Goal: Communication & Community: Answer question/provide support

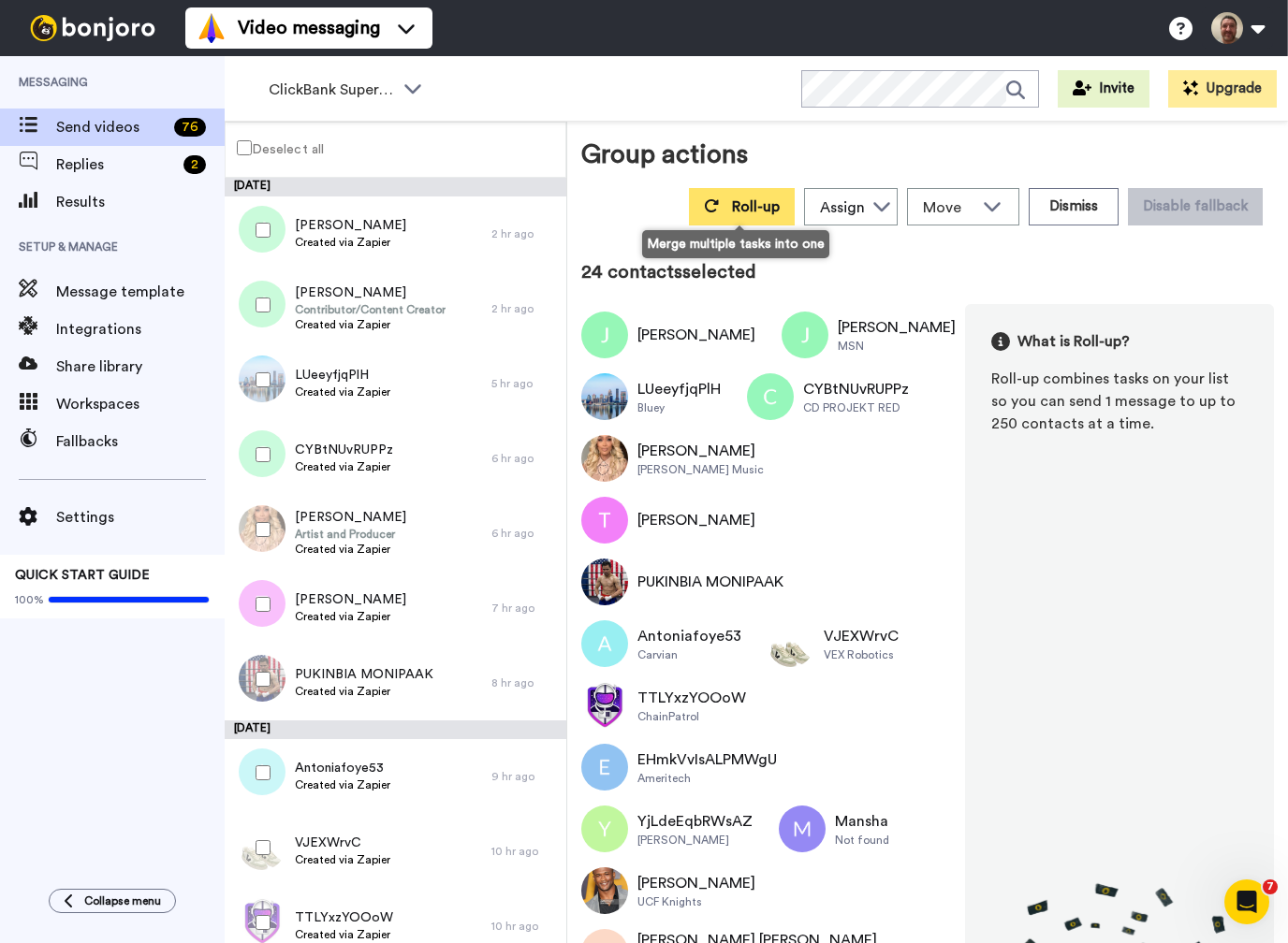
click at [753, 202] on span "Roll-up" at bounding box center [755, 208] width 47 height 15
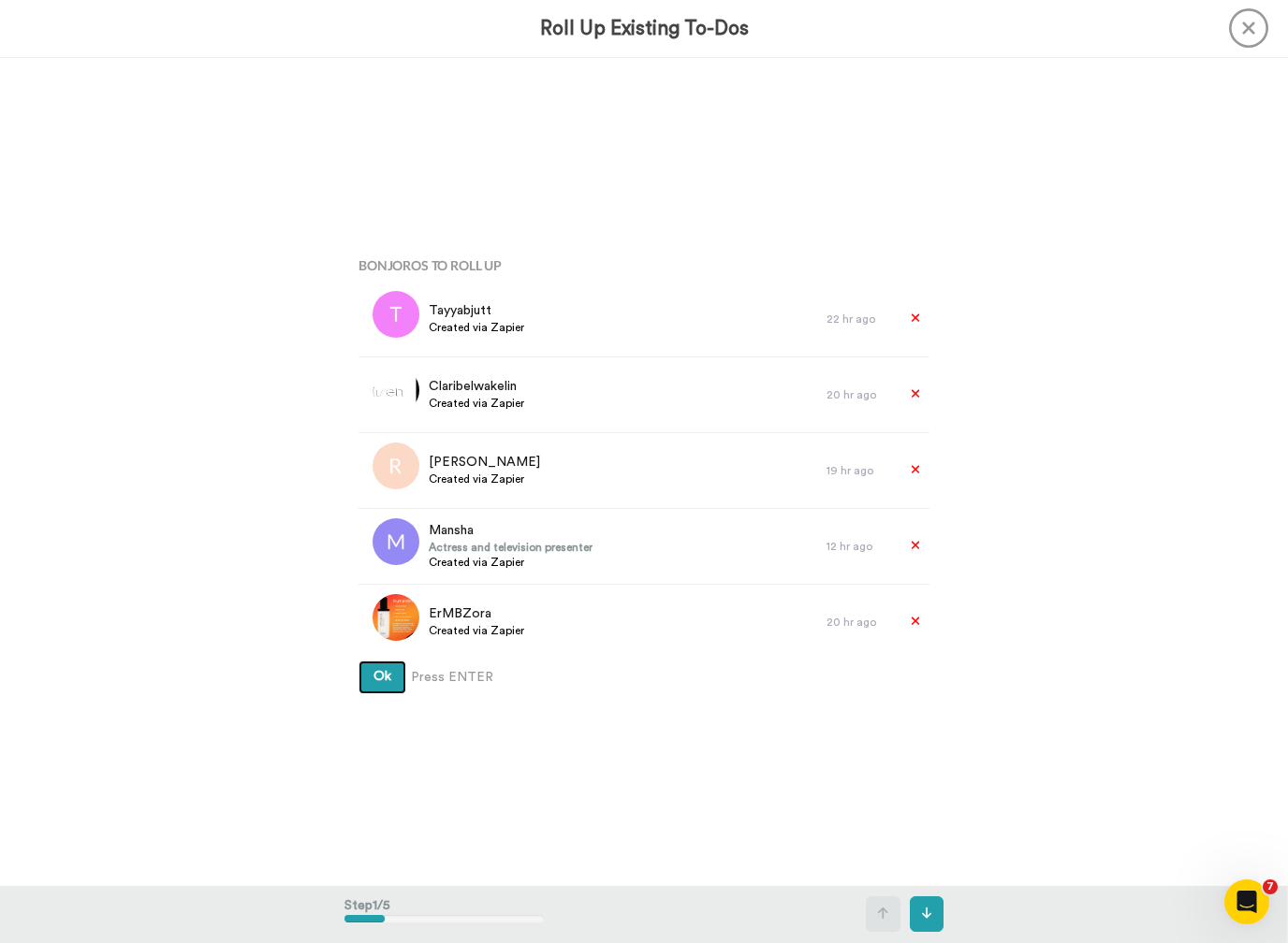
click at [382, 678] on button "Ok" at bounding box center [381, 677] width 47 height 34
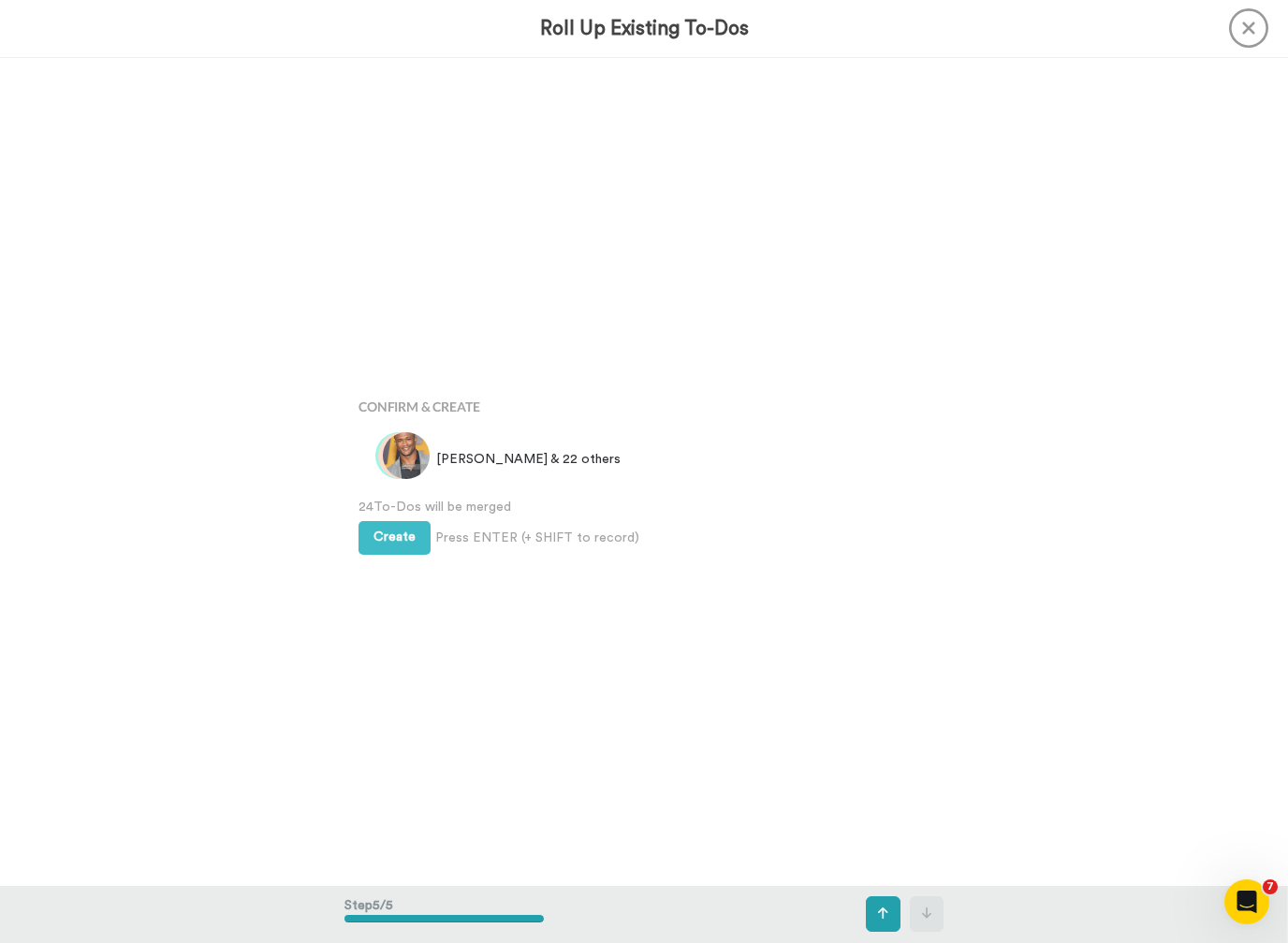
scroll to position [3313, 0]
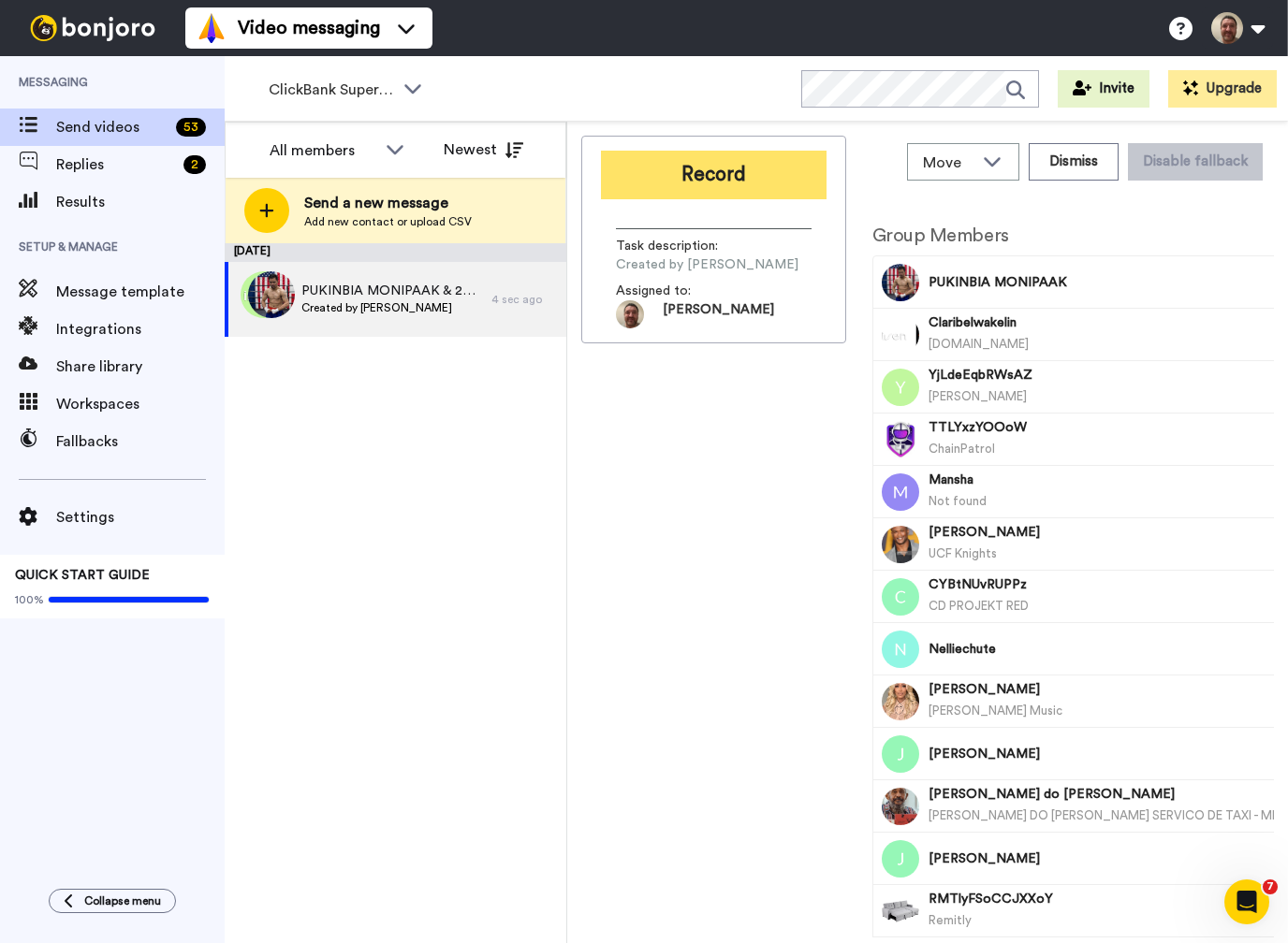
click at [727, 170] on button "Record" at bounding box center [714, 175] width 226 height 48
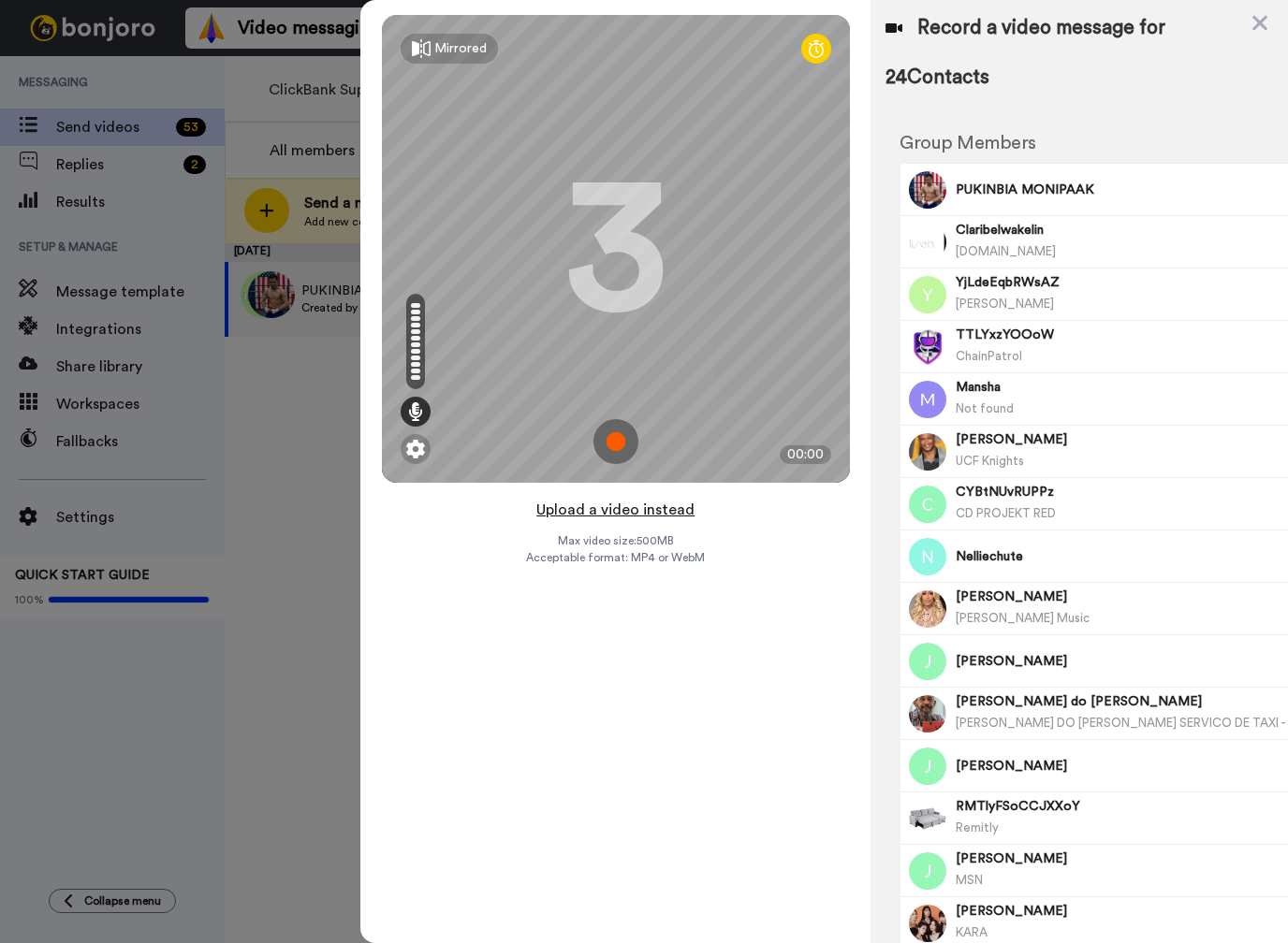
click at [592, 510] on button "Upload a video instead" at bounding box center [615, 510] width 169 height 24
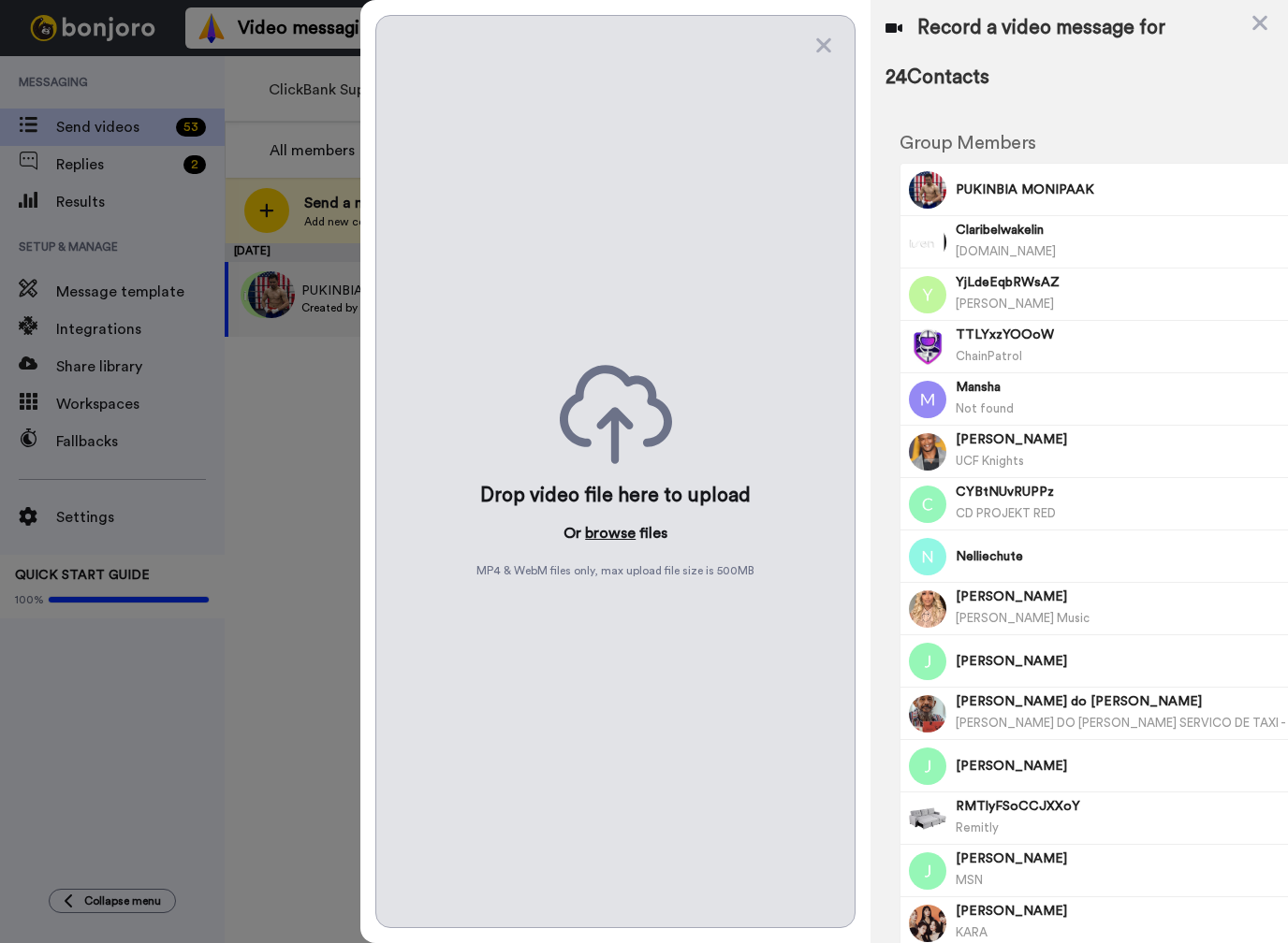
click at [597, 538] on button "browse" at bounding box center [610, 533] width 50 height 22
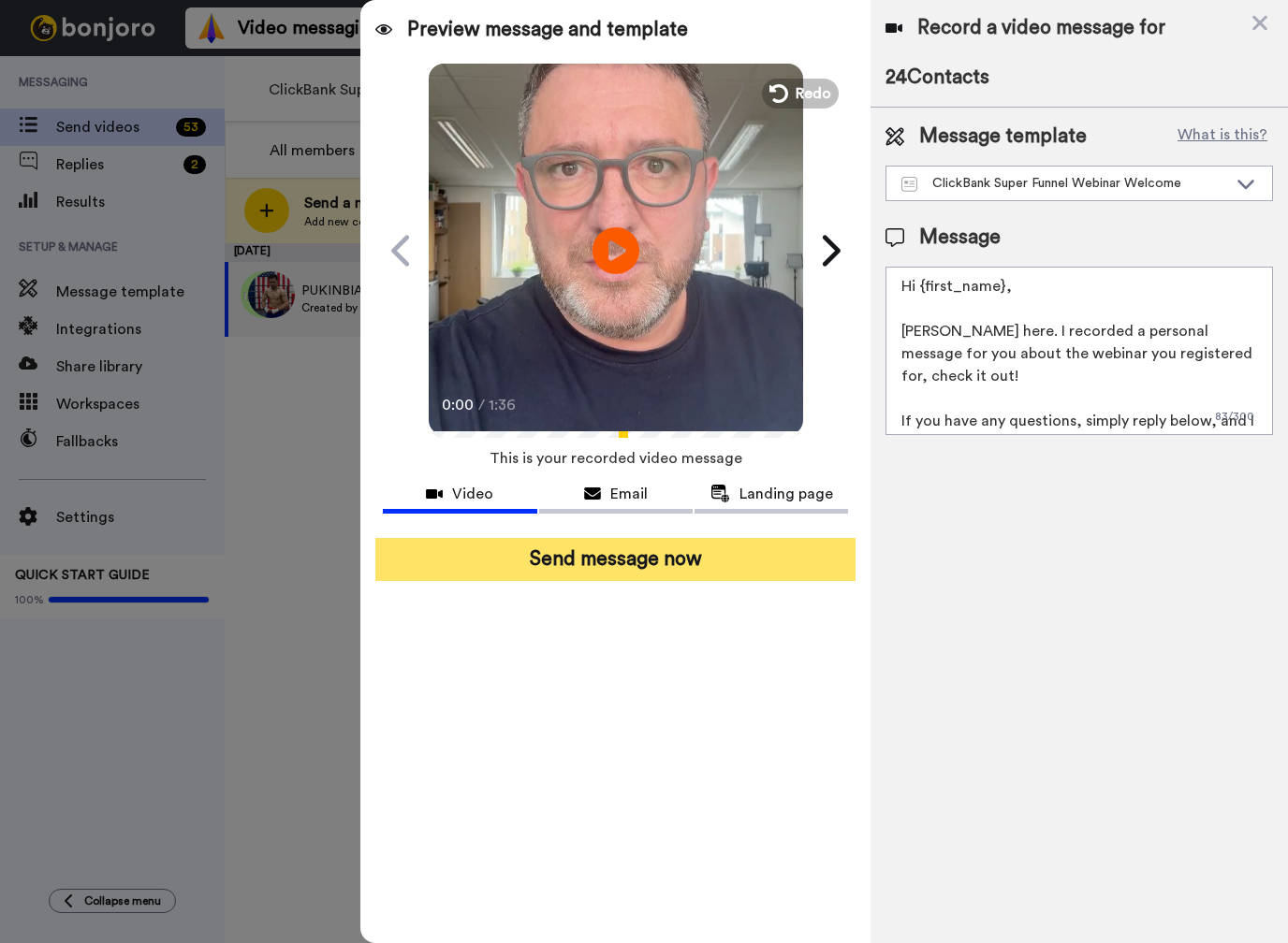
click at [676, 561] on button "Send message now" at bounding box center [615, 559] width 480 height 43
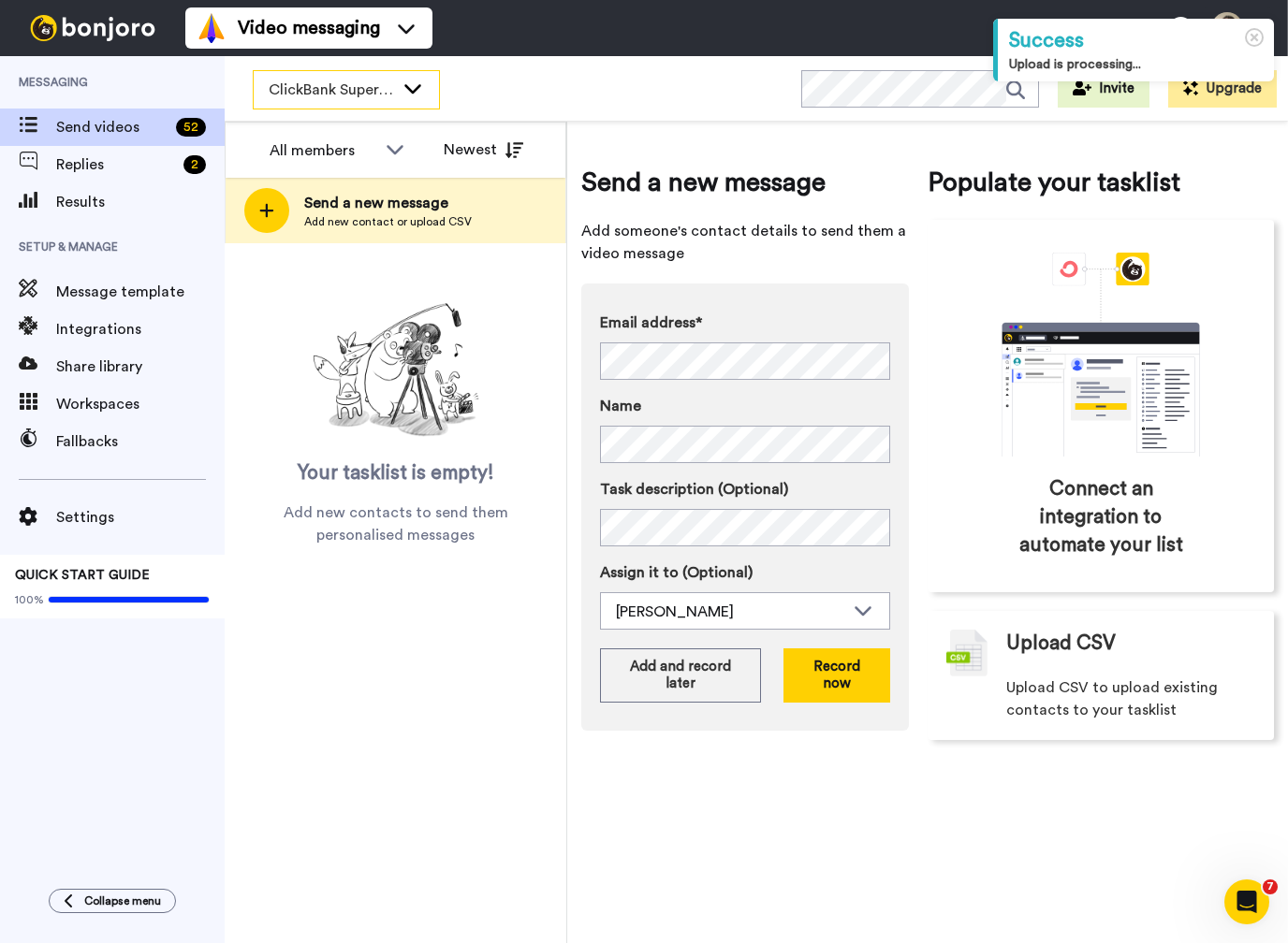
click at [415, 82] on icon at bounding box center [412, 87] width 22 height 18
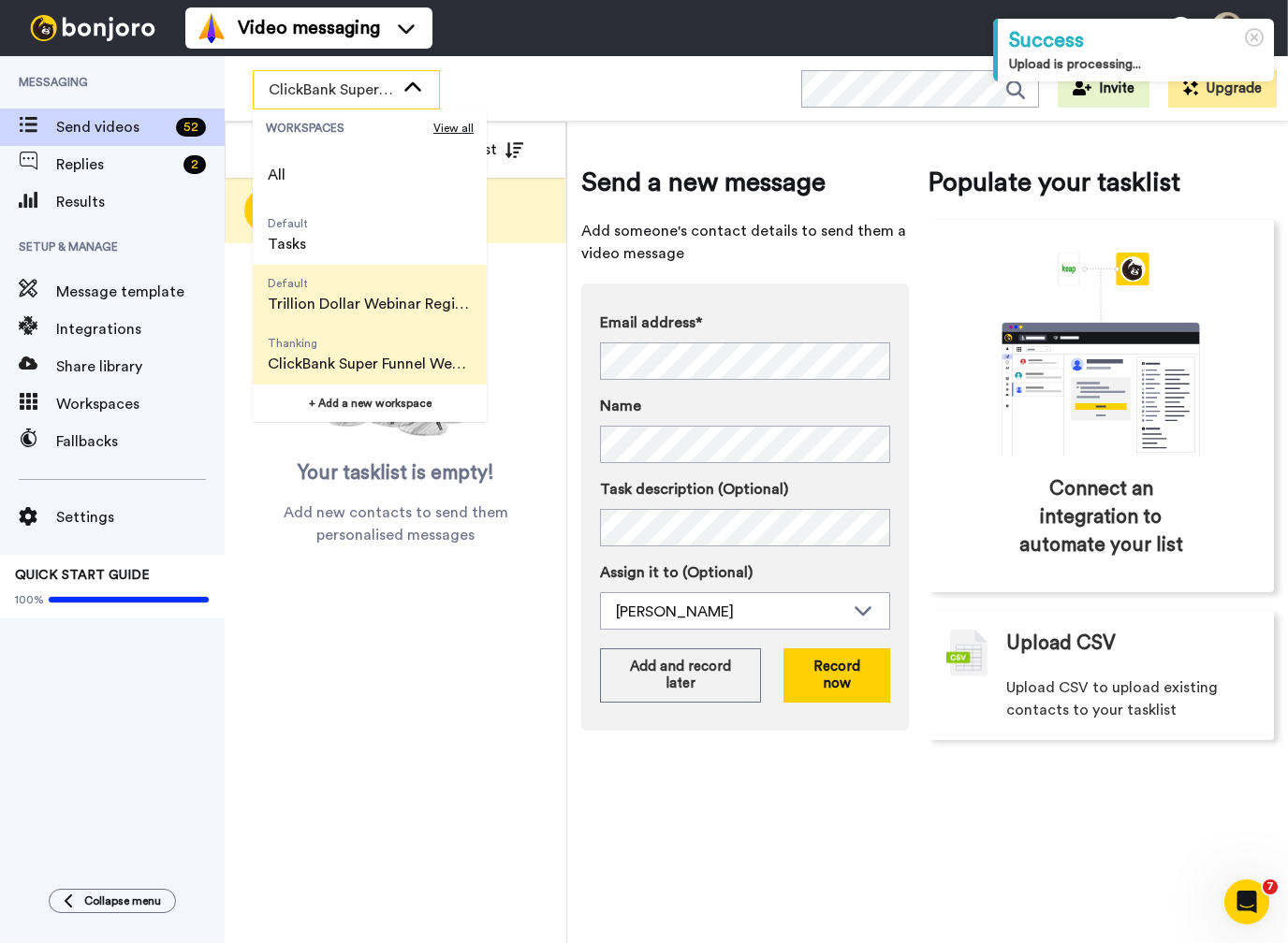
click at [387, 283] on span "Default" at bounding box center [369, 284] width 204 height 15
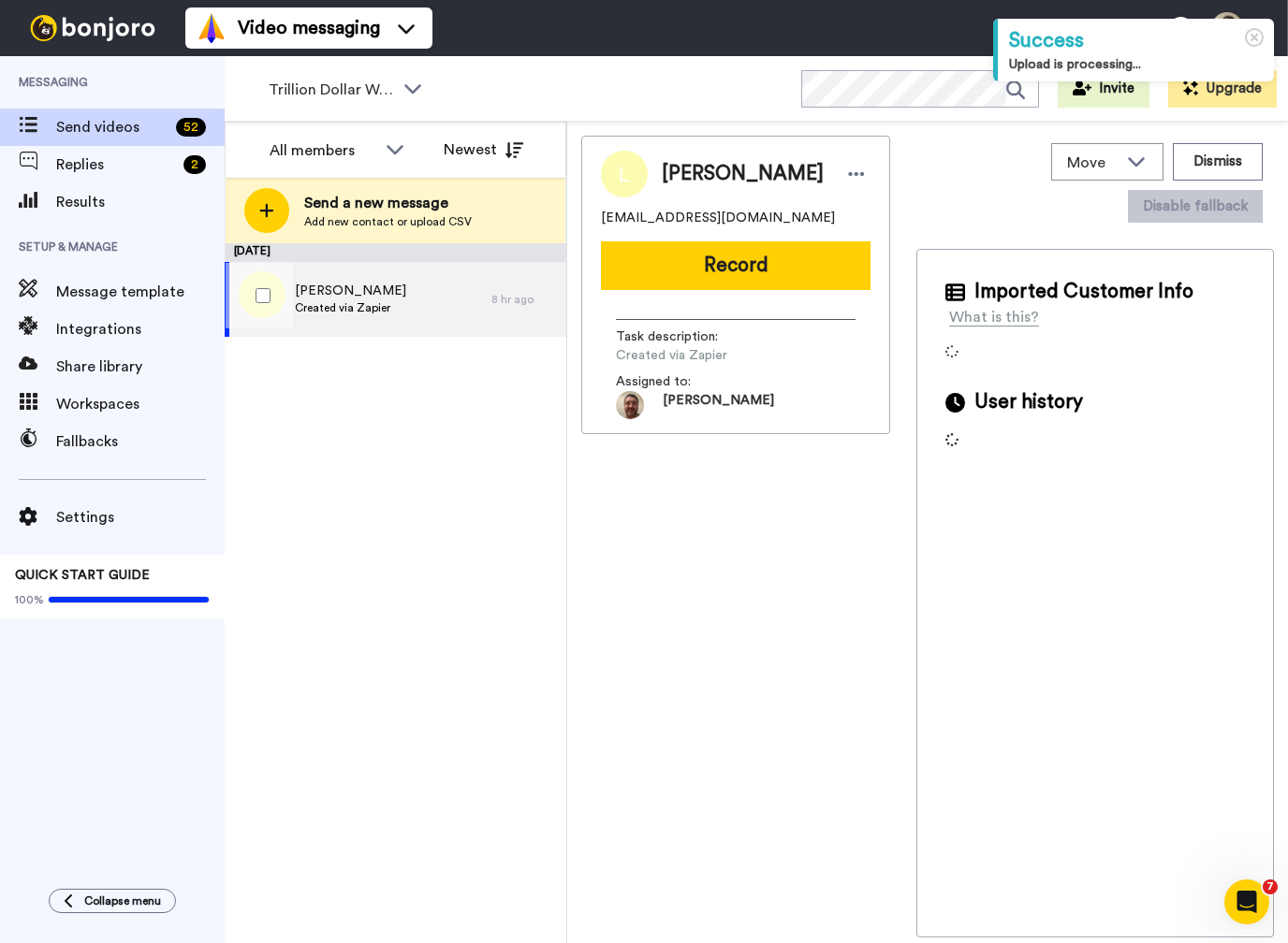
click at [385, 288] on span "Lu Kim trung" at bounding box center [350, 291] width 111 height 18
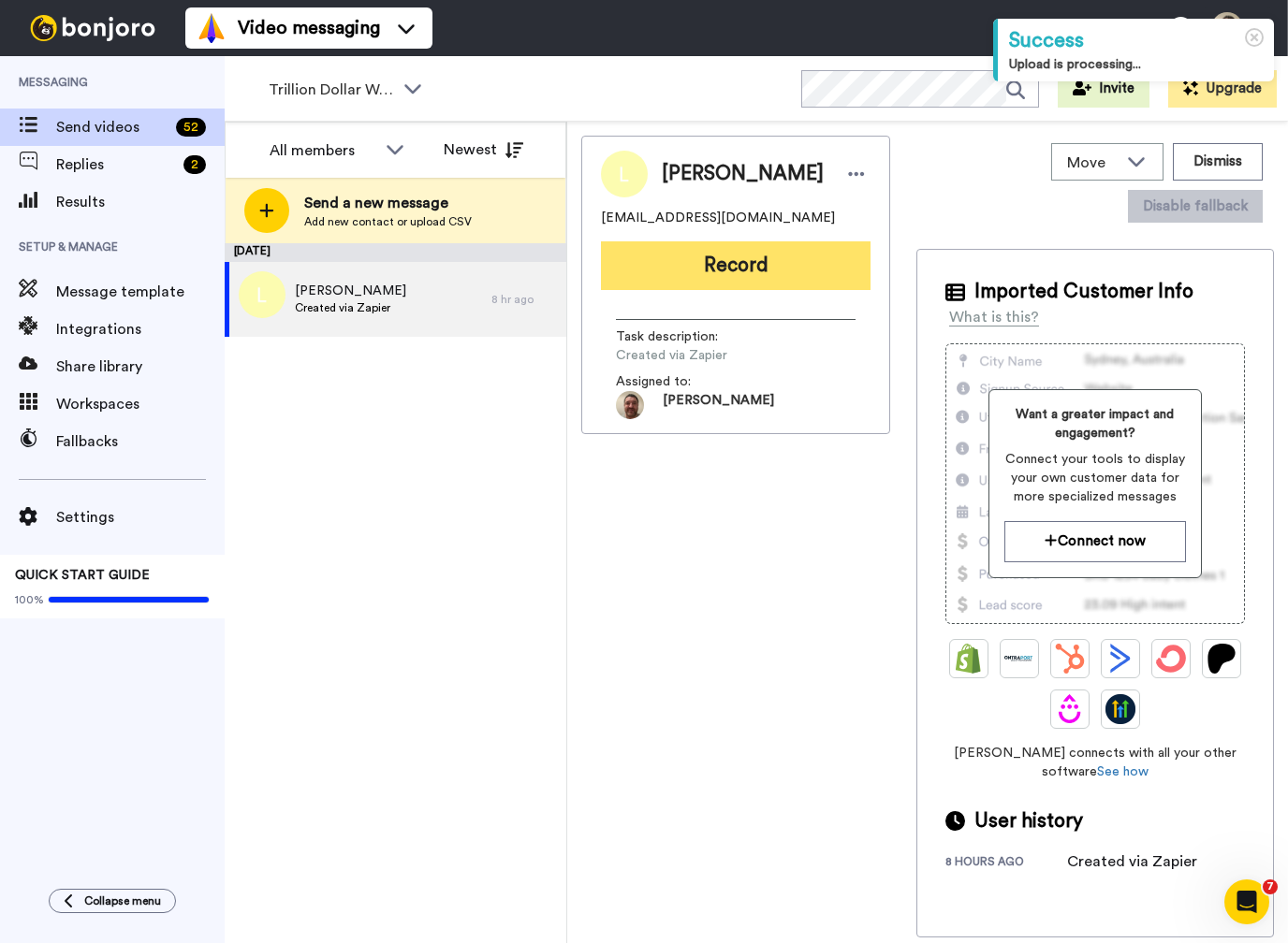
click at [742, 287] on button "Record" at bounding box center [735, 265] width 269 height 48
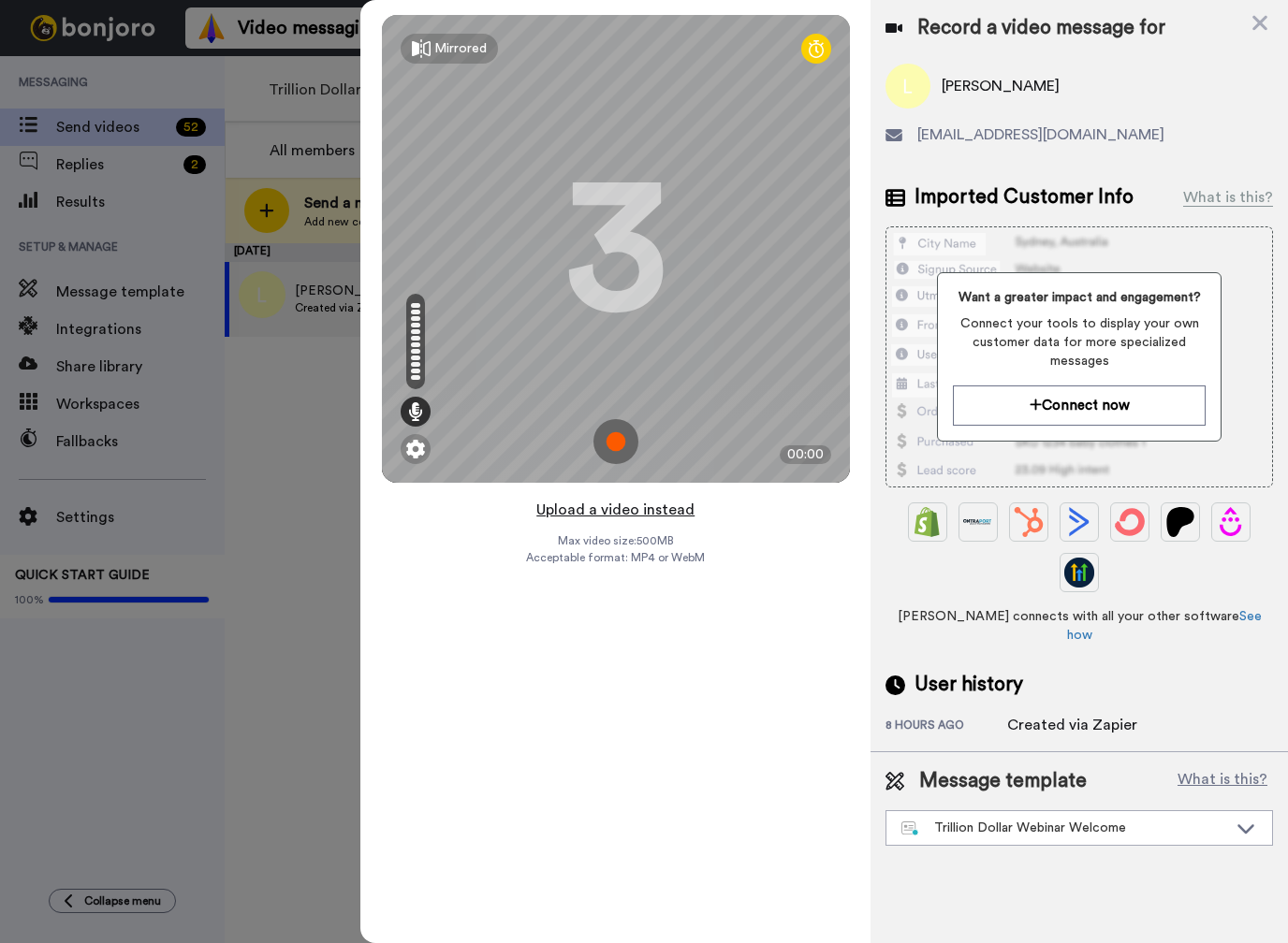
click at [596, 508] on button "Upload a video instead" at bounding box center [615, 510] width 169 height 24
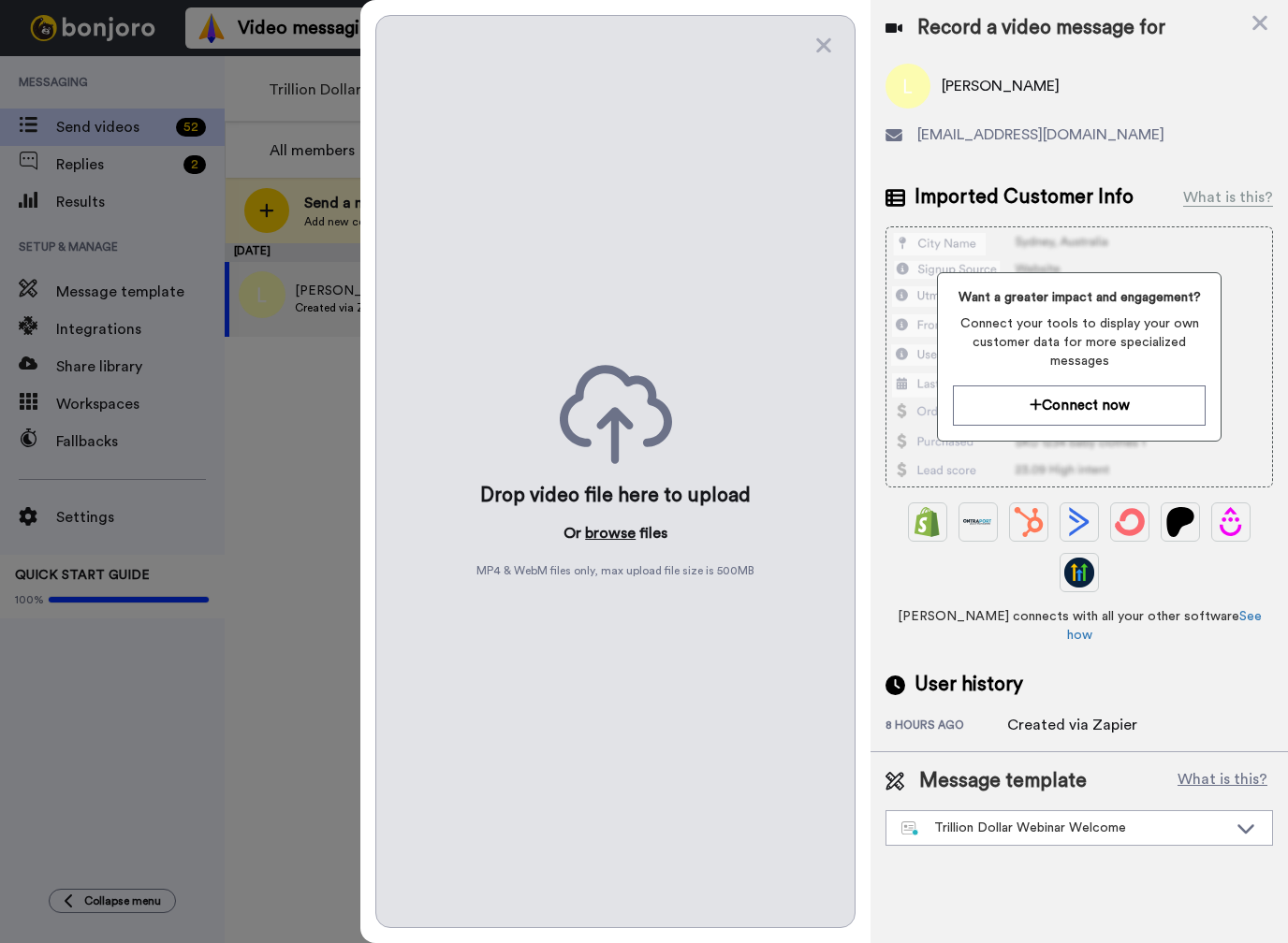
click at [593, 536] on button "browse" at bounding box center [610, 533] width 50 height 22
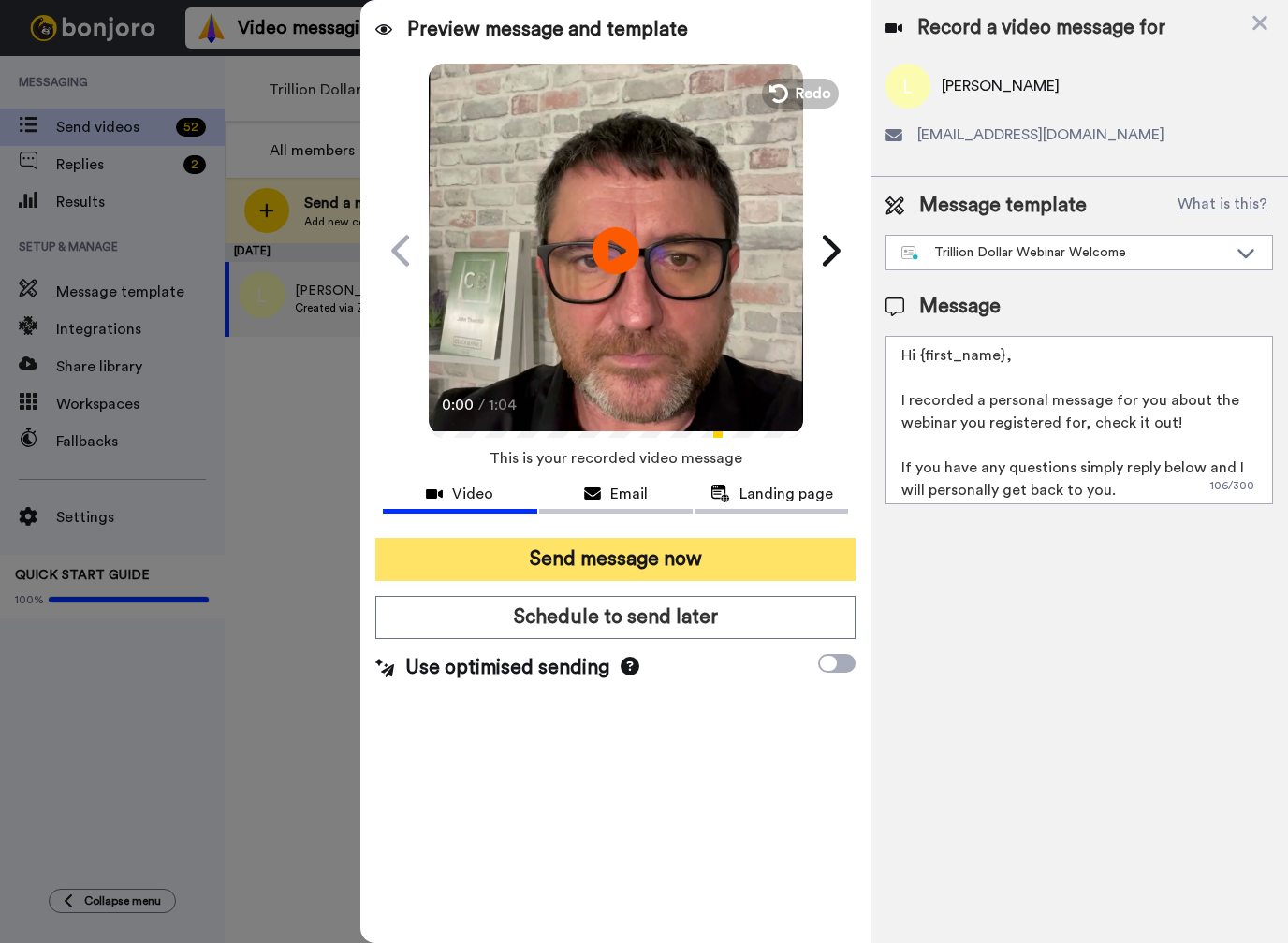
click at [632, 559] on button "Send message now" at bounding box center [615, 559] width 480 height 43
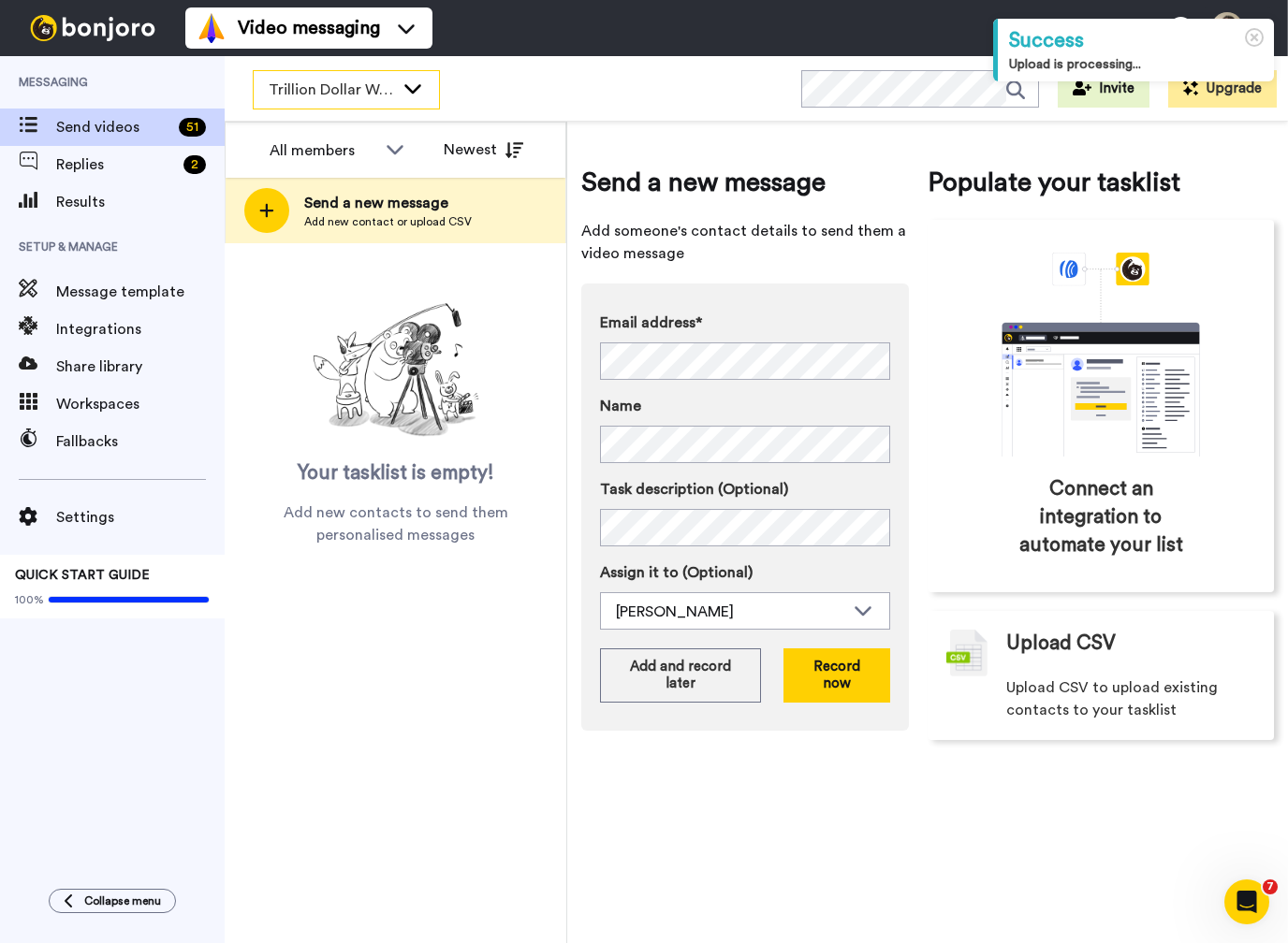
click at [409, 86] on icon at bounding box center [412, 87] width 22 height 18
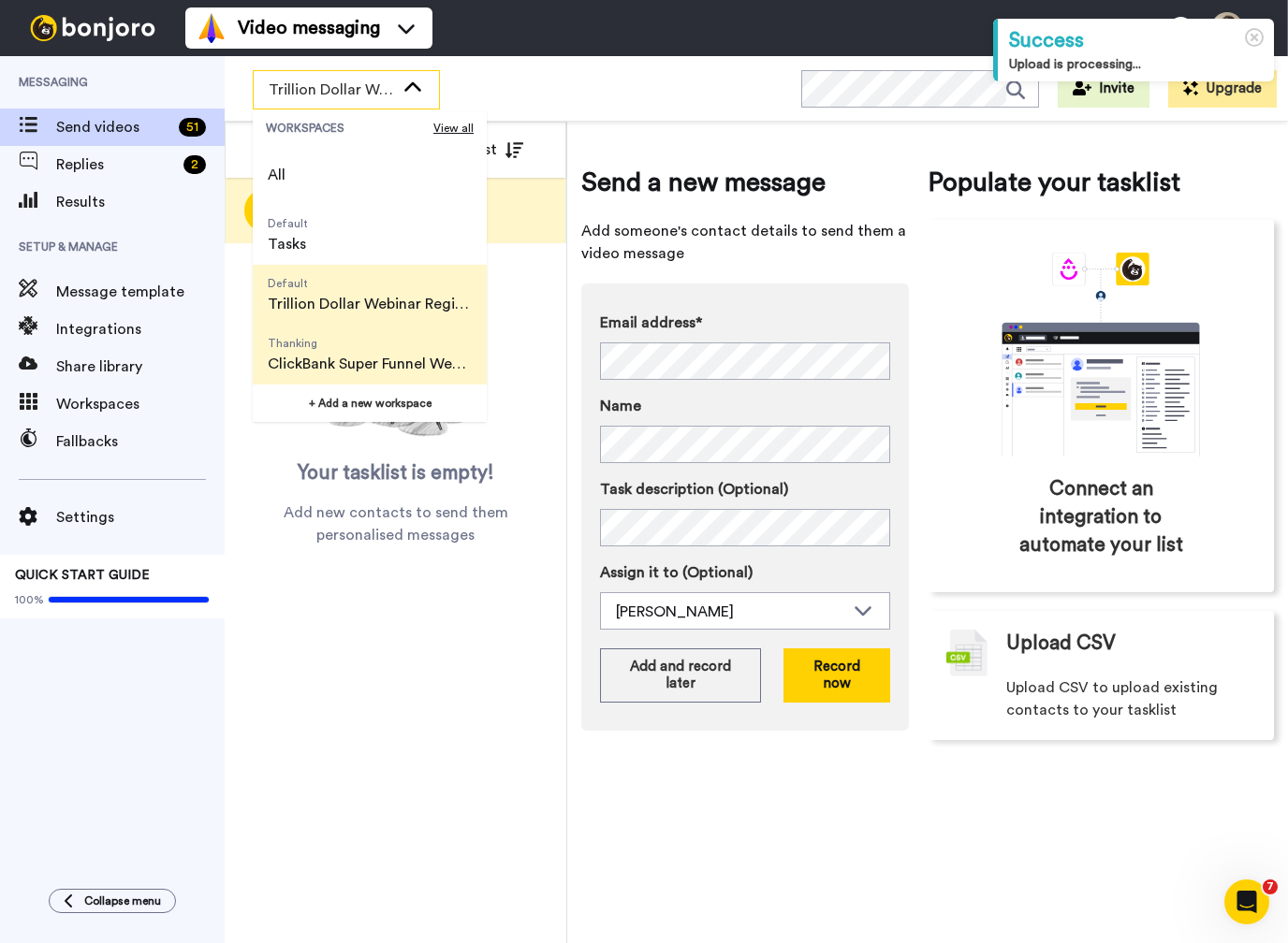
click at [376, 349] on span "Thanking" at bounding box center [369, 344] width 204 height 15
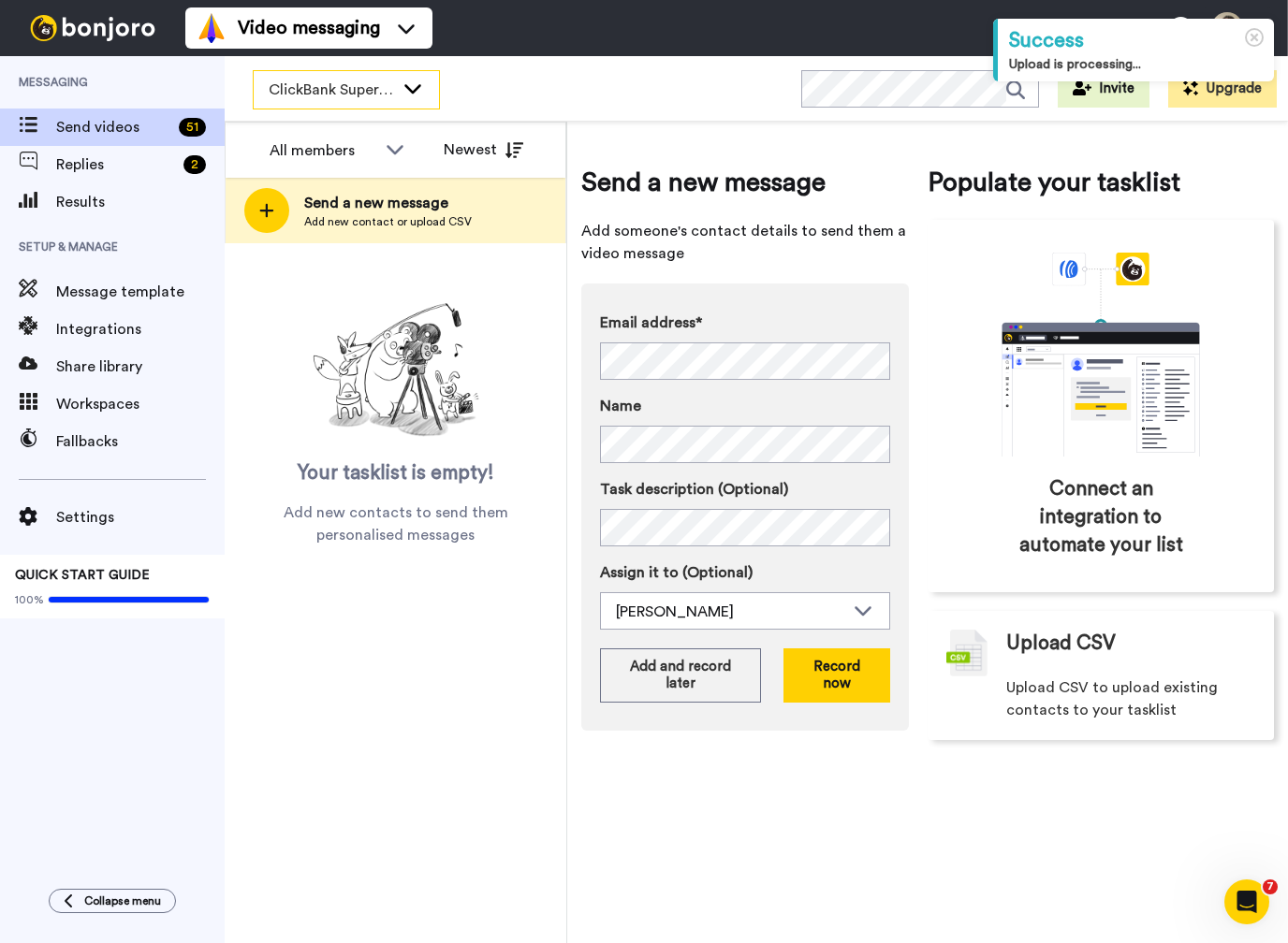
click at [394, 85] on div "ClickBank Super Funnel Webinar Registrants" at bounding box center [347, 90] width 185 height 38
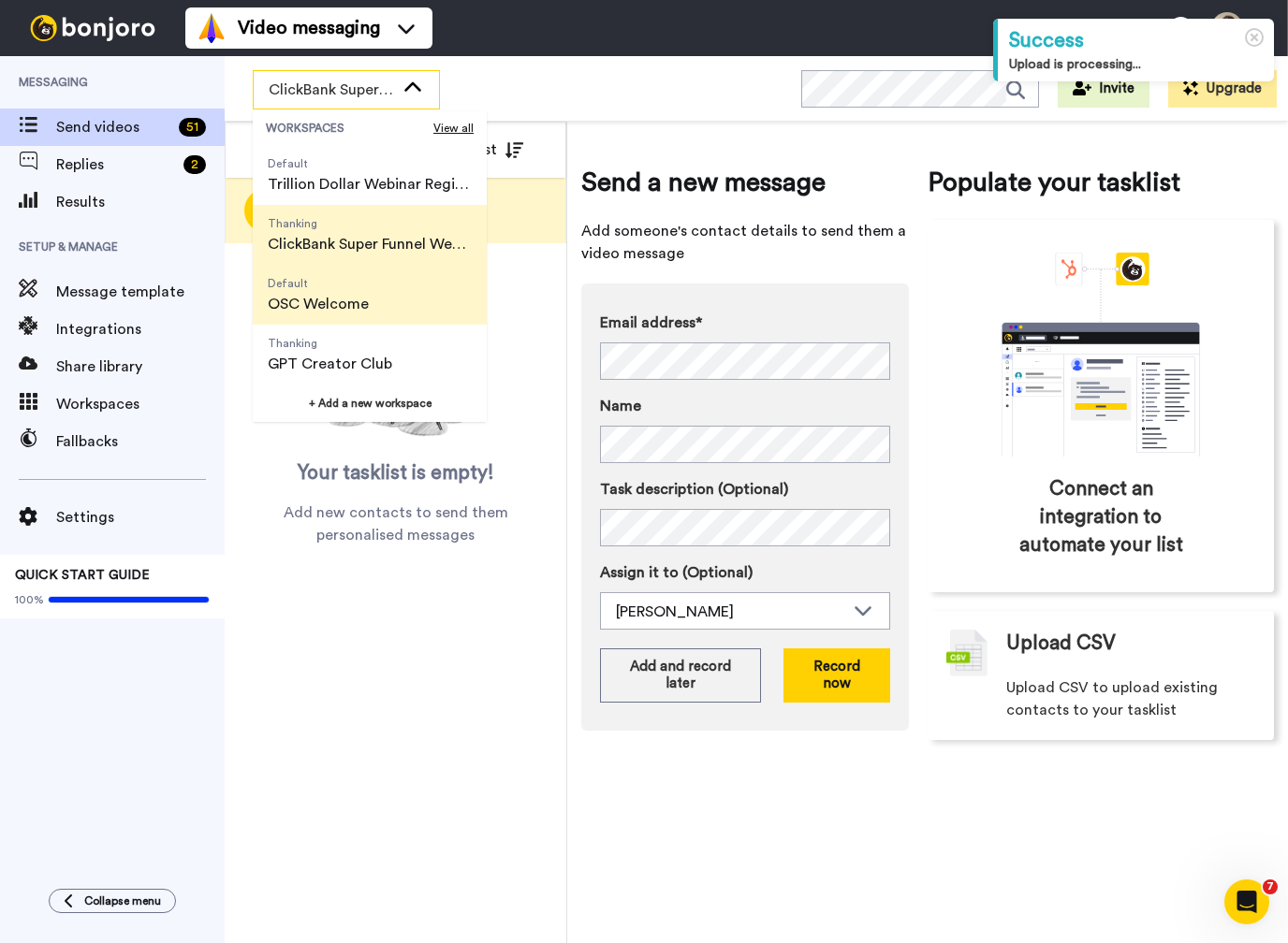
scroll to position [120, 0]
click at [362, 300] on span "OSC Welcome" at bounding box center [318, 303] width 101 height 22
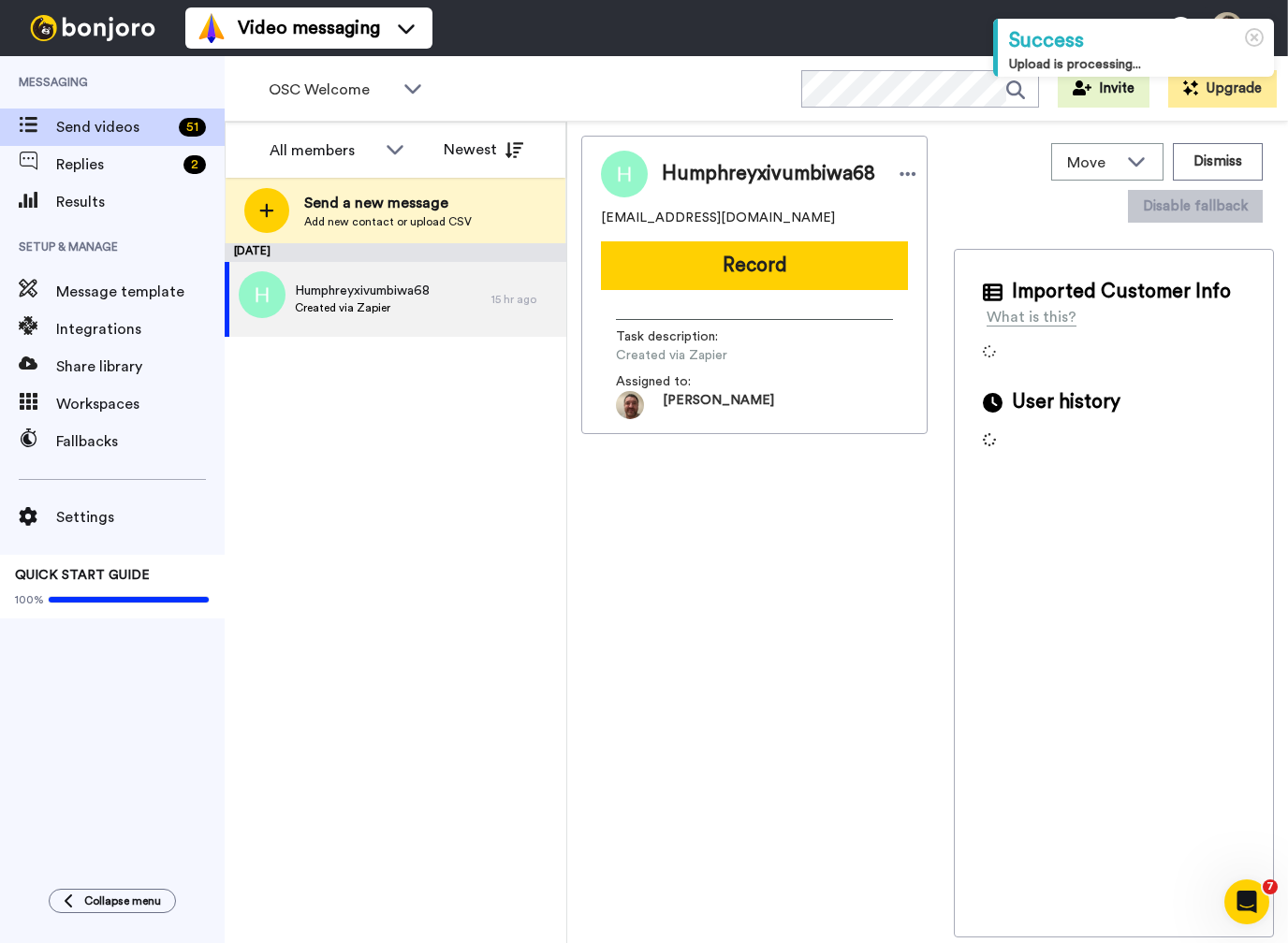
click at [362, 300] on span "Created via Zapier" at bounding box center [362, 308] width 135 height 15
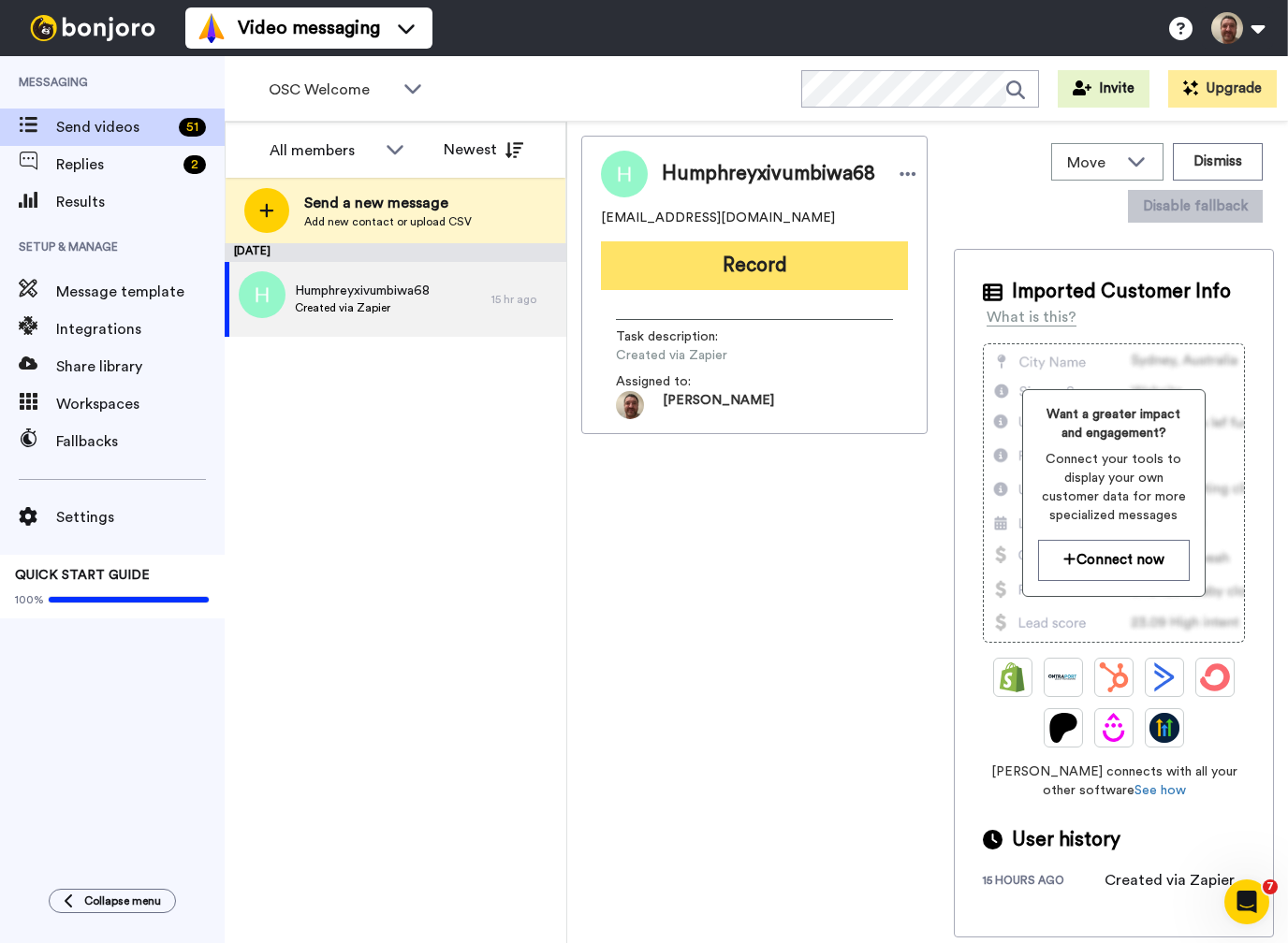
click at [664, 290] on button "Record" at bounding box center [754, 265] width 307 height 48
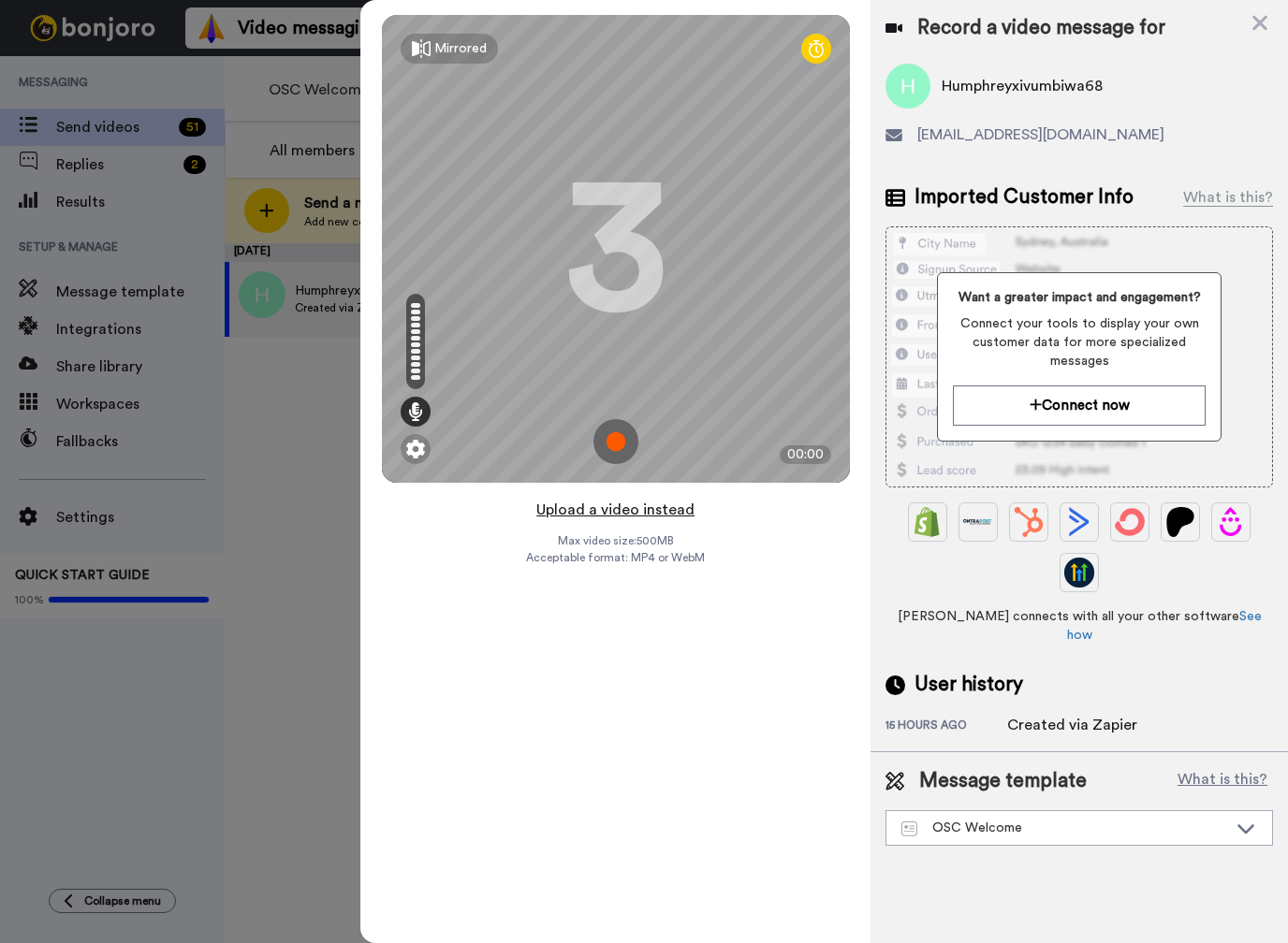
click at [626, 509] on button "Upload a video instead" at bounding box center [615, 510] width 169 height 24
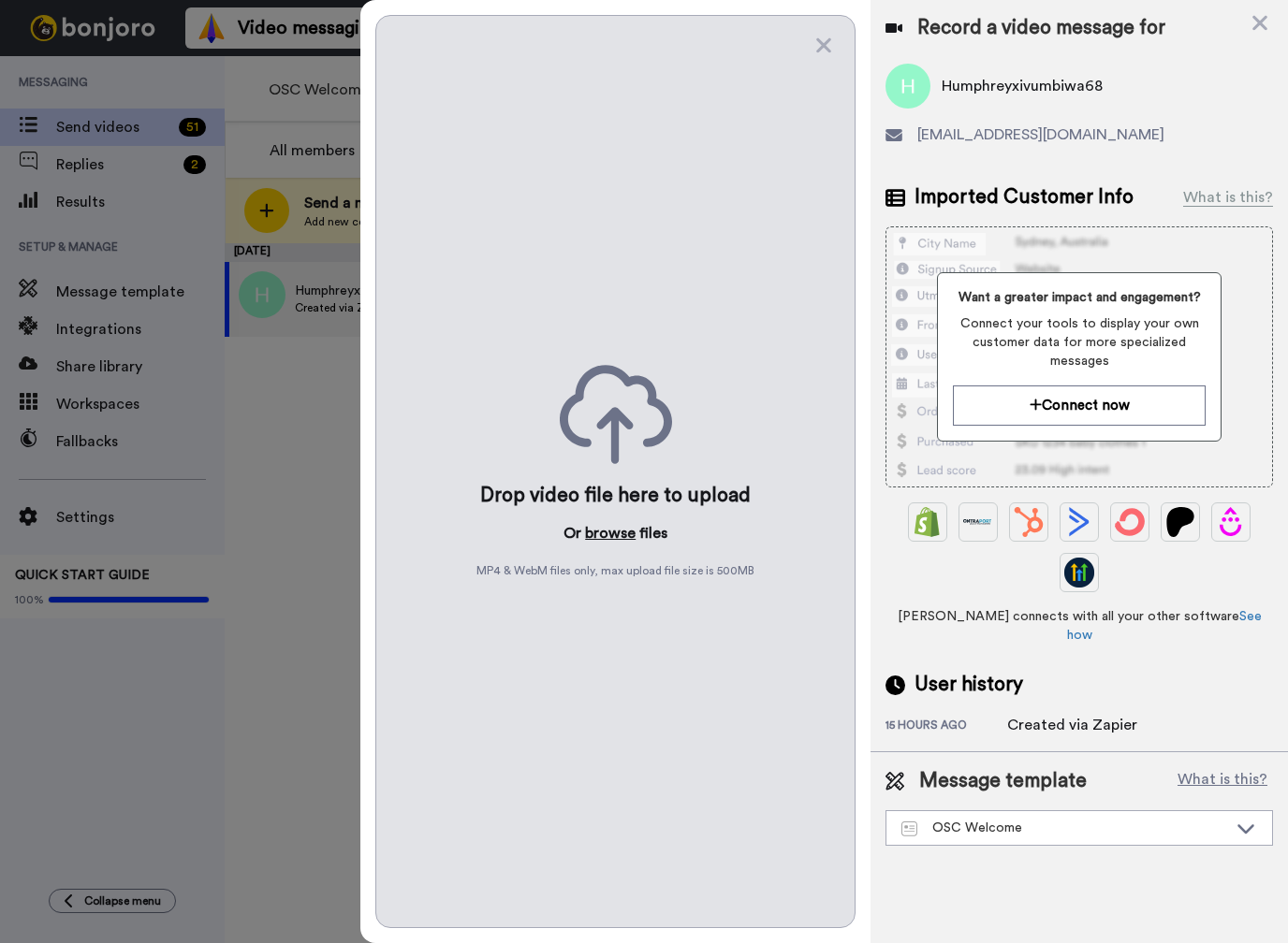
click at [608, 530] on button "browse" at bounding box center [610, 533] width 50 height 22
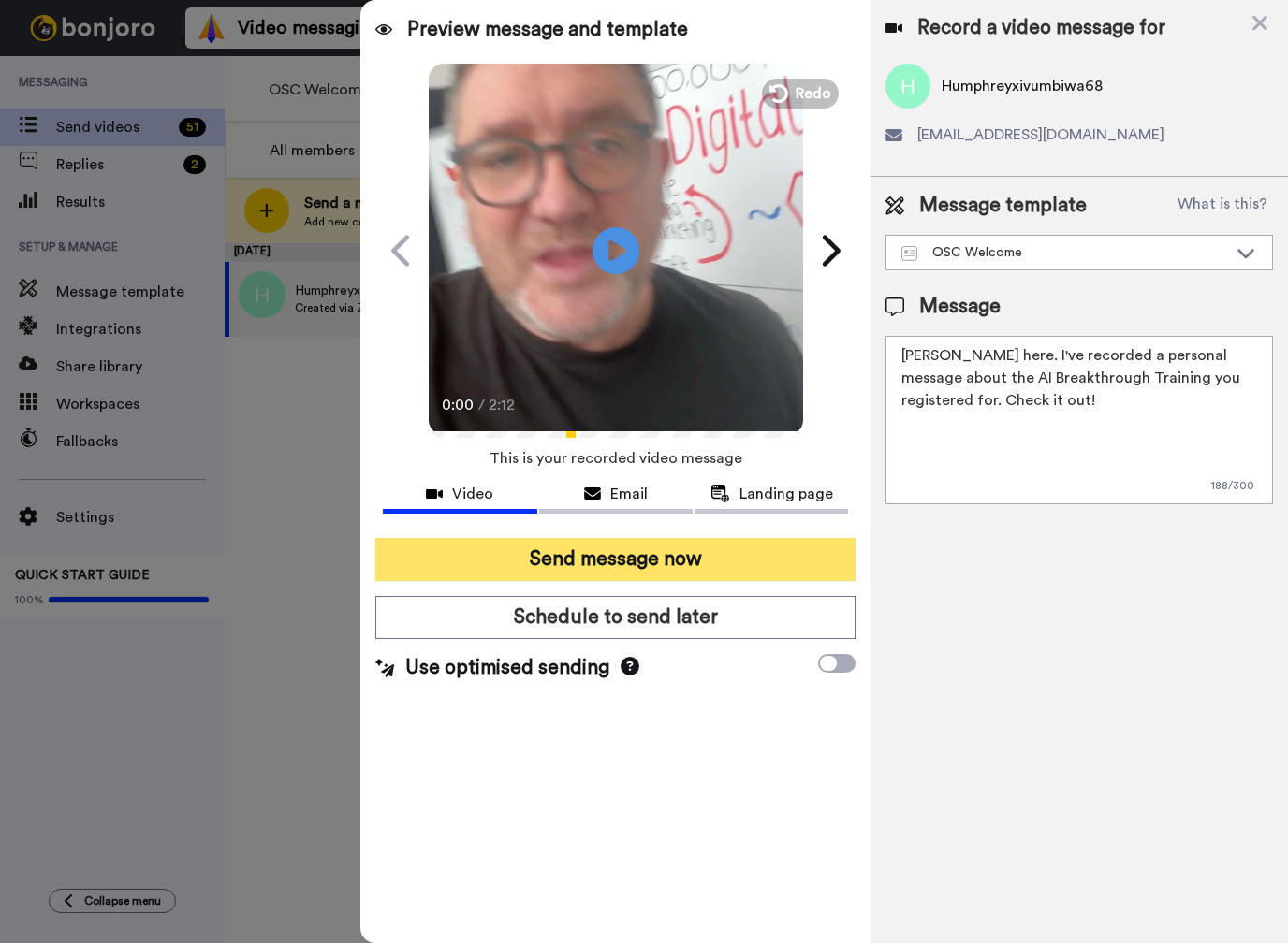
click at [605, 554] on button "Send message now" at bounding box center [615, 559] width 480 height 43
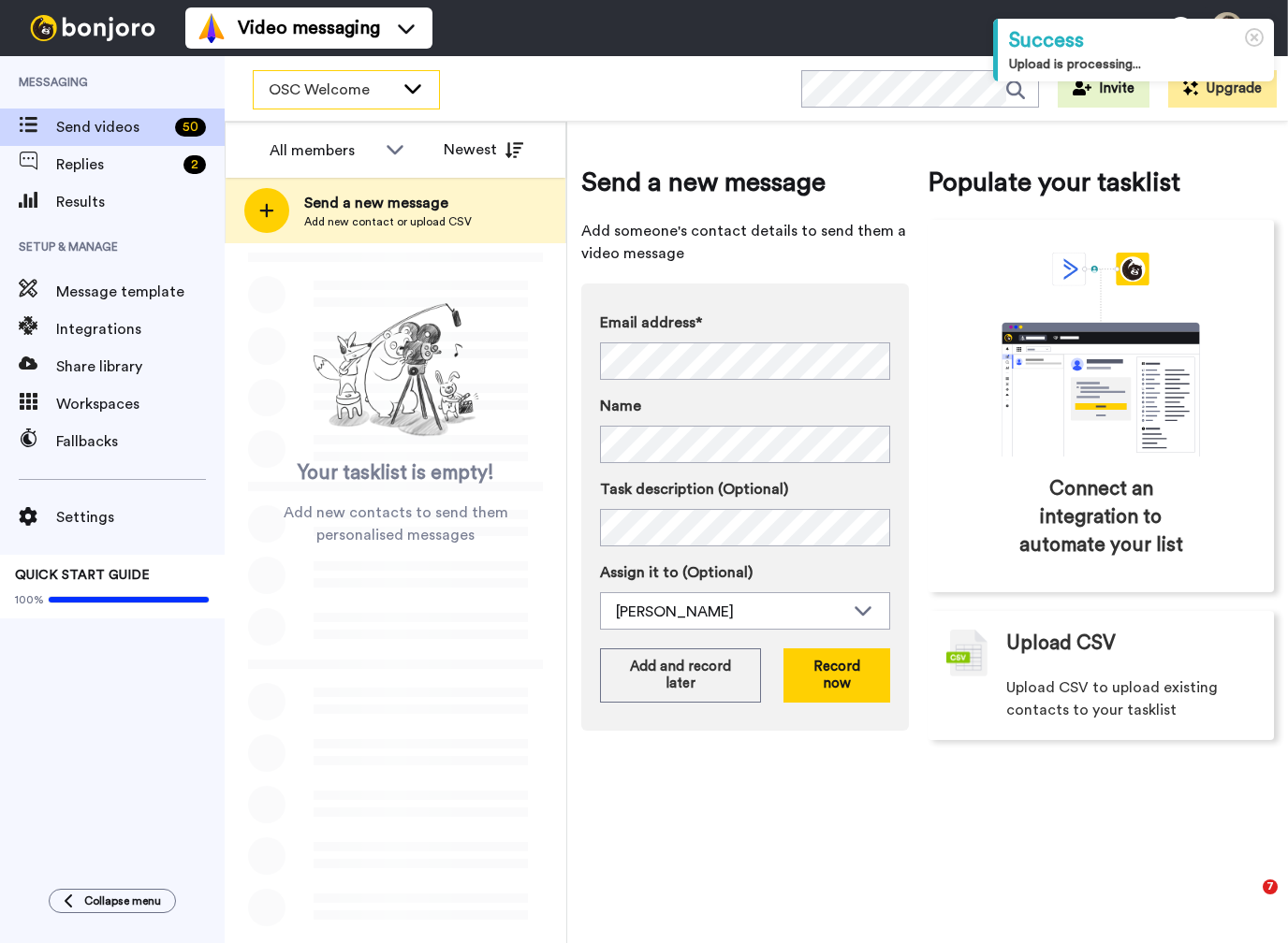
click at [416, 99] on div "OSC Welcome" at bounding box center [347, 90] width 185 height 38
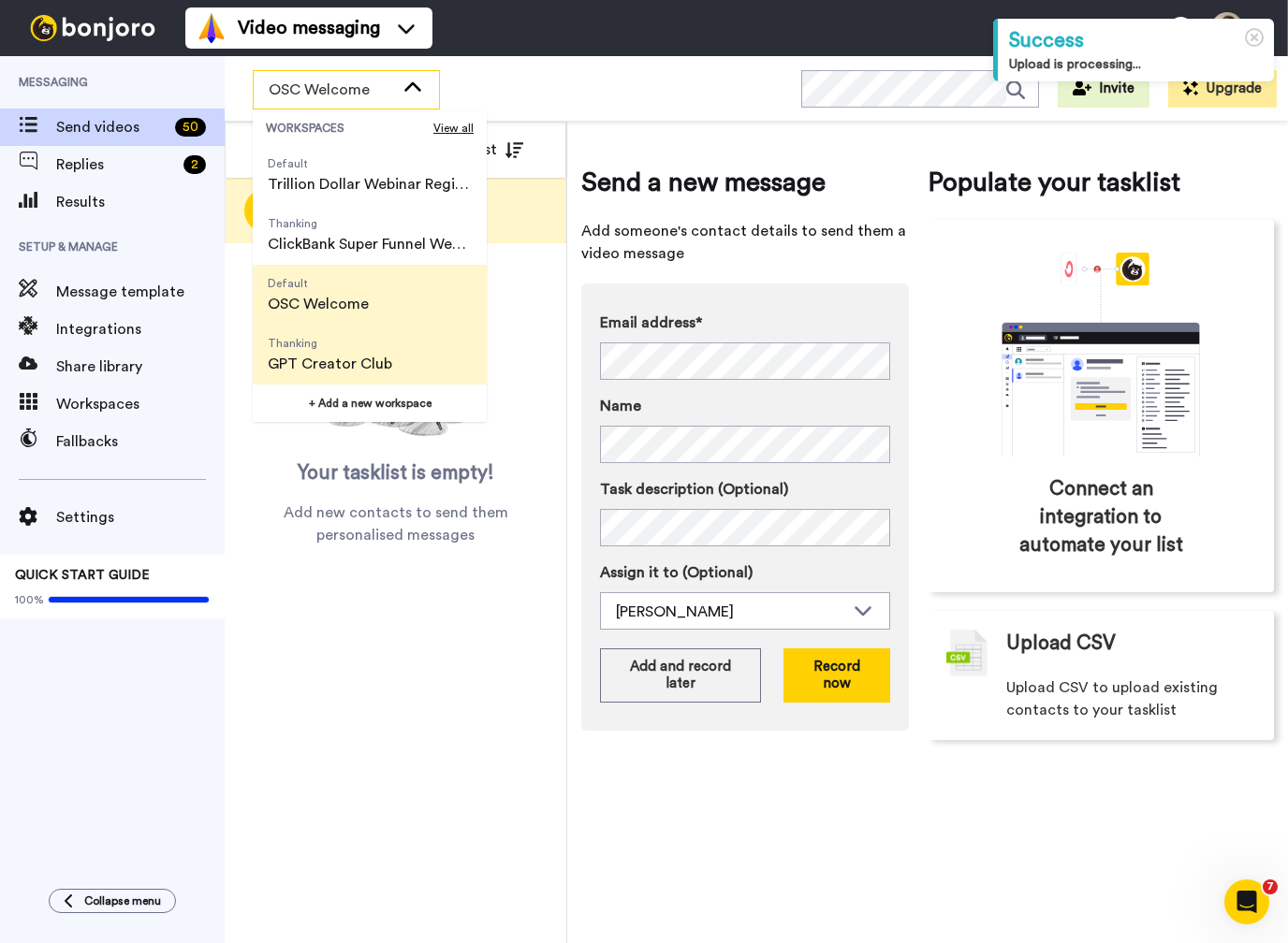
scroll to position [120, 0]
click at [354, 346] on span "Thanking" at bounding box center [329, 344] width 125 height 15
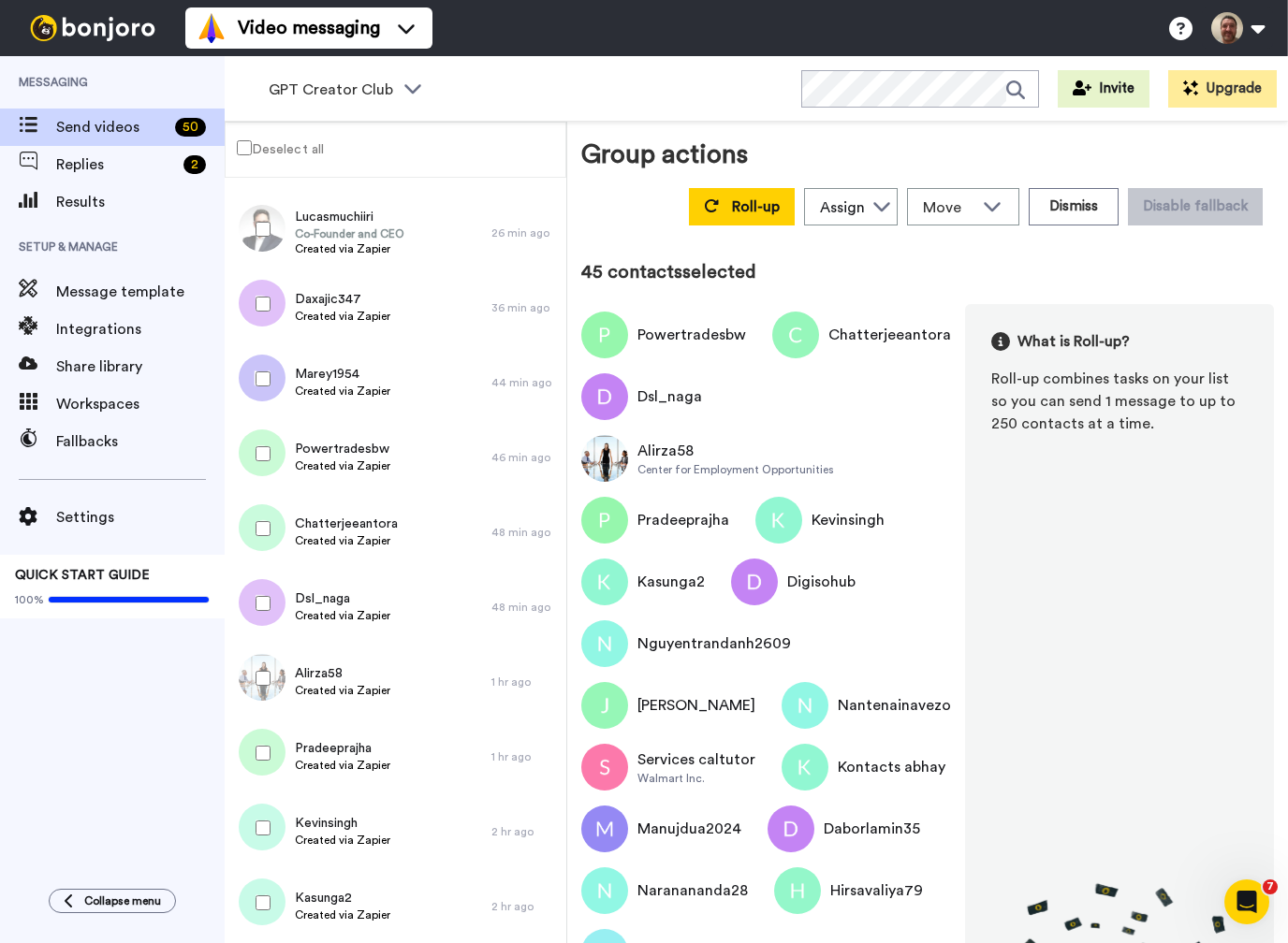
scroll to position [199, 0]
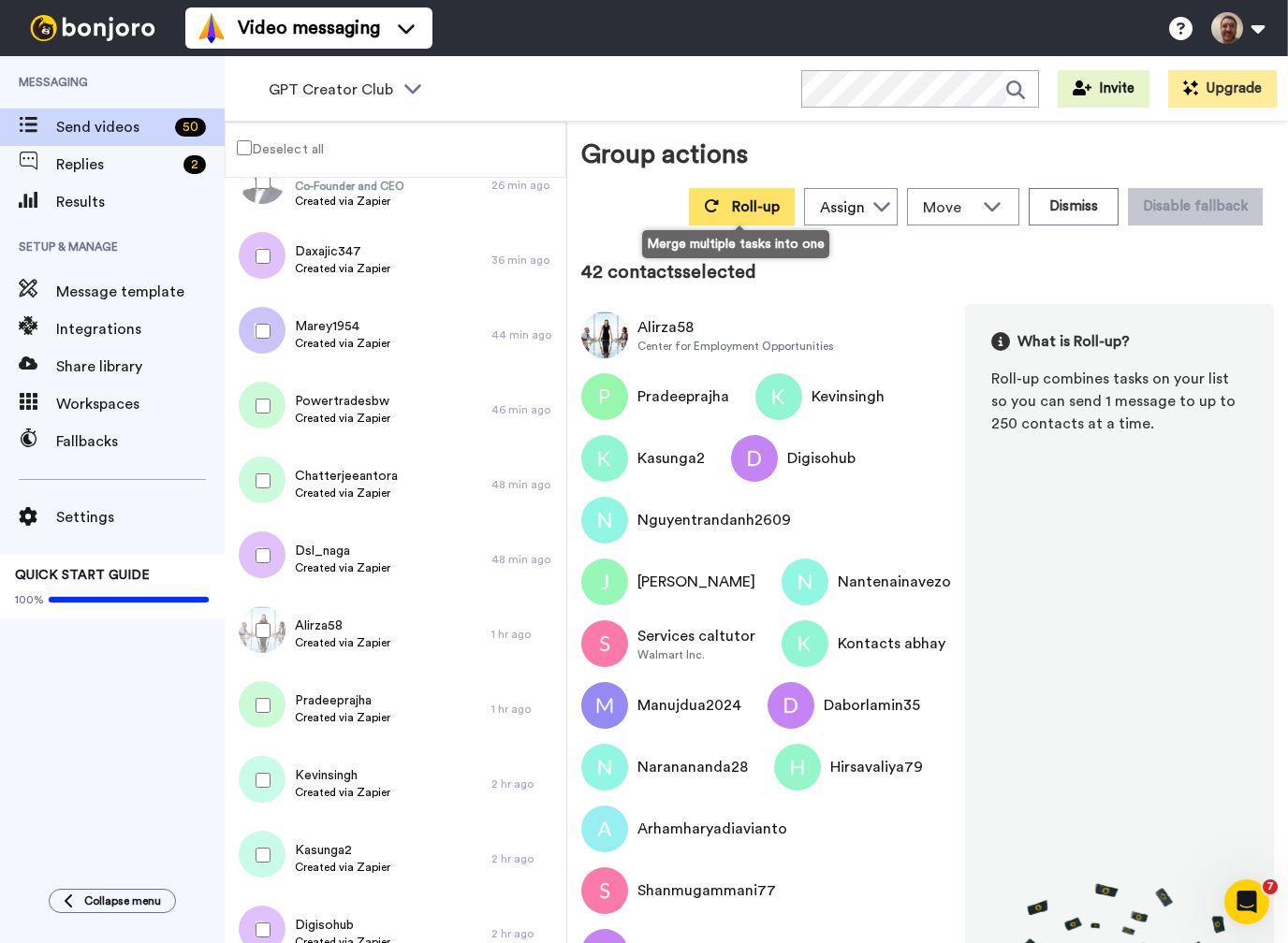
click at [765, 195] on button "Roll-up" at bounding box center [742, 207] width 106 height 38
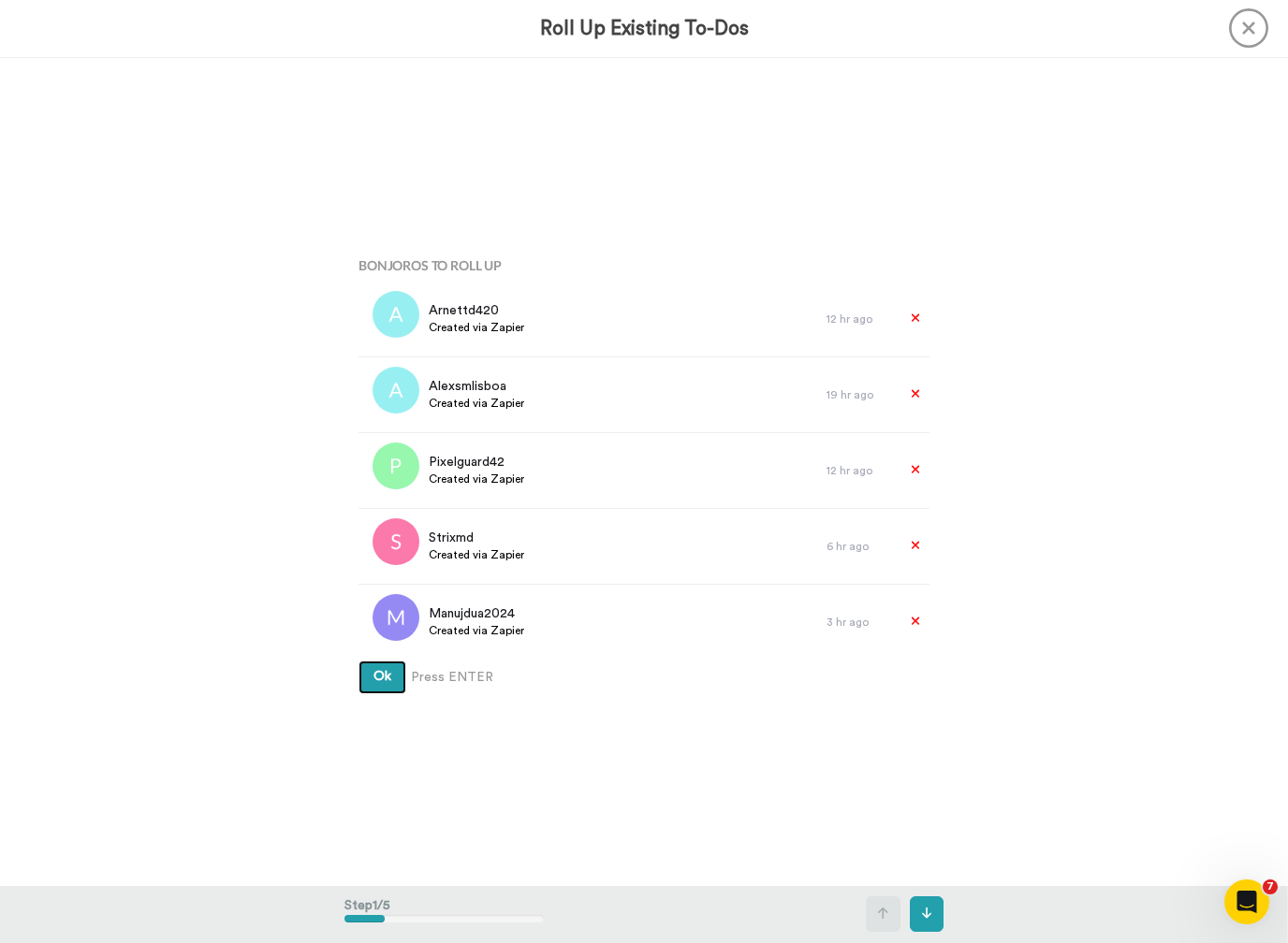
click at [382, 678] on button "Ok" at bounding box center [381, 677] width 47 height 34
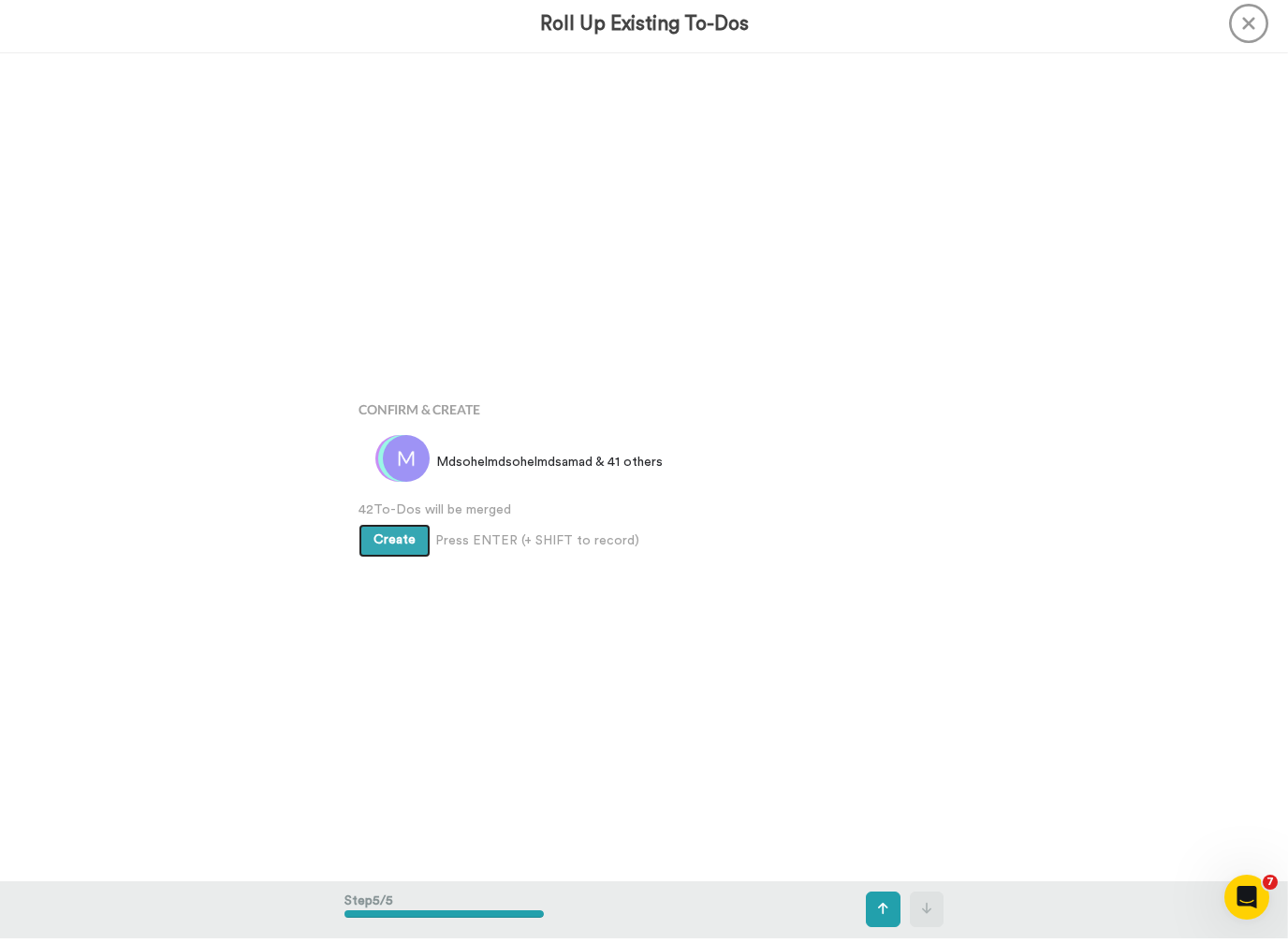
scroll to position [3313, 0]
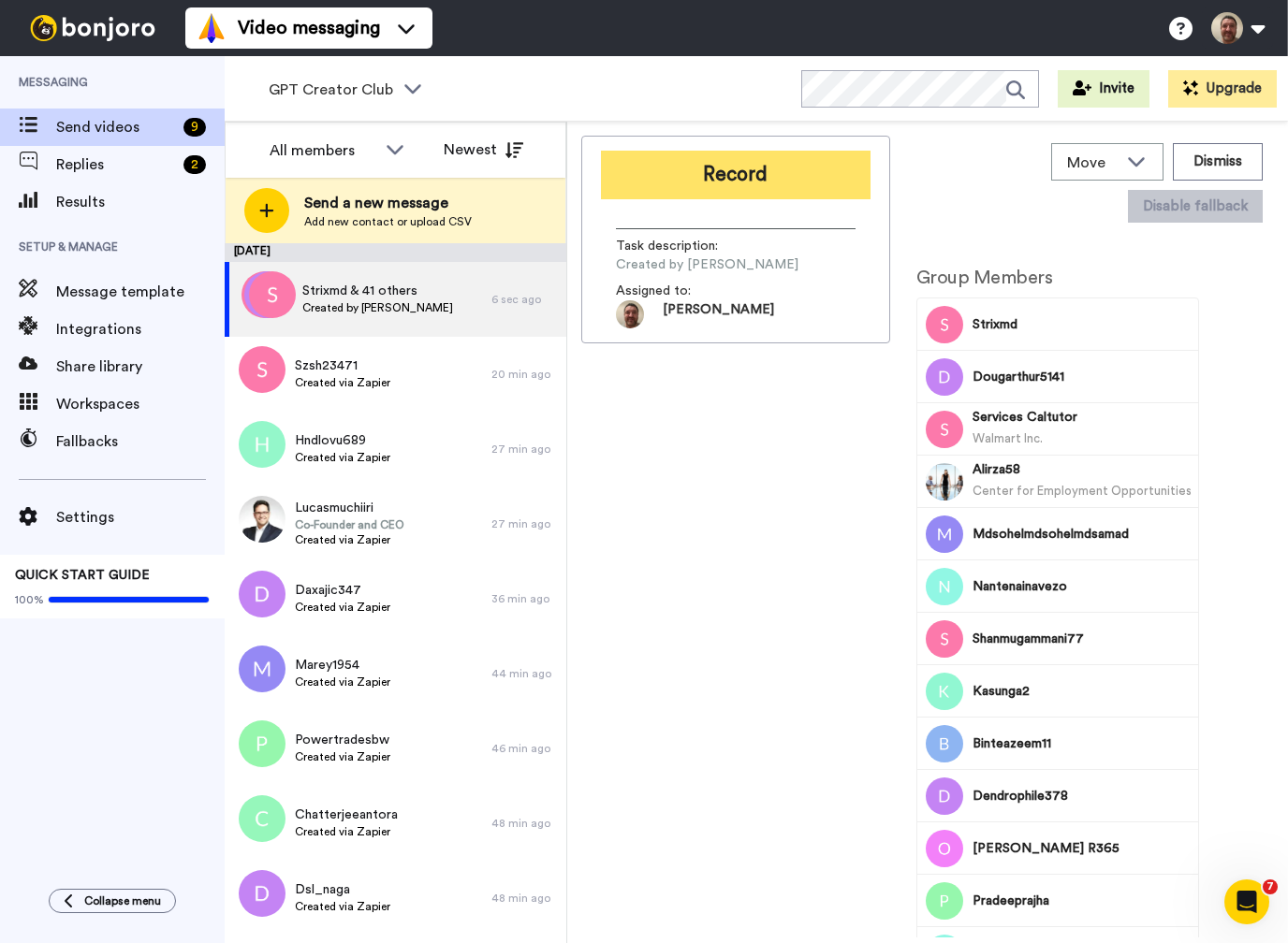
click at [706, 173] on button "Record" at bounding box center [735, 175] width 269 height 48
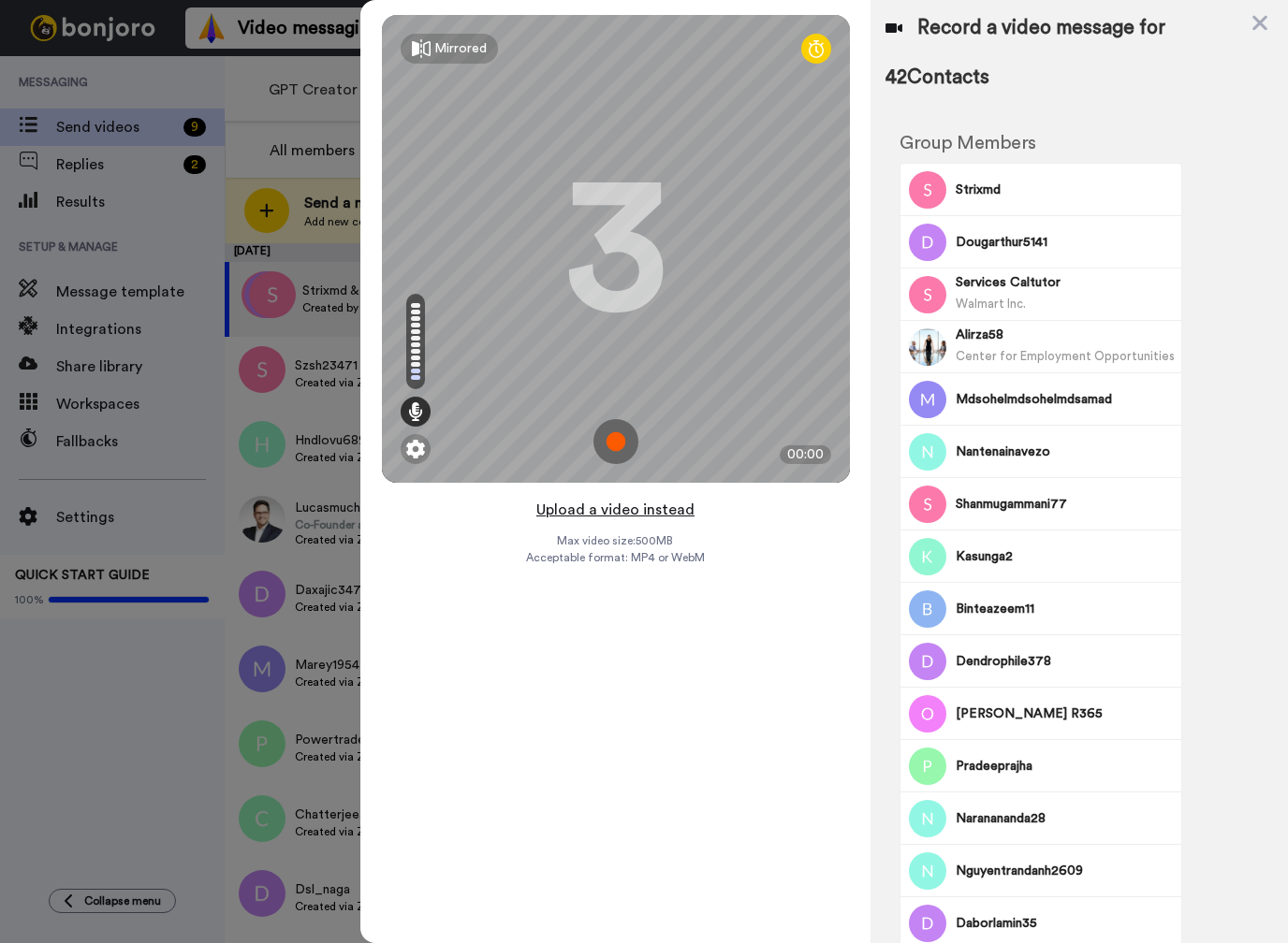
click at [576, 513] on button "Upload a video instead" at bounding box center [615, 510] width 169 height 24
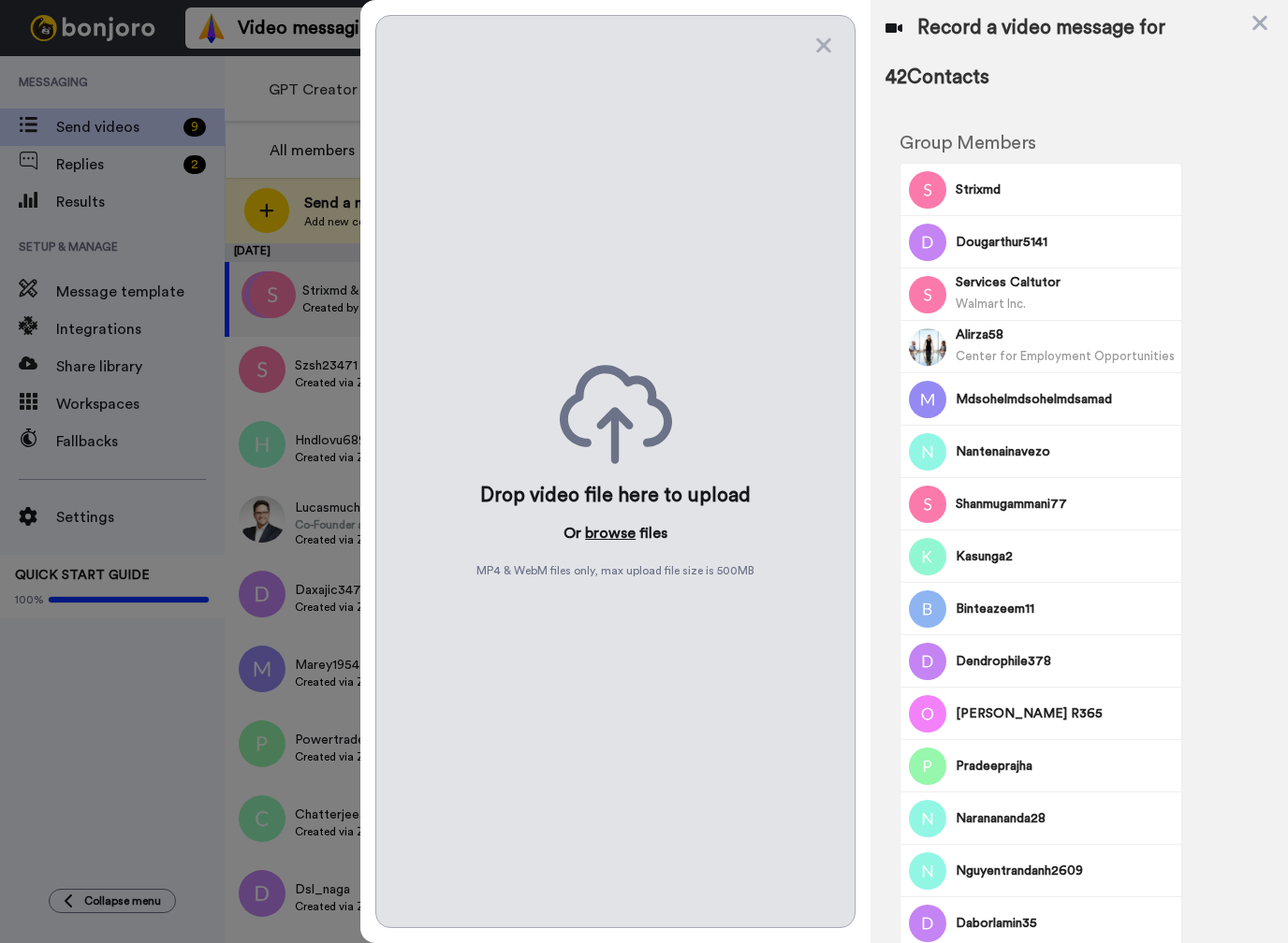
click at [595, 541] on button "browse" at bounding box center [610, 533] width 50 height 22
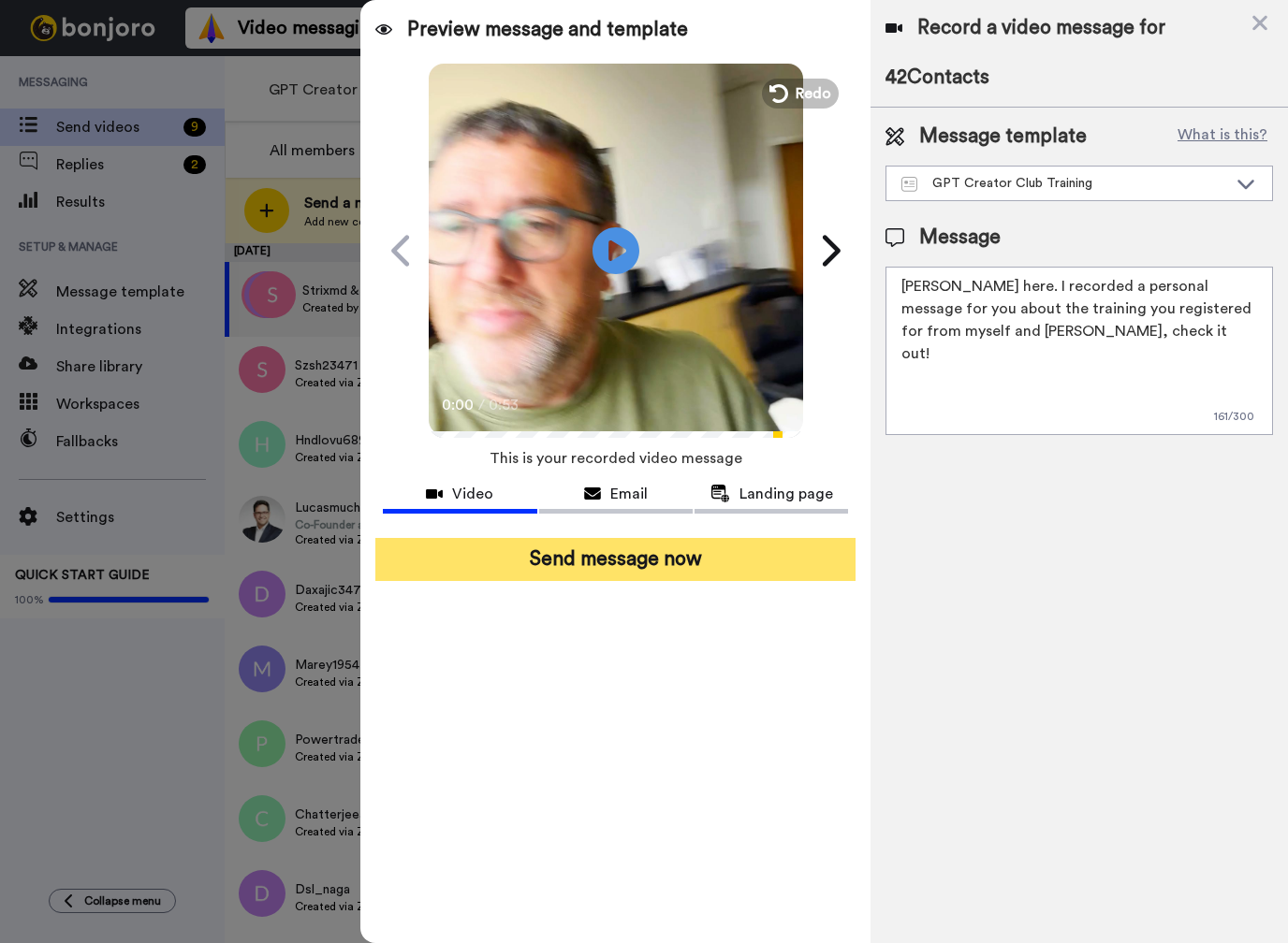
click at [615, 563] on button "Send message now" at bounding box center [615, 559] width 480 height 43
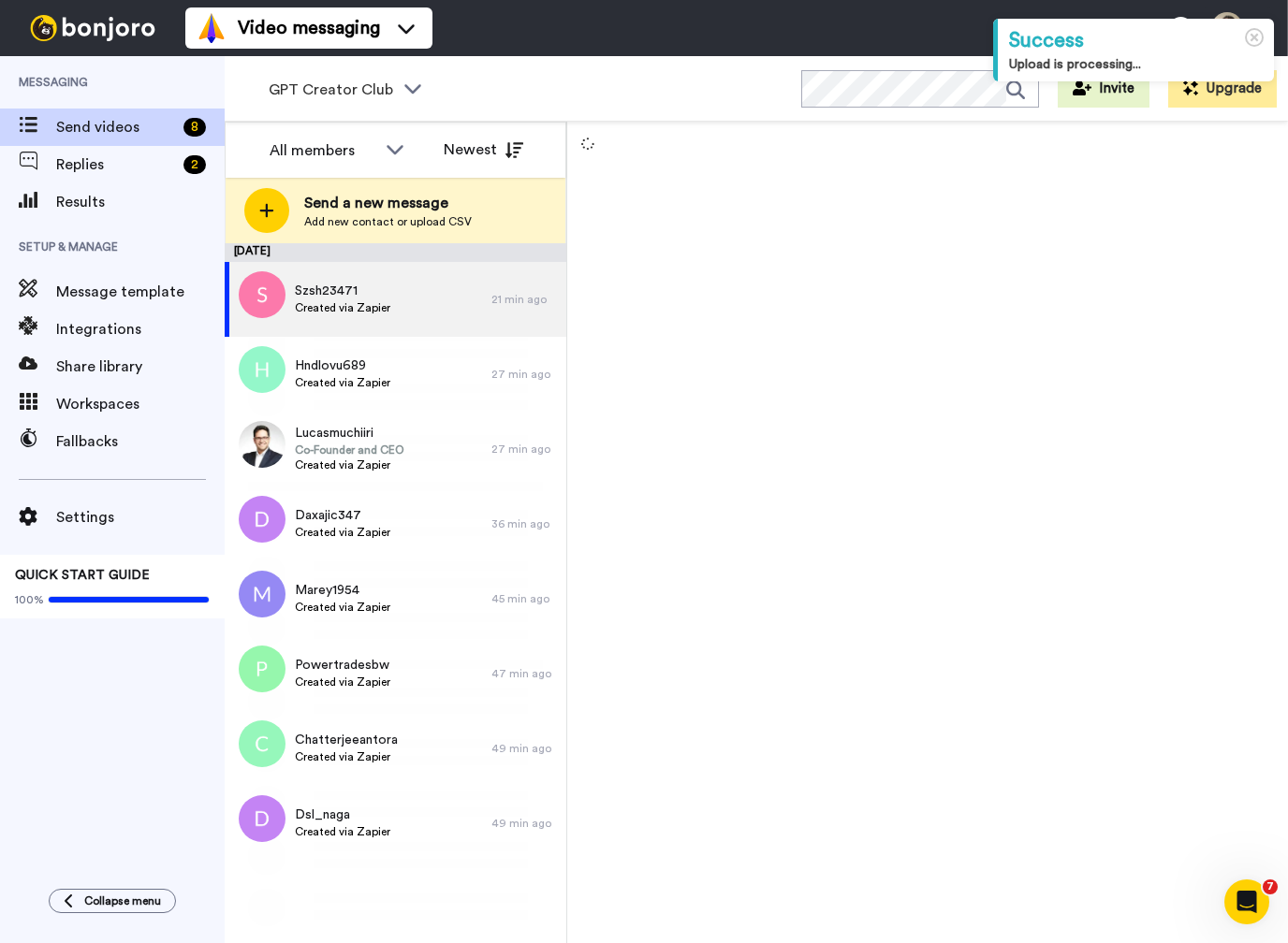
click at [92, 165] on span "Replies" at bounding box center [116, 164] width 120 height 22
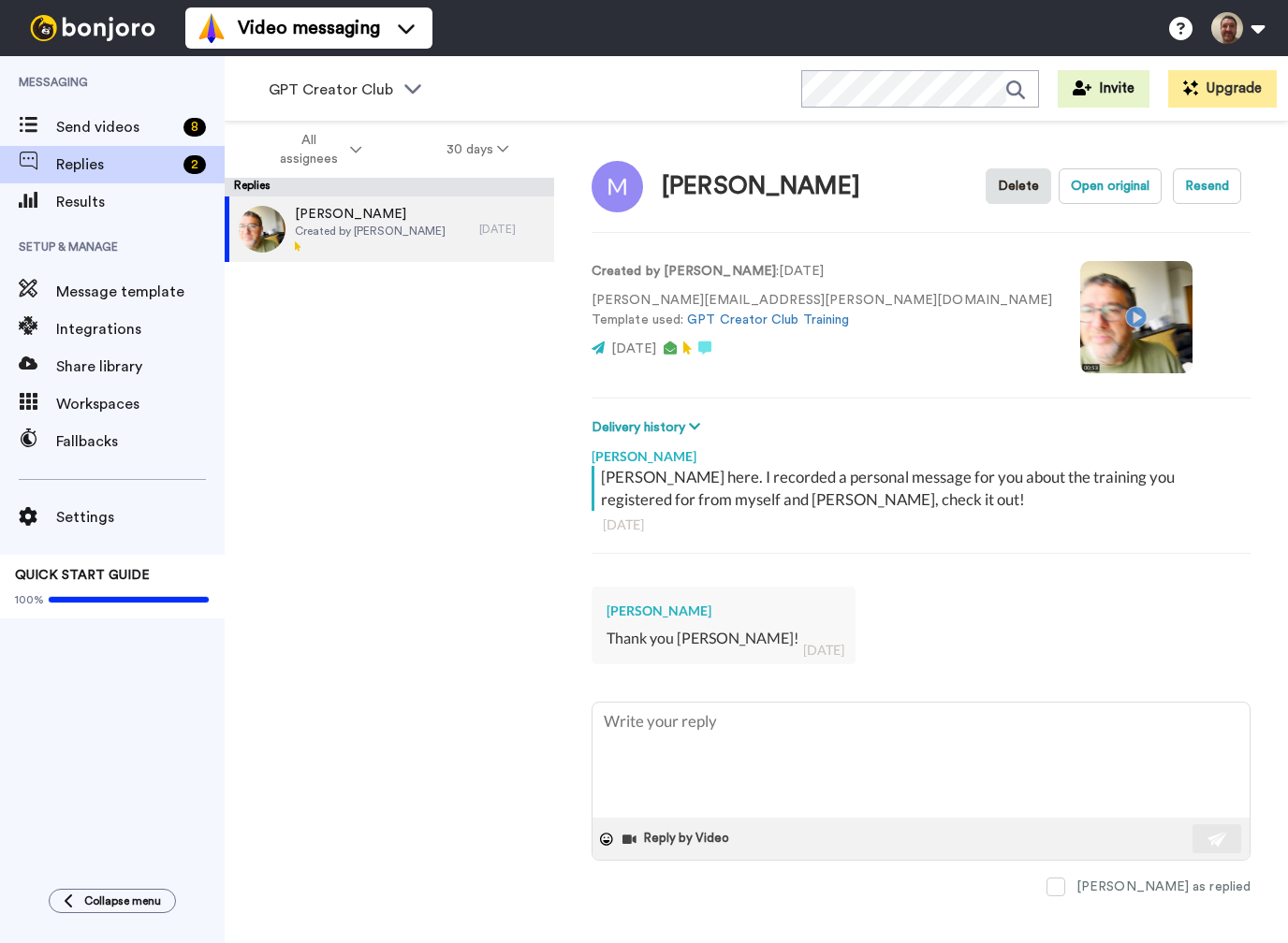
click at [418, 225] on span "Created by [PERSON_NAME]" at bounding box center [370, 232] width 151 height 15
click at [1065, 882] on span at bounding box center [1055, 886] width 18 height 18
click at [415, 85] on icon at bounding box center [412, 87] width 22 height 18
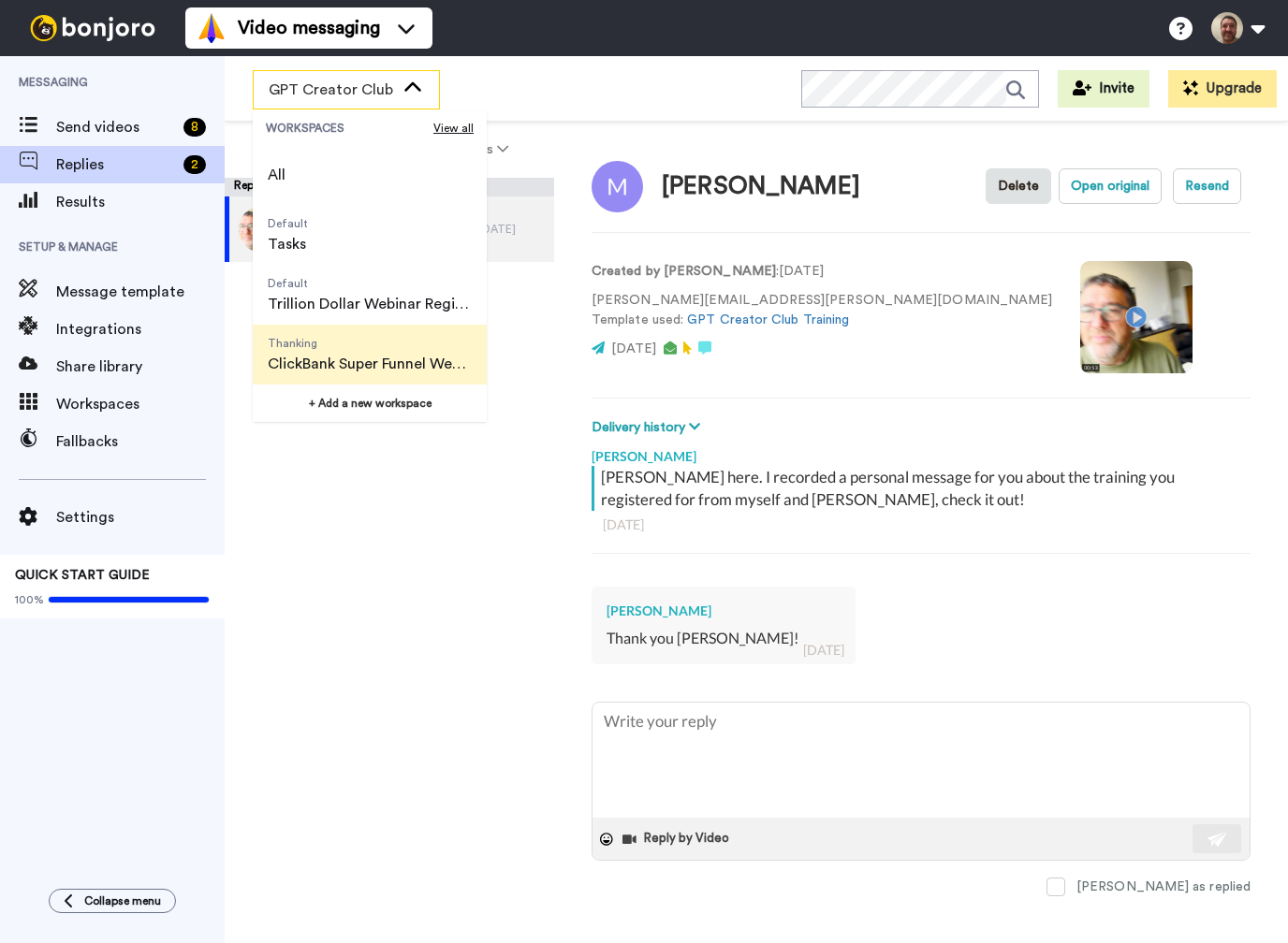
click at [362, 353] on span "ClickBank Super Funnel Webinar Registrants" at bounding box center [369, 364] width 204 height 22
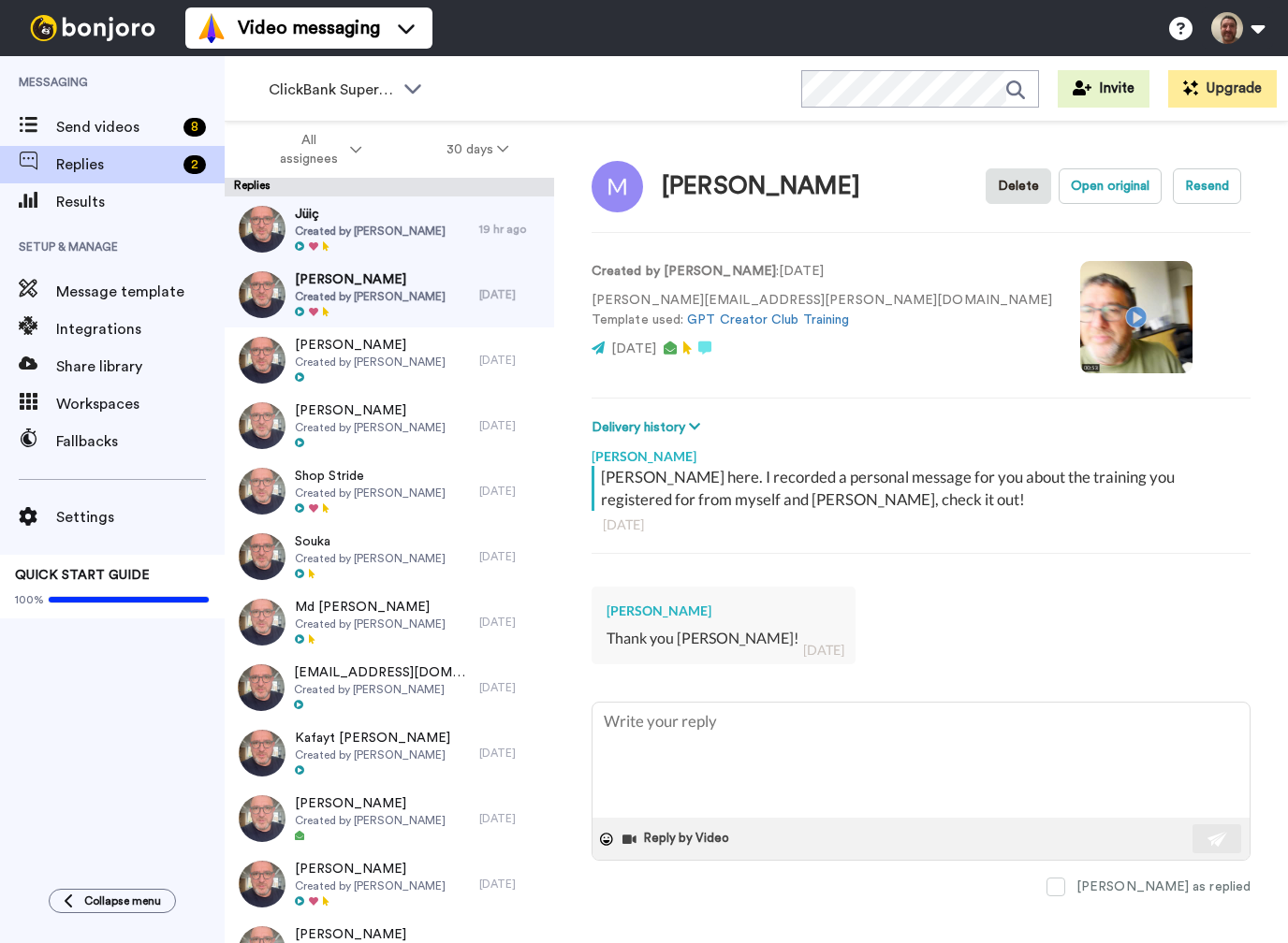
click at [378, 300] on span "Created by [PERSON_NAME]" at bounding box center [370, 297] width 151 height 15
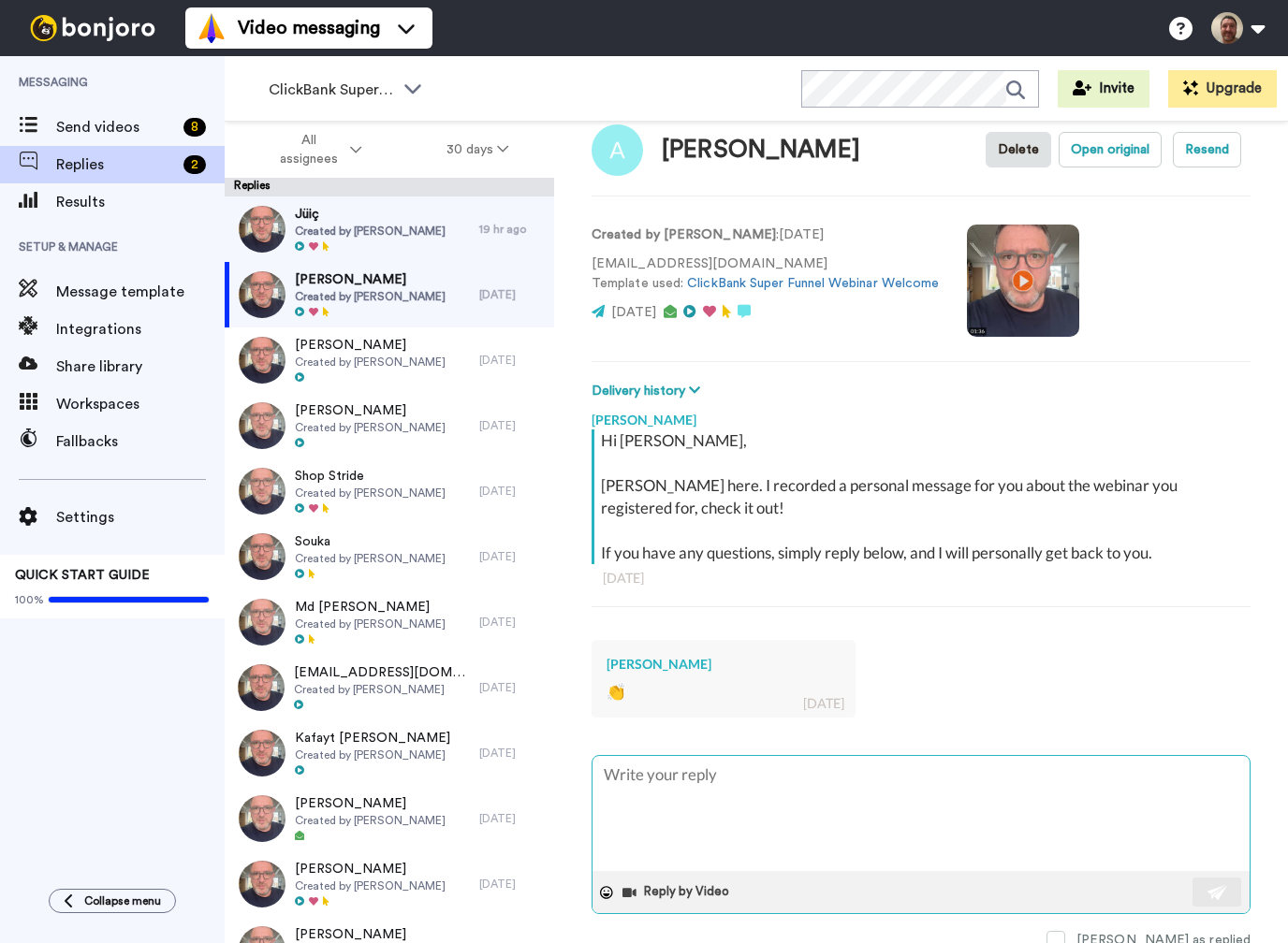
scroll to position [35, 0]
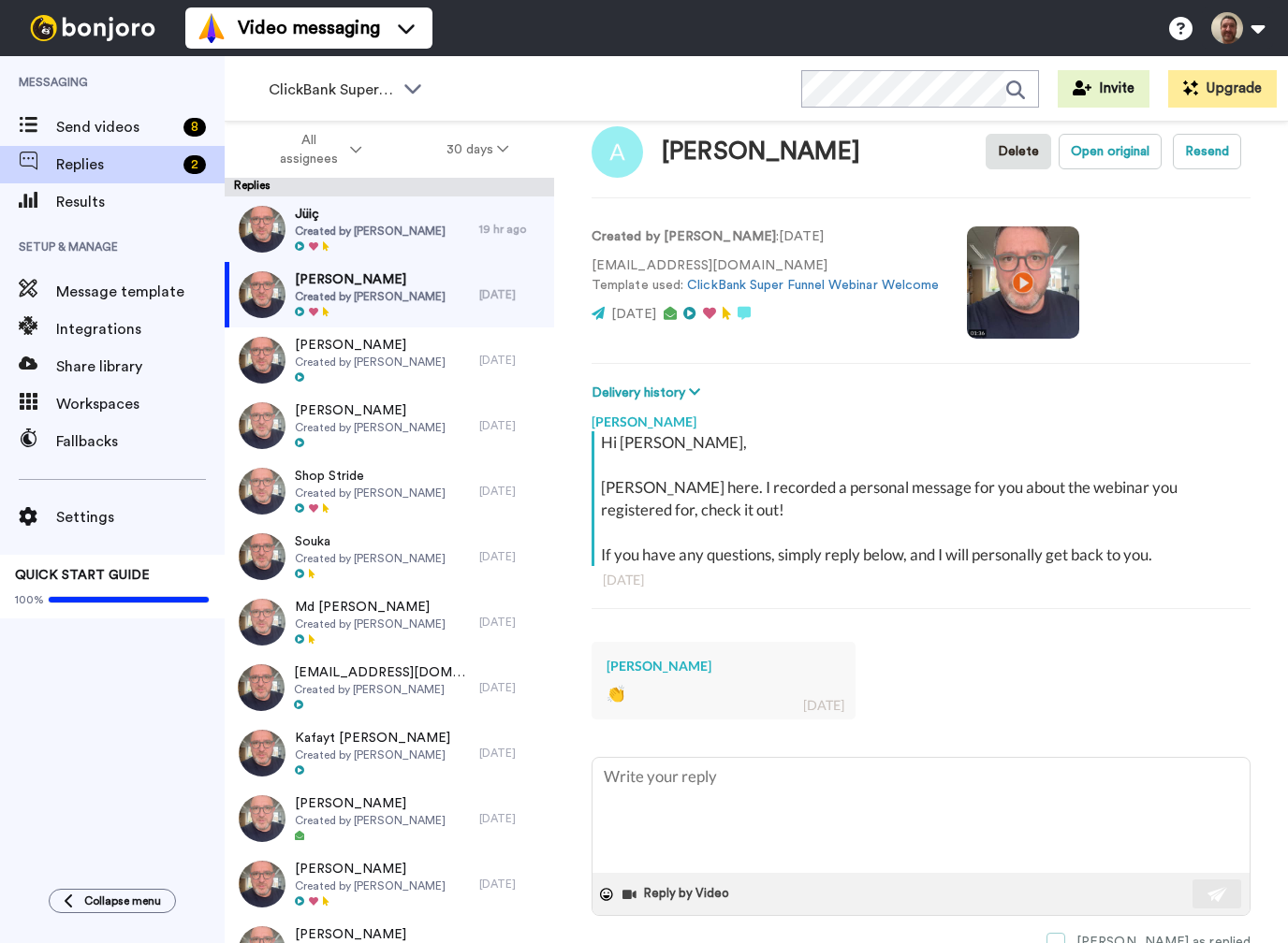
click at [1065, 933] on span at bounding box center [1055, 942] width 18 height 18
click at [413, 222] on span "Jüiç" at bounding box center [370, 213] width 151 height 18
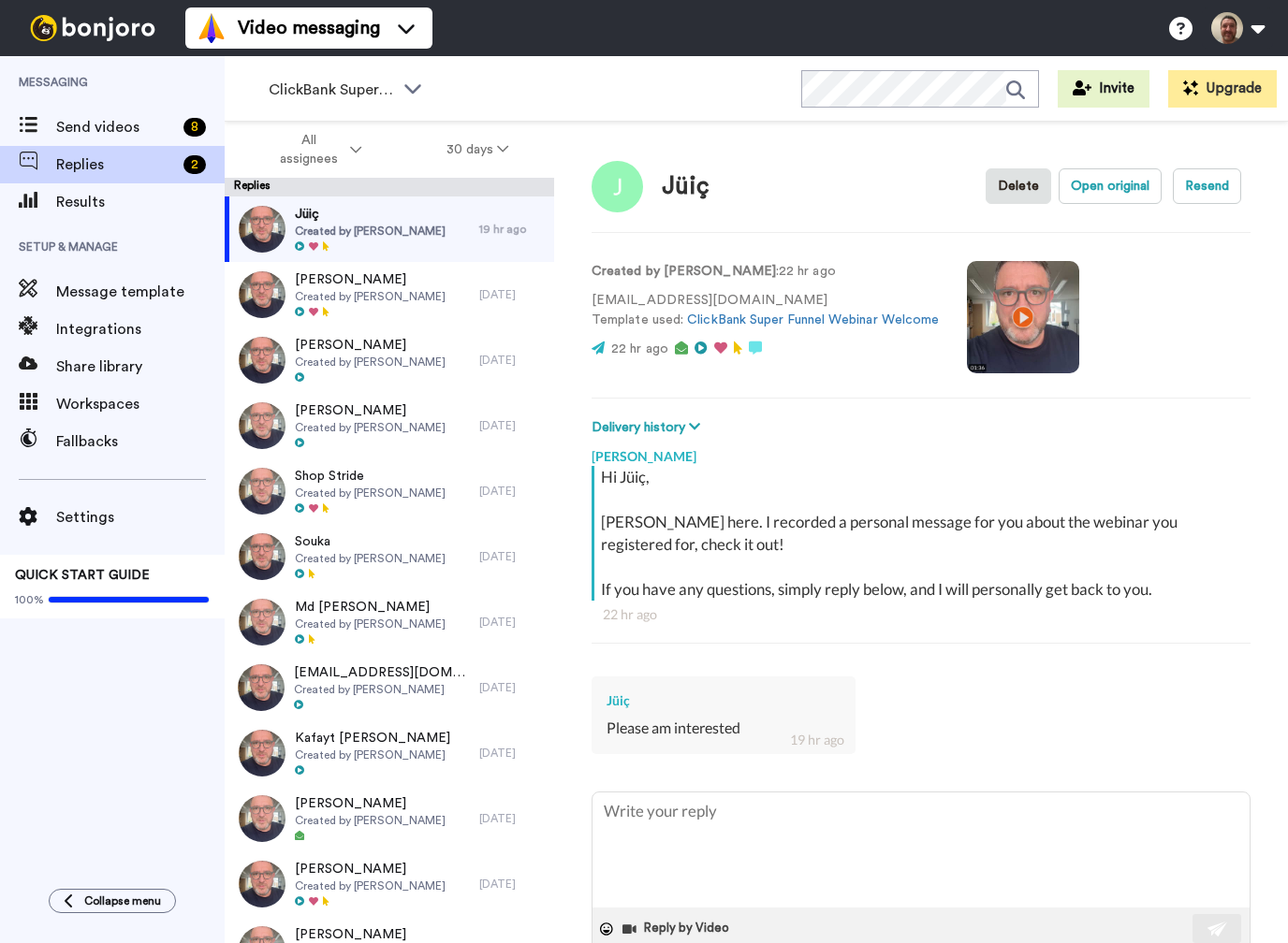
type textarea "x"
type textarea "C"
type textarea "x"
type textarea "Cl"
type textarea "x"
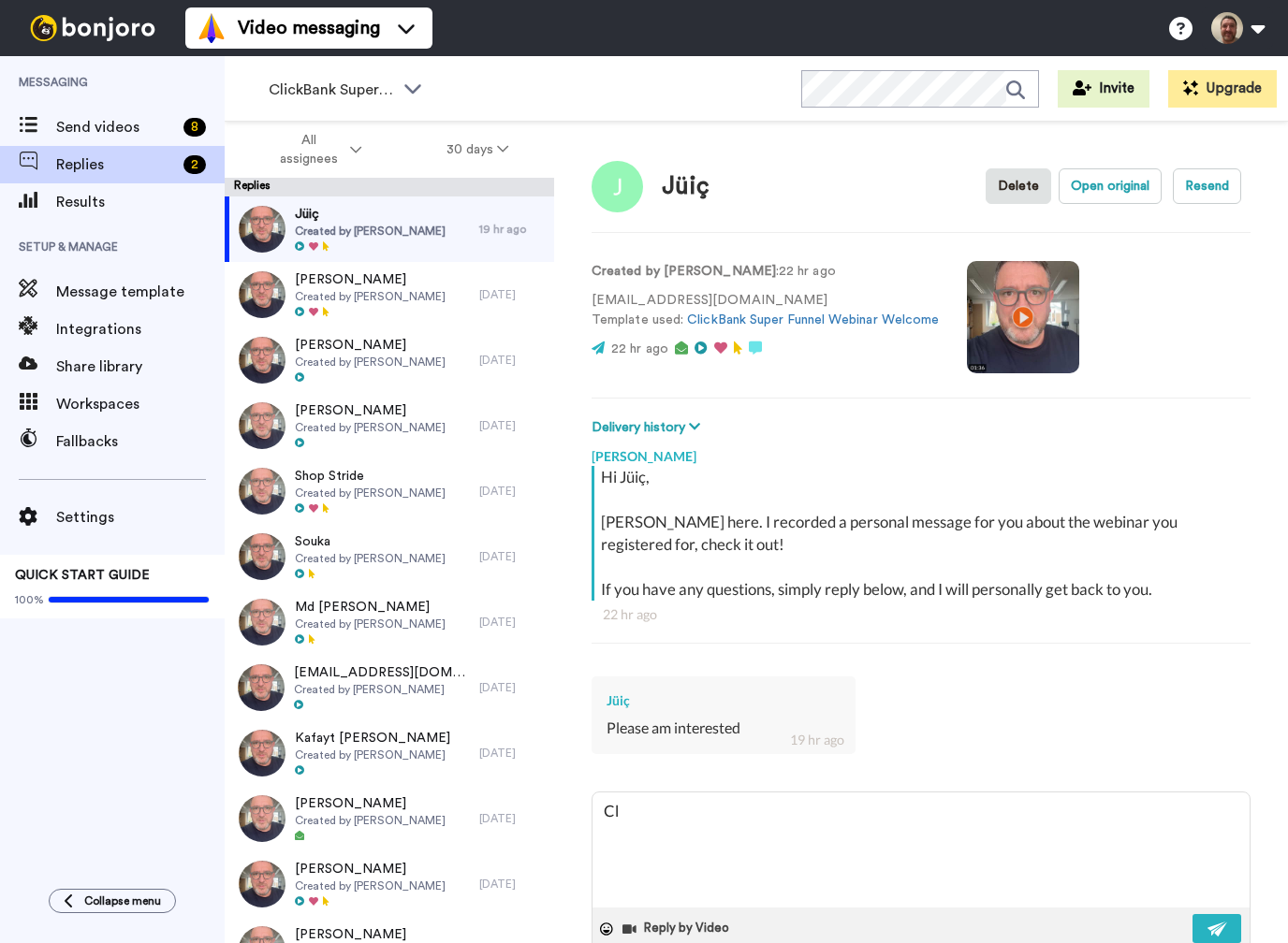
type textarea "Cli"
type textarea "x"
type textarea "Clic"
type textarea "x"
type textarea "Click"
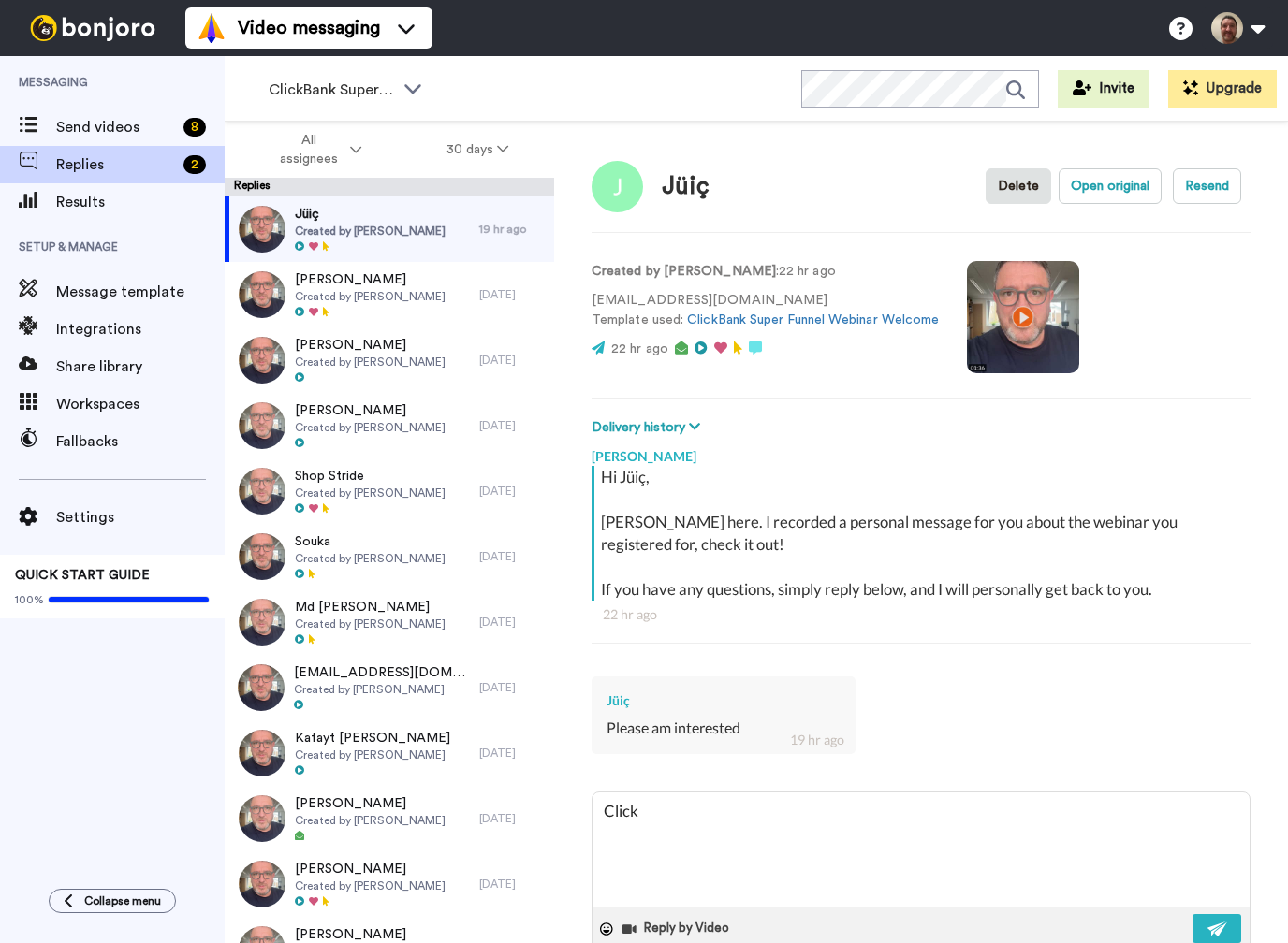
type textarea "x"
type textarea "Click"
type textarea "x"
type textarea "Click t"
type textarea "x"
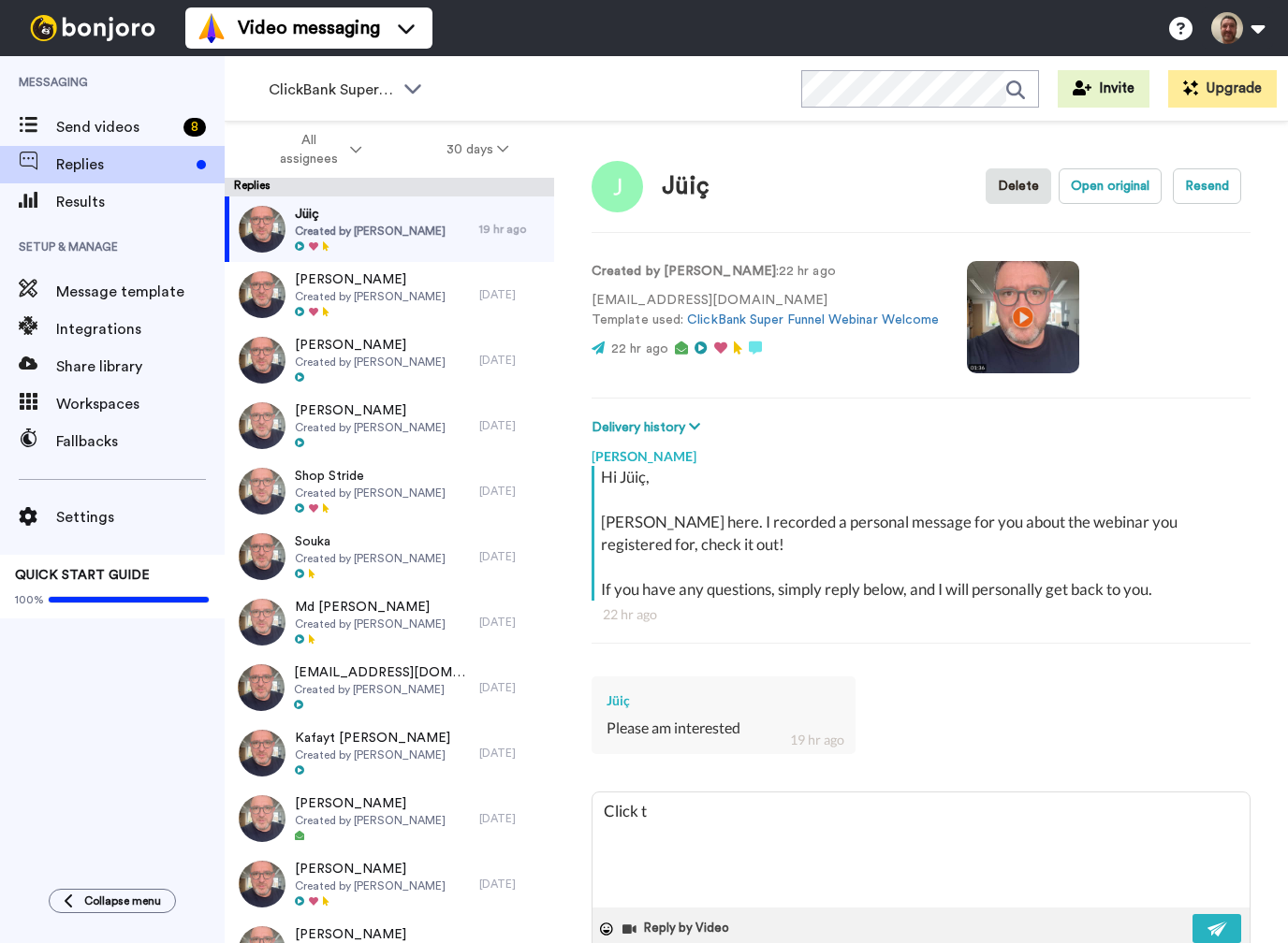
type textarea "Click th"
type textarea "x"
type textarea "Click the"
type textarea "x"
type textarea "Click the"
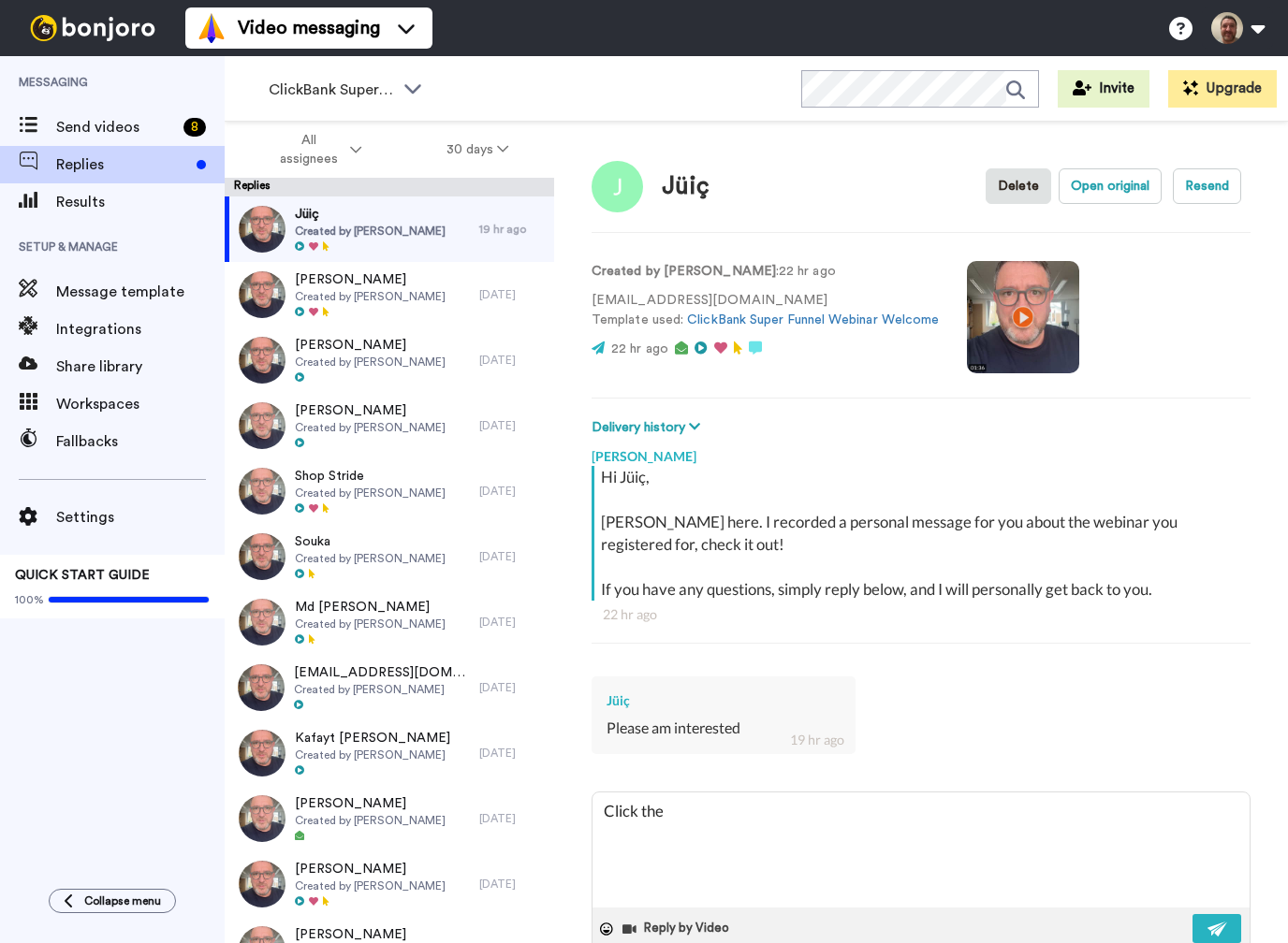
type textarea "x"
type textarea "Click the l"
type textarea "x"
type textarea "Click the li"
type textarea "x"
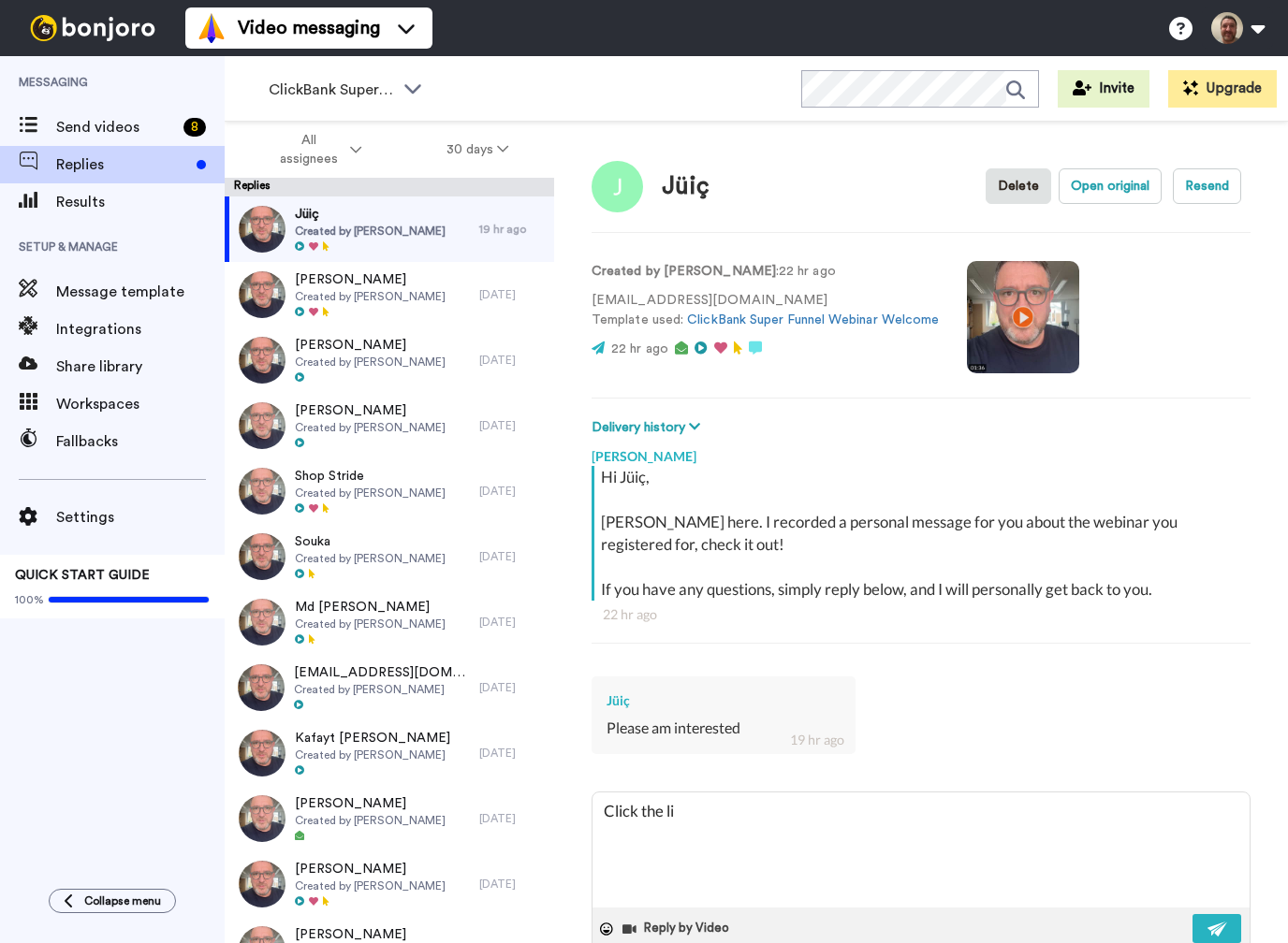
type textarea "Click the lin"
type textarea "x"
type textarea "Click the link"
type textarea "x"
type textarea "Click the link"
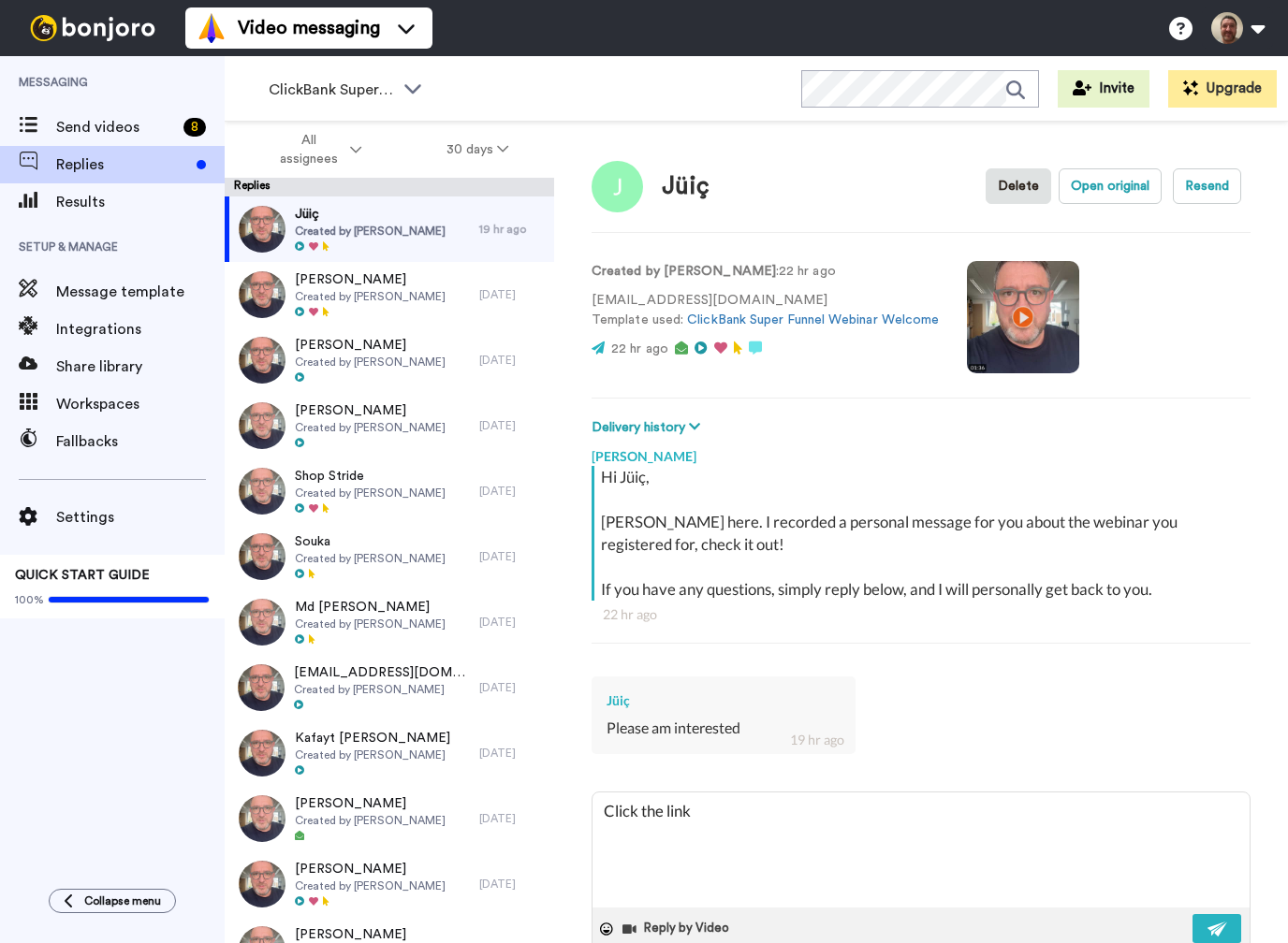
type textarea "x"
type textarea "Click the link t"
type textarea "x"
type textarea "Click the link to"
type textarea "x"
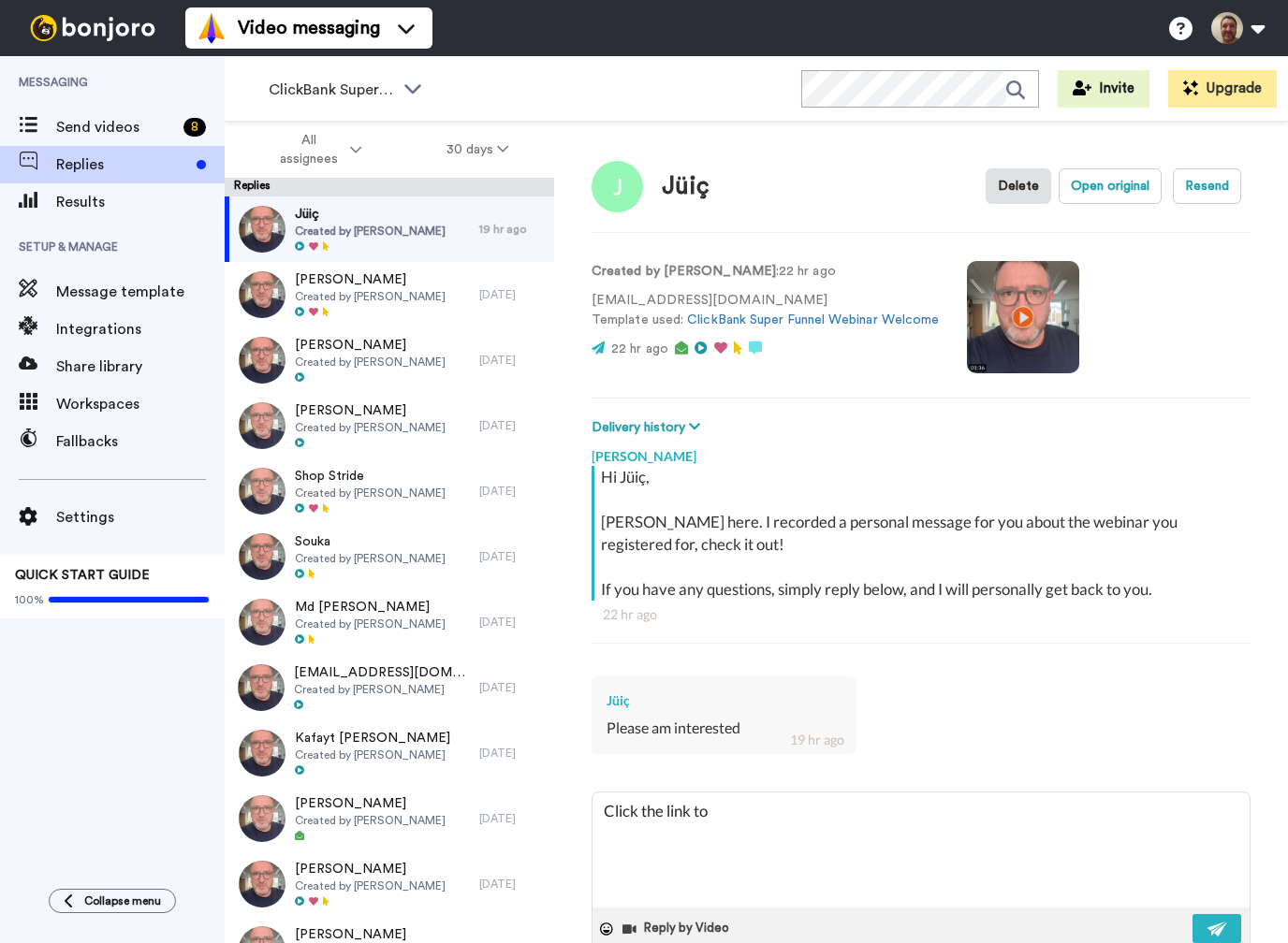
type textarea "Click the link to"
type textarea "x"
type textarea "Click the link to w"
type textarea "x"
type textarea "Click the link to wa"
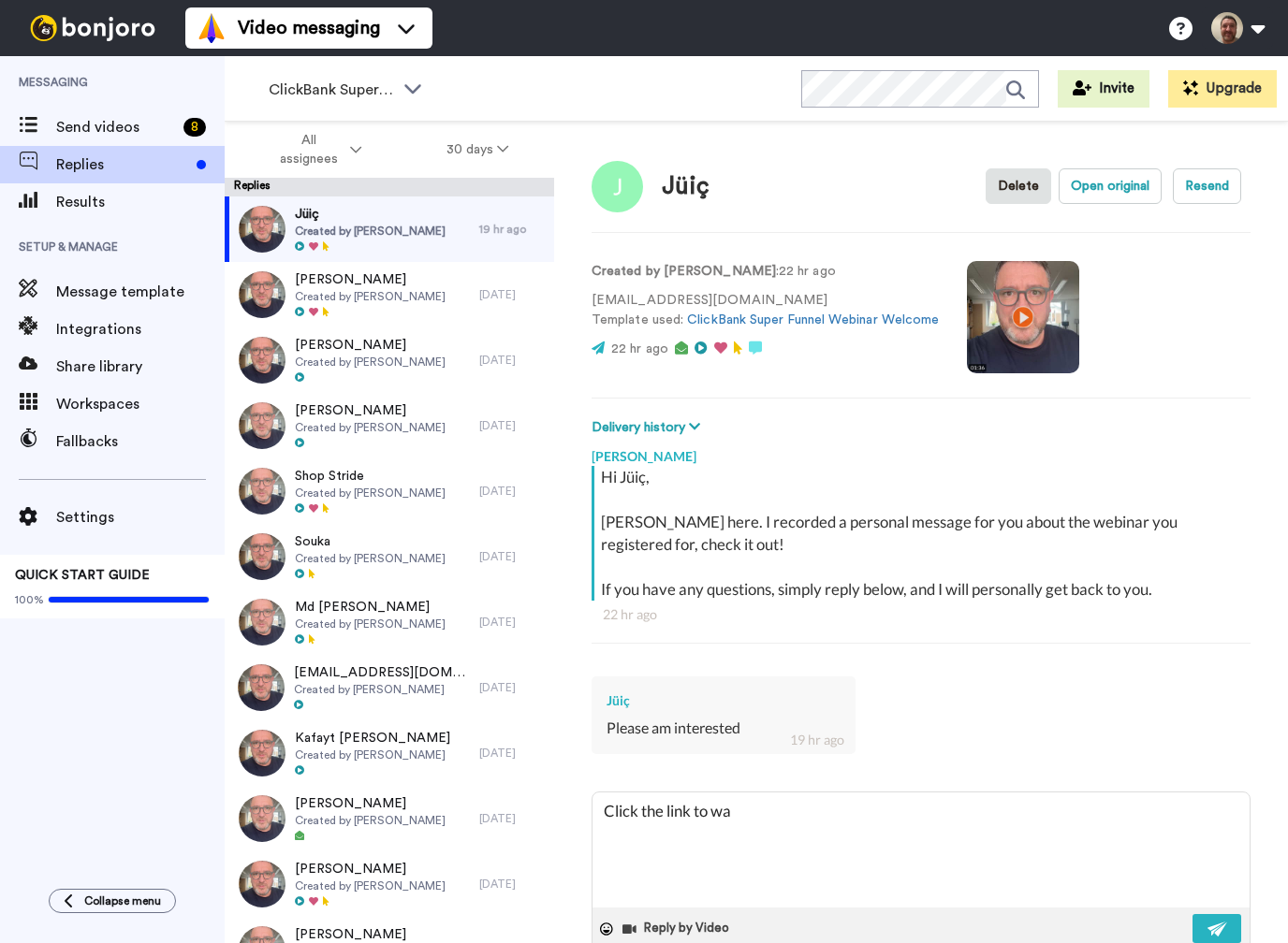
type textarea "x"
type textarea "Click the link to wat"
type textarea "x"
type textarea "Click the link to watc"
type textarea "x"
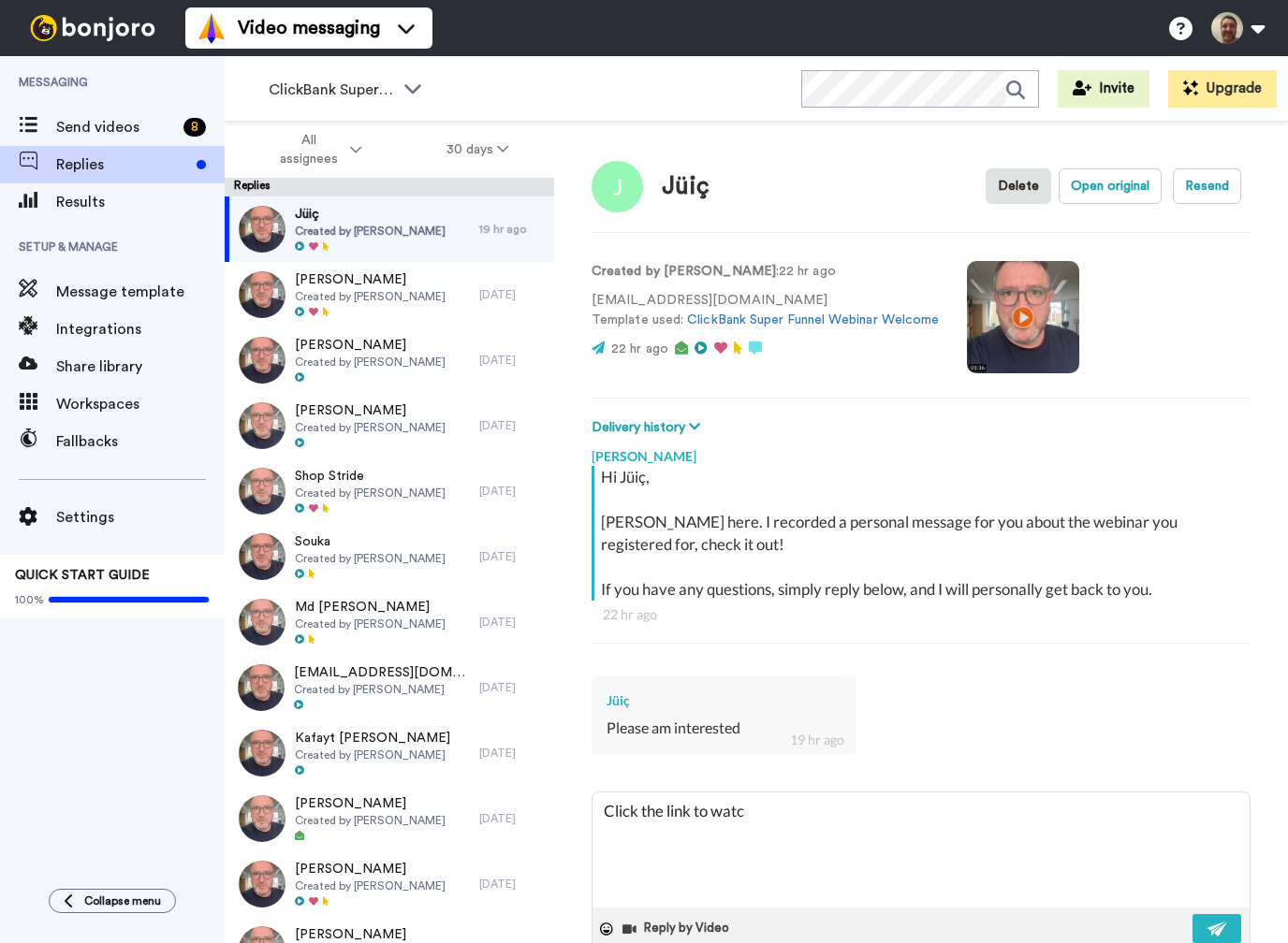
type textarea "Click the link to watch"
type textarea "x"
type textarea "Click the link to watch"
type textarea "x"
type textarea "Click the link to watch t"
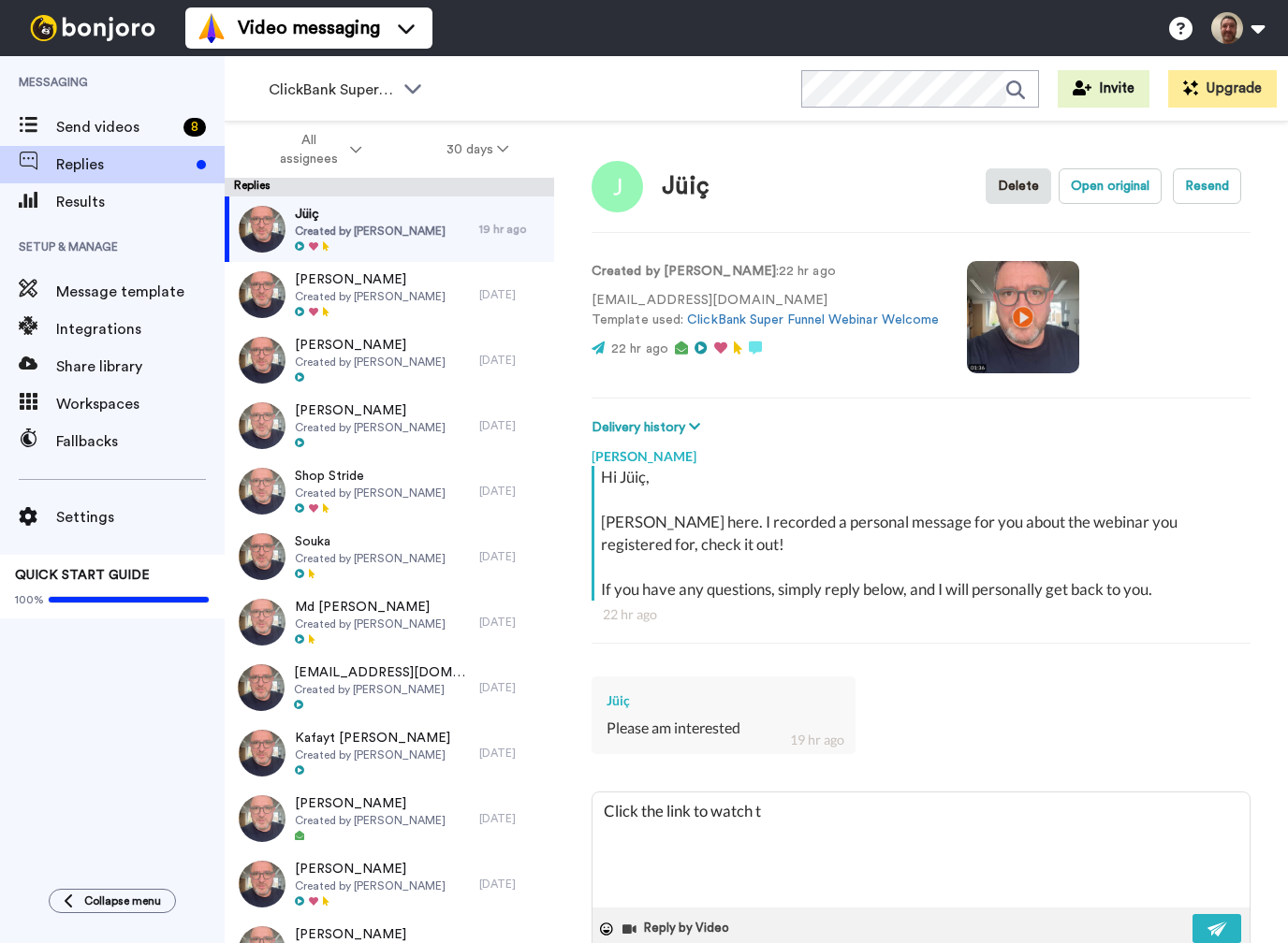
type textarea "x"
type textarea "Click the link to watch th"
type textarea "x"
type textarea "Click the link to watch the"
type textarea "x"
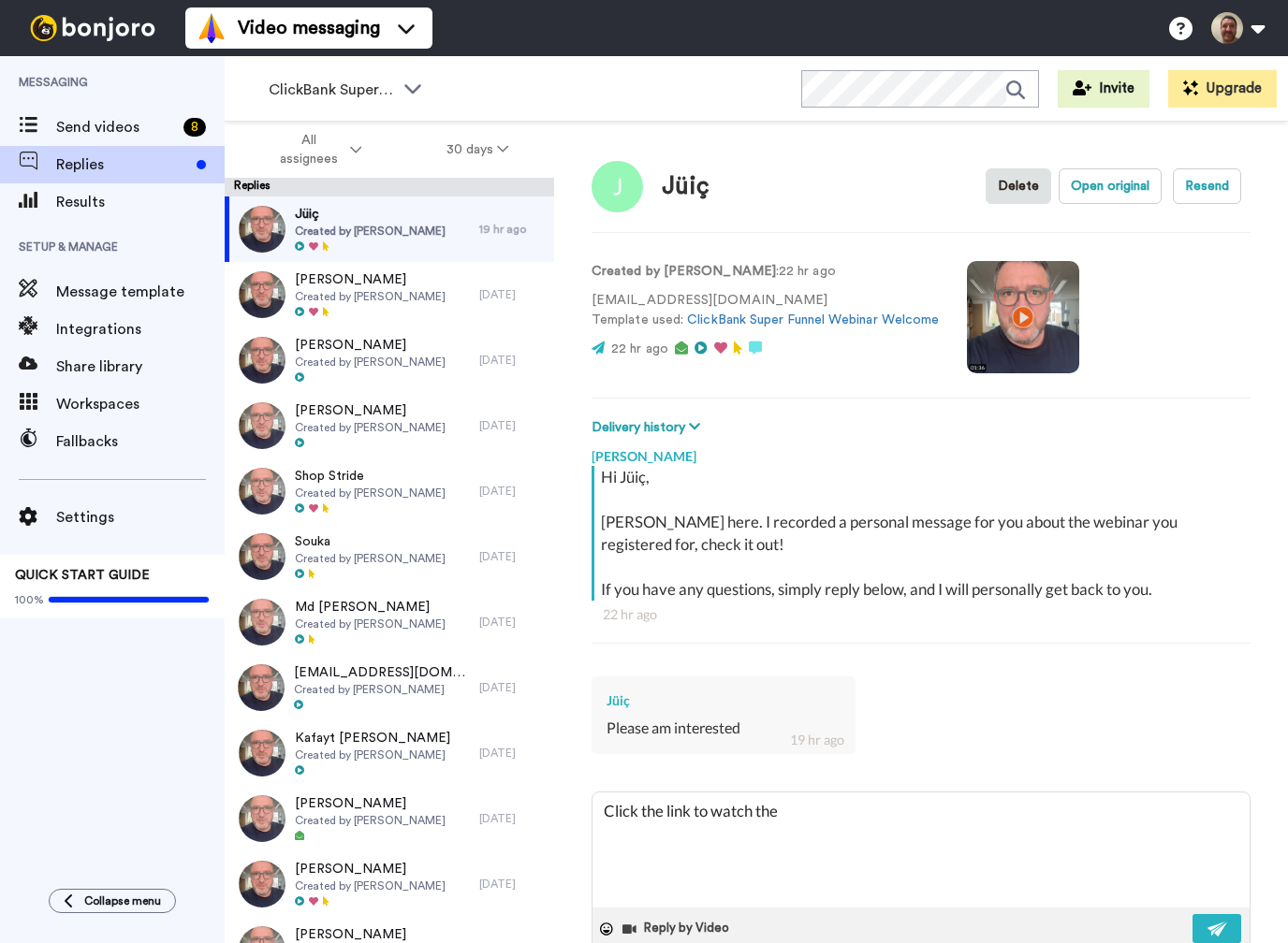
type textarea "Click the link to watch the"
type textarea "x"
type textarea "Click the link to watch the r"
type textarea "x"
type textarea "Click the link to watch the re"
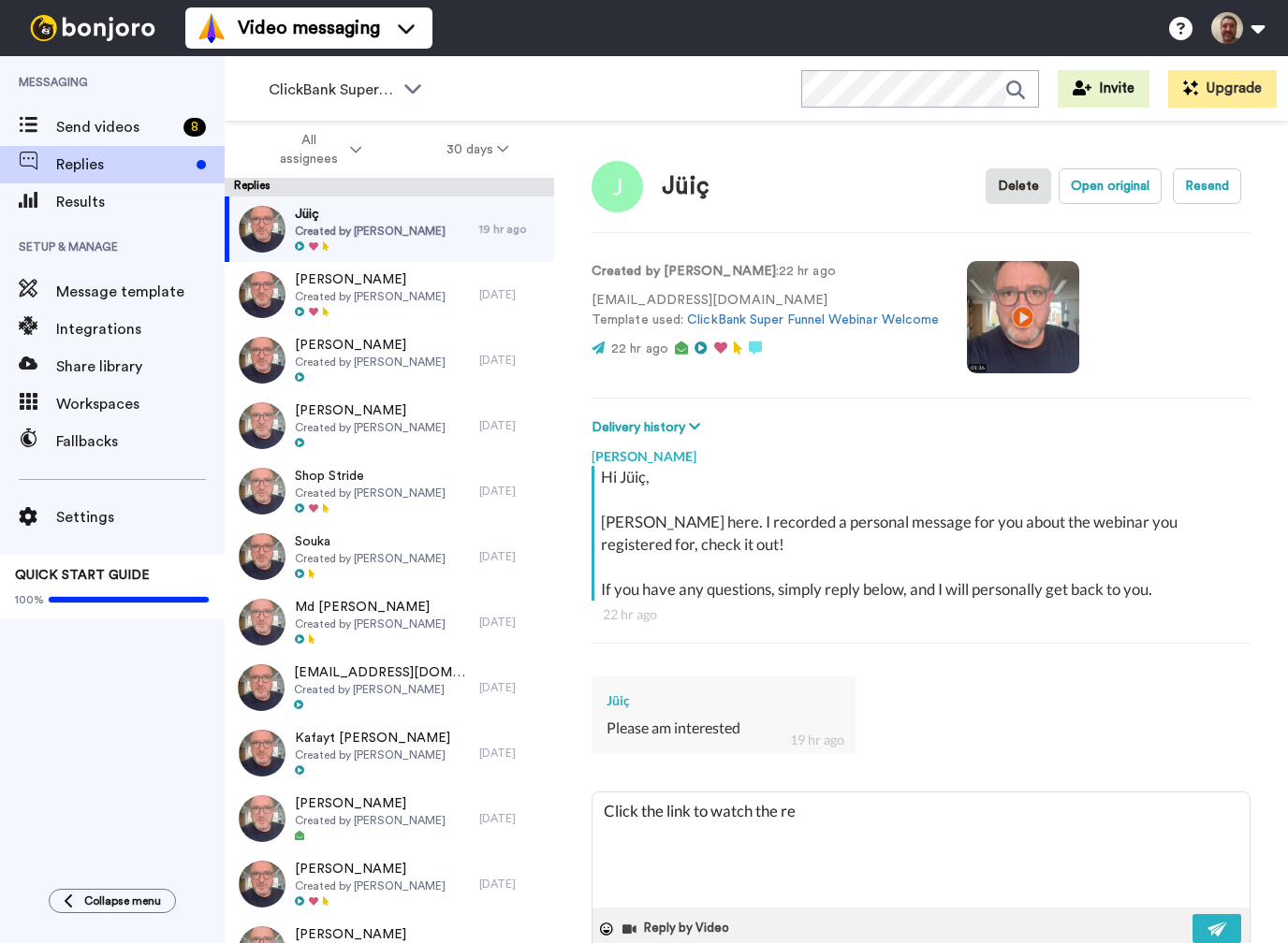
type textarea "x"
type textarea "Click the link to watch the rep"
type textarea "x"
type textarea "Click the link to watch the repl"
type textarea "x"
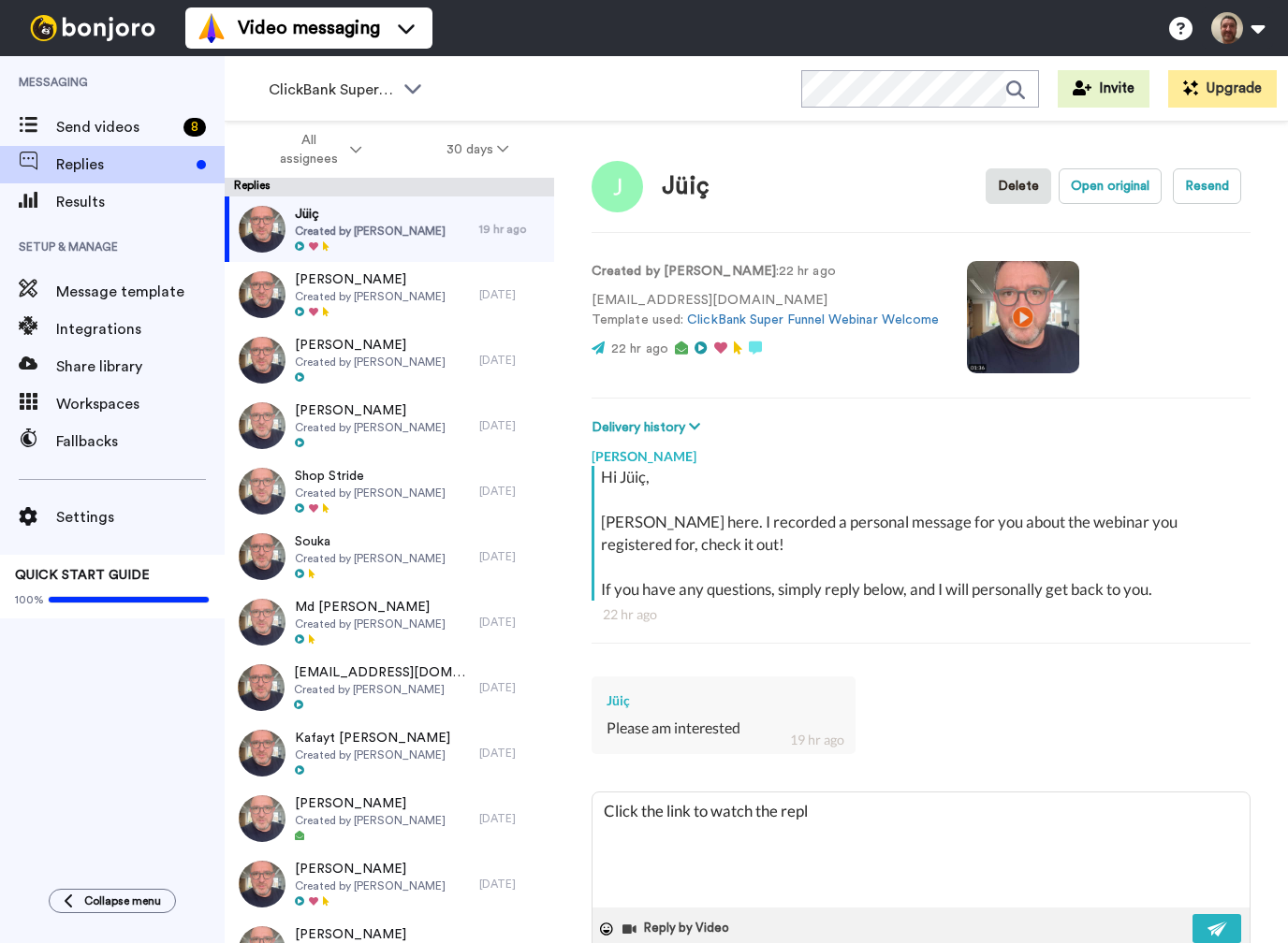
type textarea "Click the link to watch the repla"
type textarea "x"
type textarea "Click the link to watch the replay"
type textarea "x"
type textarea "Click the link to watch the replay"
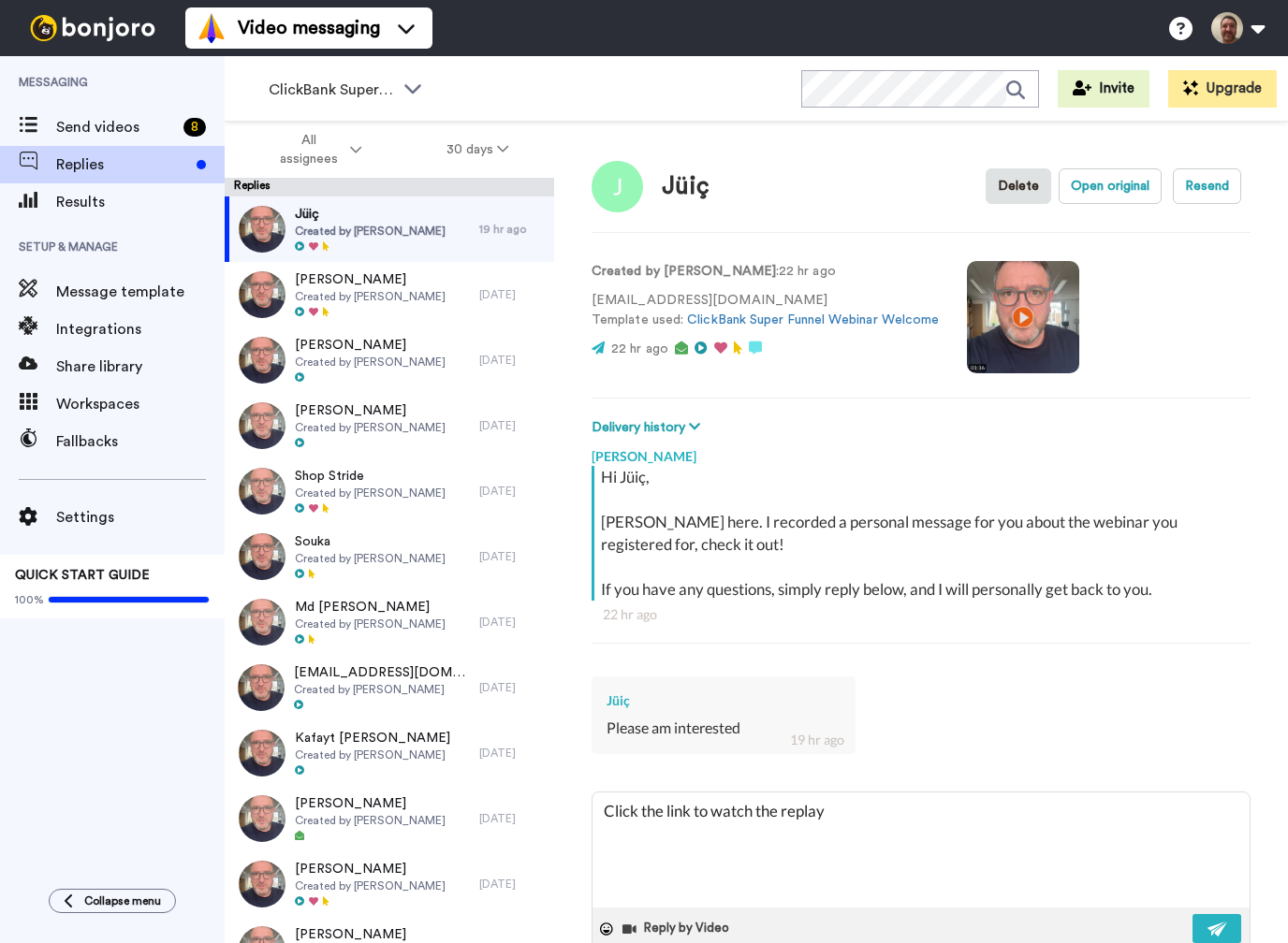
type textarea "x"
type textarea "Click the link to watch the replay a"
type textarea "x"
type textarea "Click the link to watch the replay an"
type textarea "x"
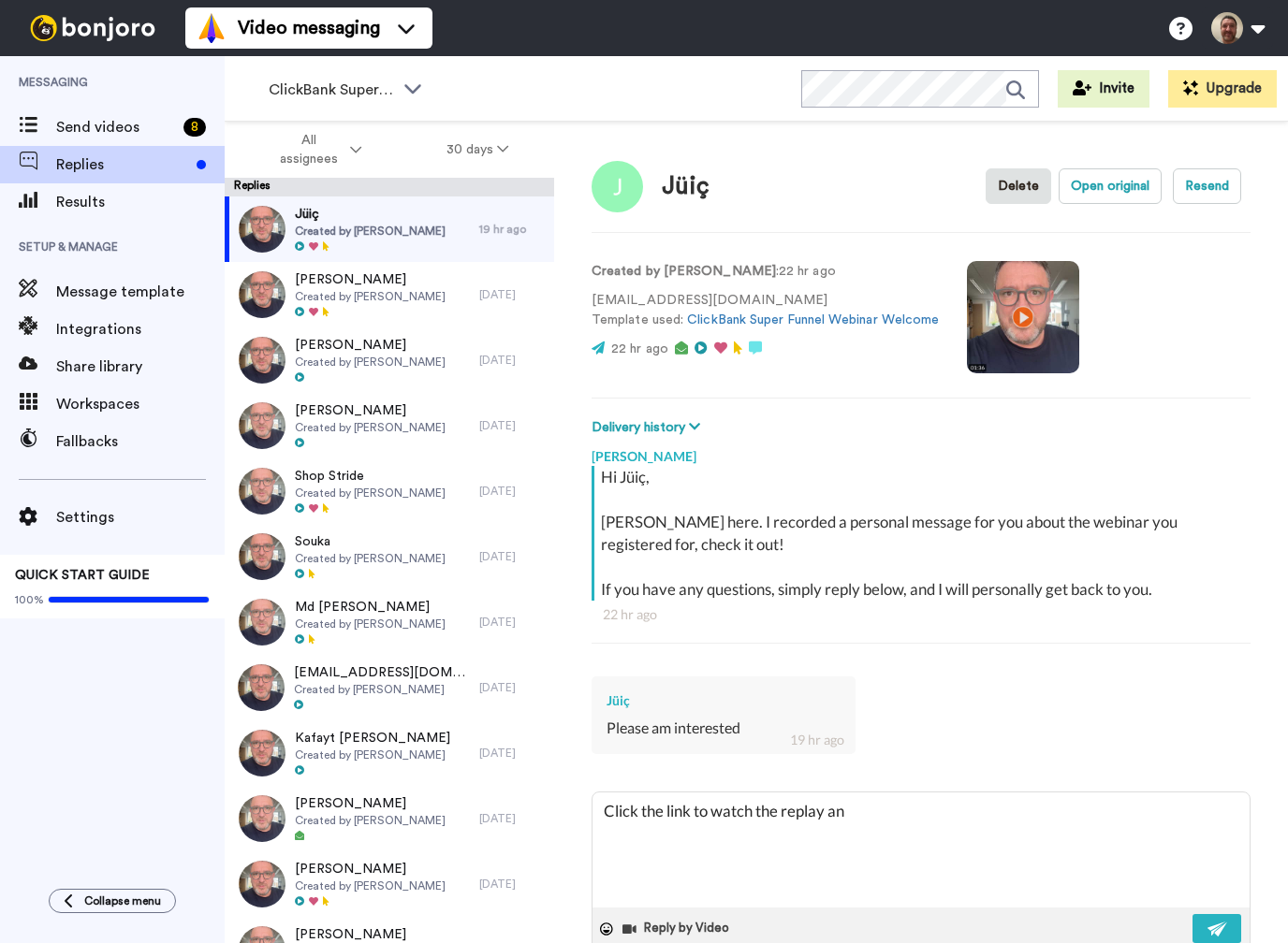
type textarea "Click the link to watch the replay and"
type textarea "x"
type textarea "Click the link to watch the replay and"
type textarea "x"
type textarea "Click the link to watch the replay and l"
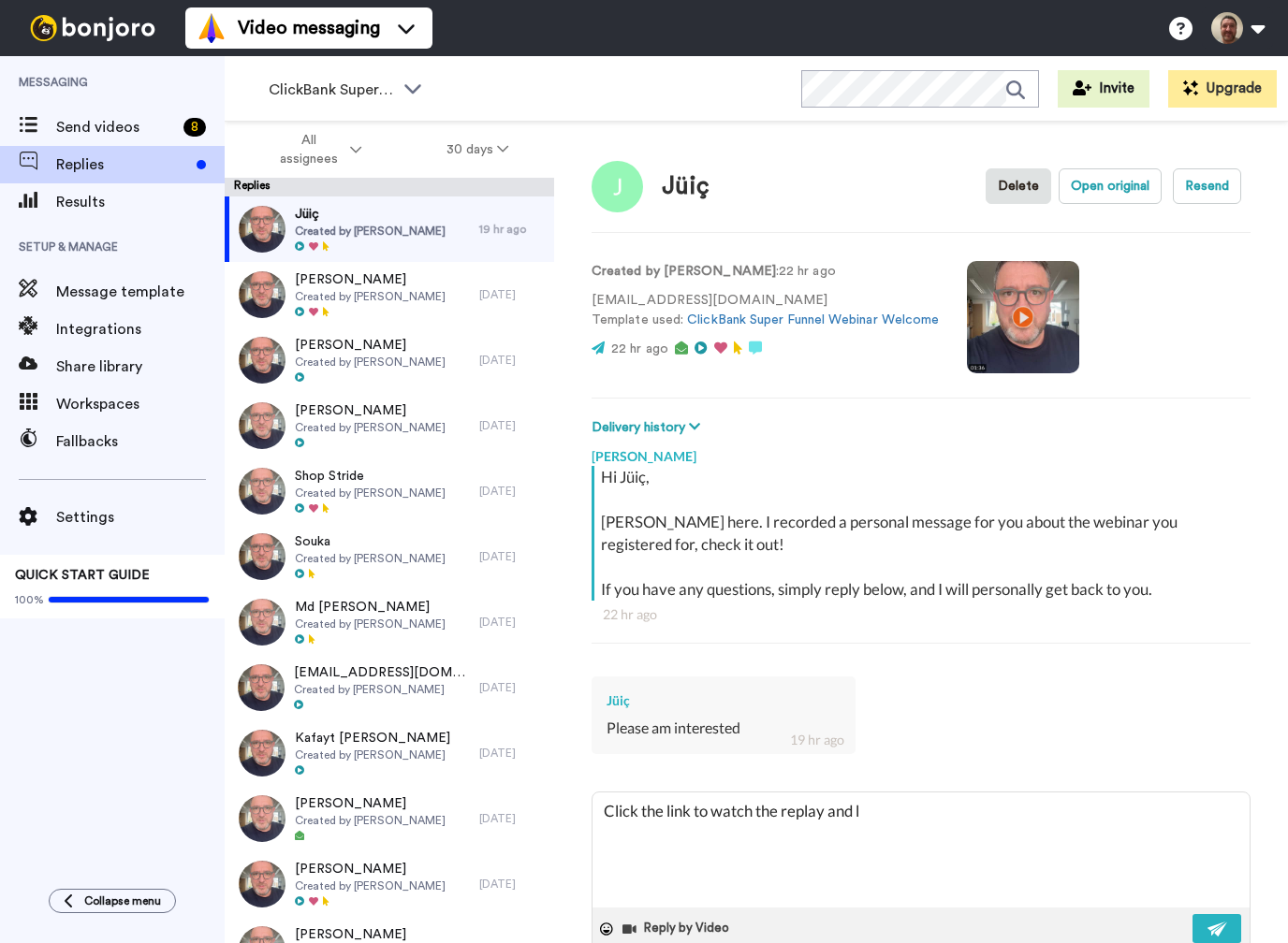
type textarea "x"
type textarea "Click the link to watch the replay and le"
type textarea "x"
type textarea "Click the link to watch the replay and let"
type textarea "x"
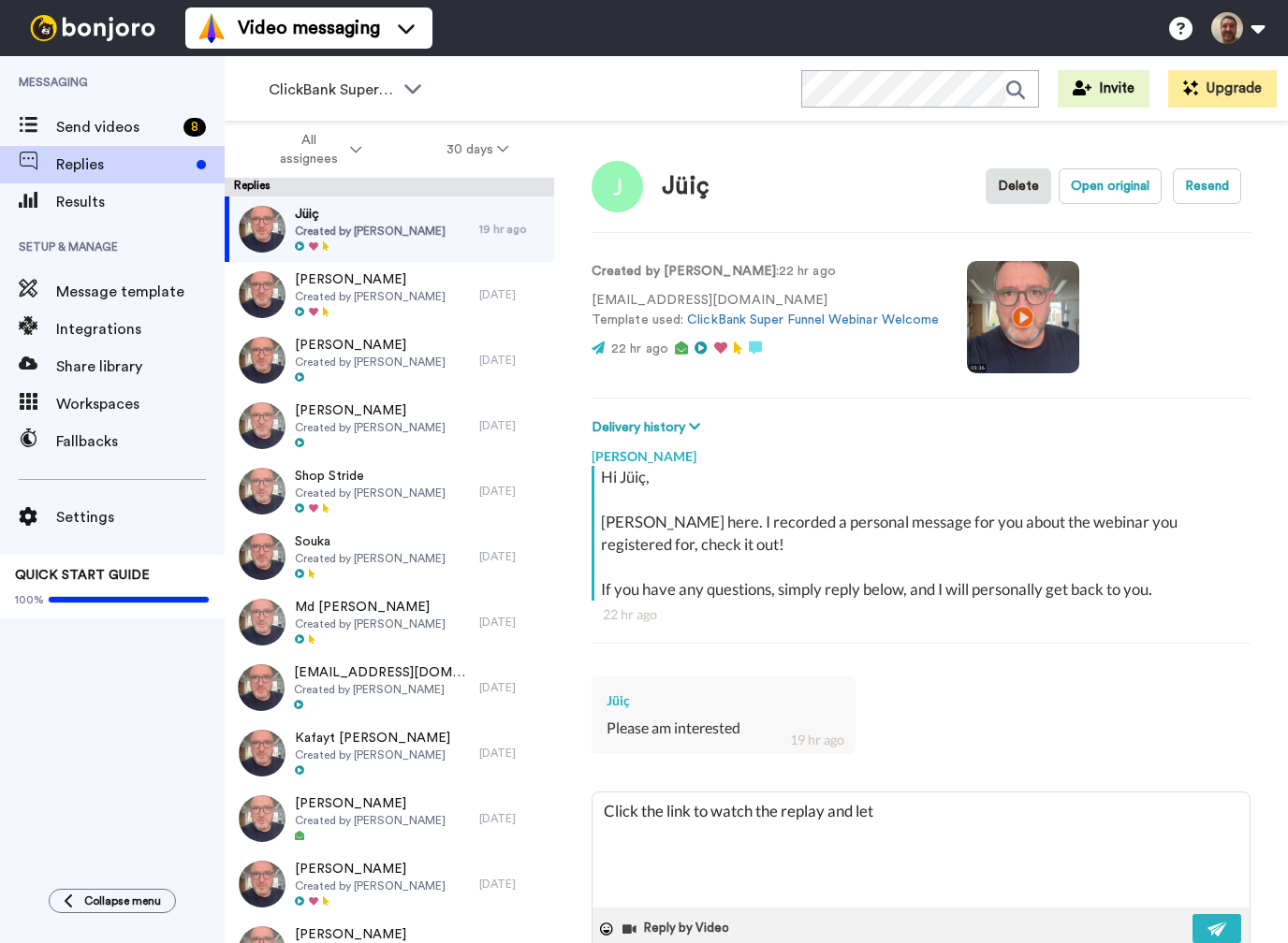
type textarea "Click the link to watch the replay and letr"
type textarea "x"
type textarea "Click the link to watch the replay and let’s"
type textarea "x"
type textarea "Click the link to watch the replay and let’s"
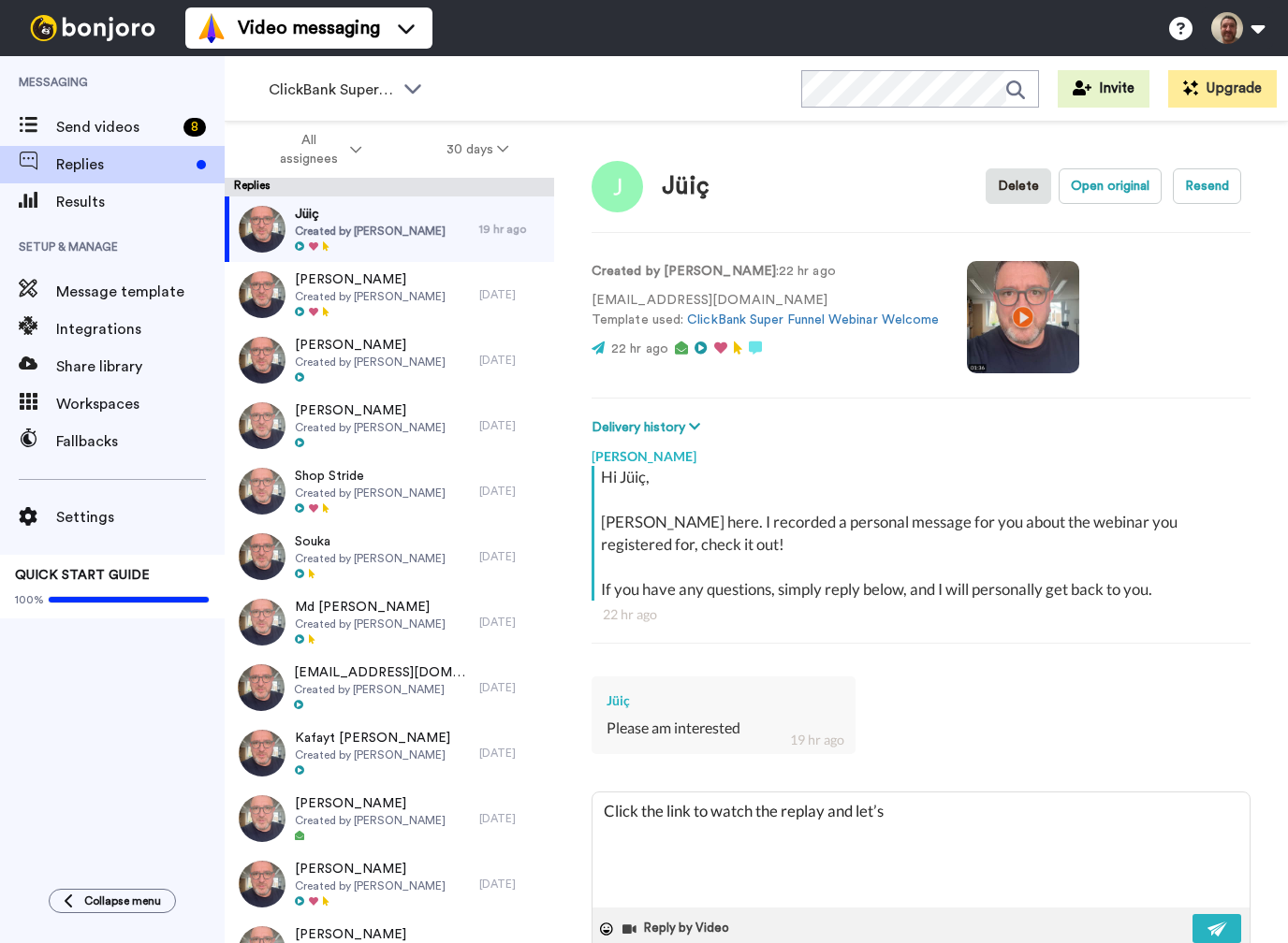
type textarea "x"
type textarea "Click the link to watch the replay and let’s m"
type textarea "x"
type textarea "Click the link to watch the replay and let’s"
type textarea "x"
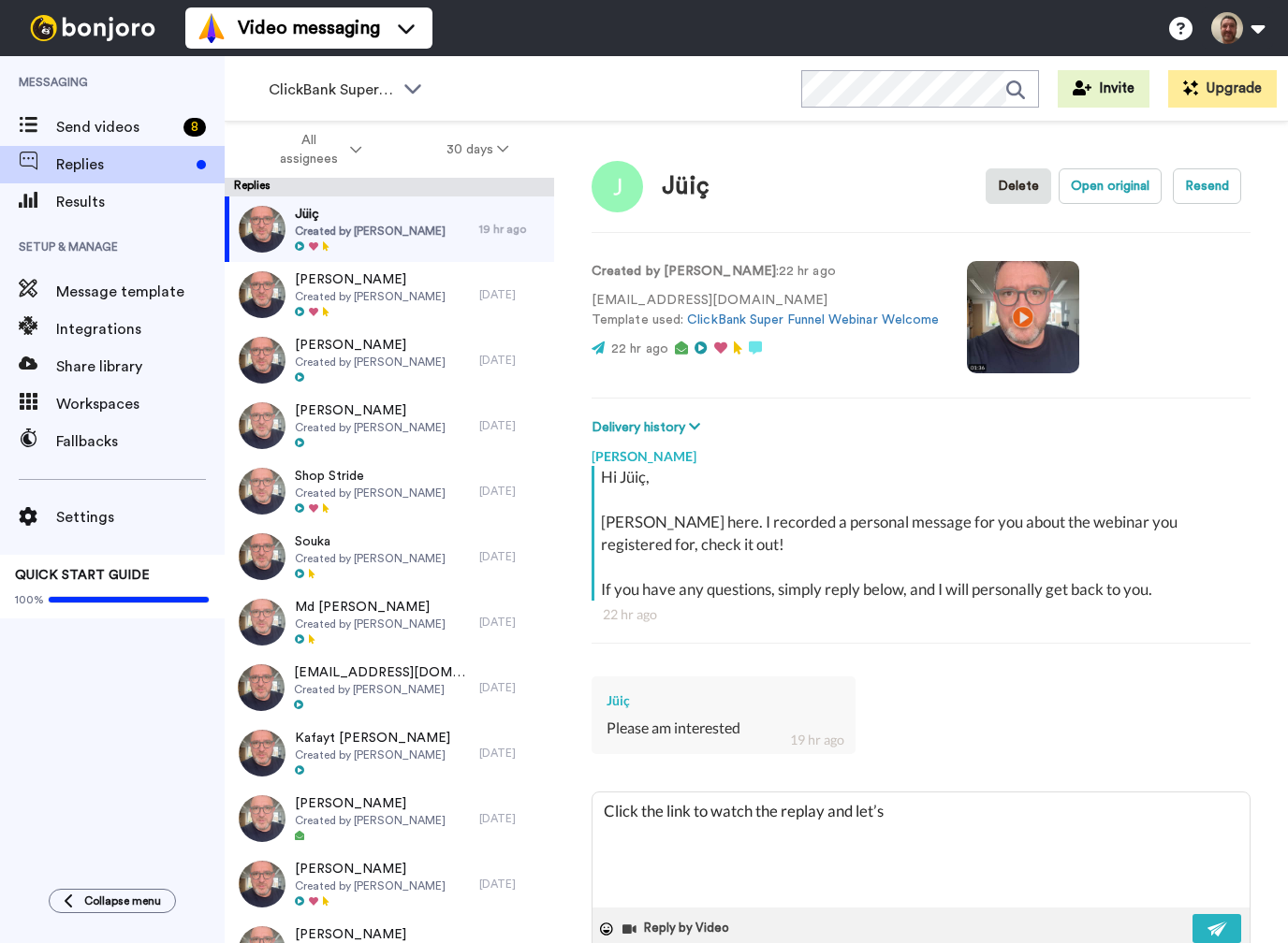
type textarea "Click the link to watch the replay and let’s"
type textarea "x"
type textarea "Click the link to watch the replay and let’"
type textarea "x"
type textarea "Click the link to watch the replay and let"
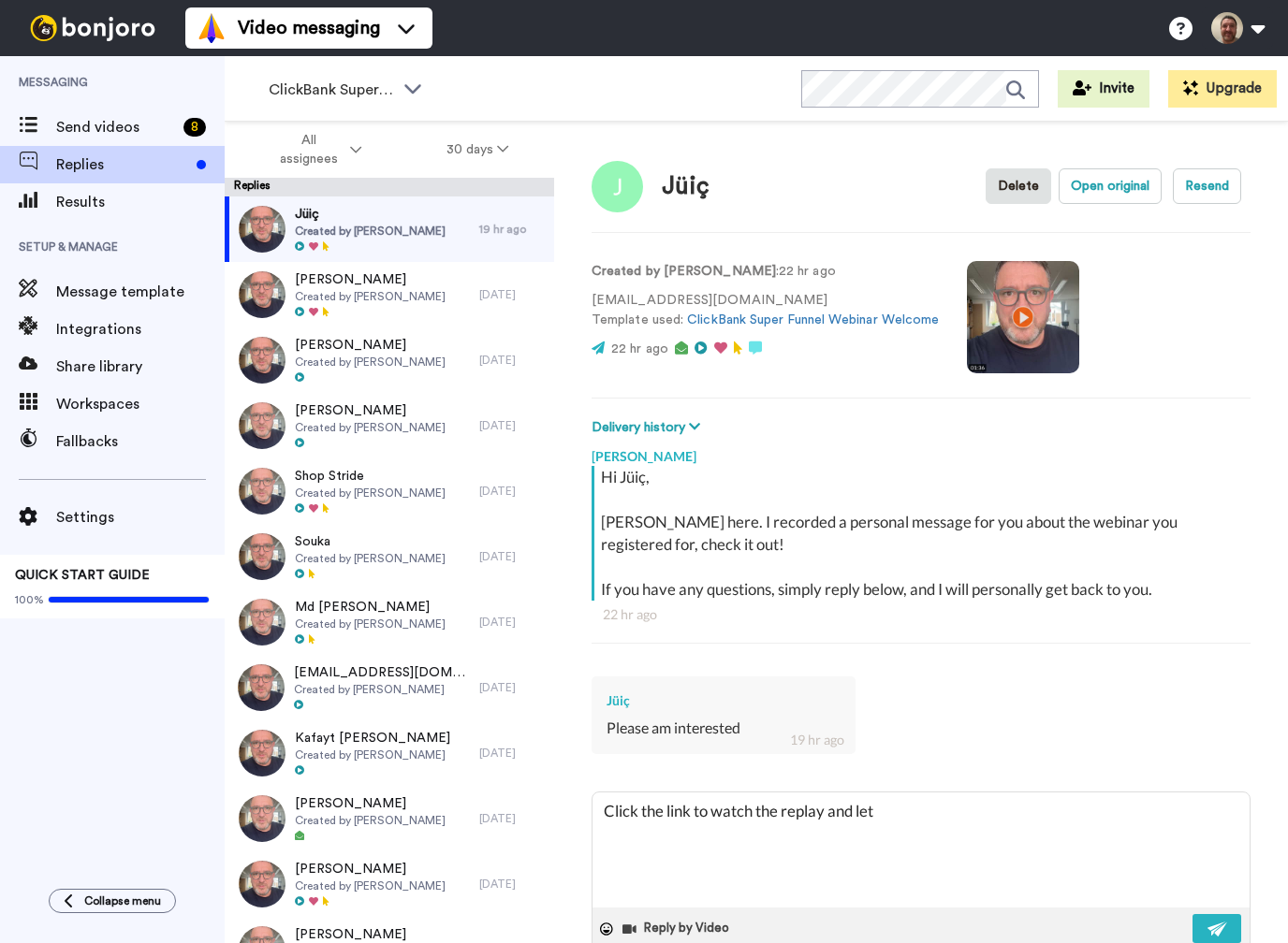
type textarea "x"
type textarea "Click the link to watch the replay and le"
type textarea "x"
type textarea "Click the link to watch the replay and let"
type textarea "x"
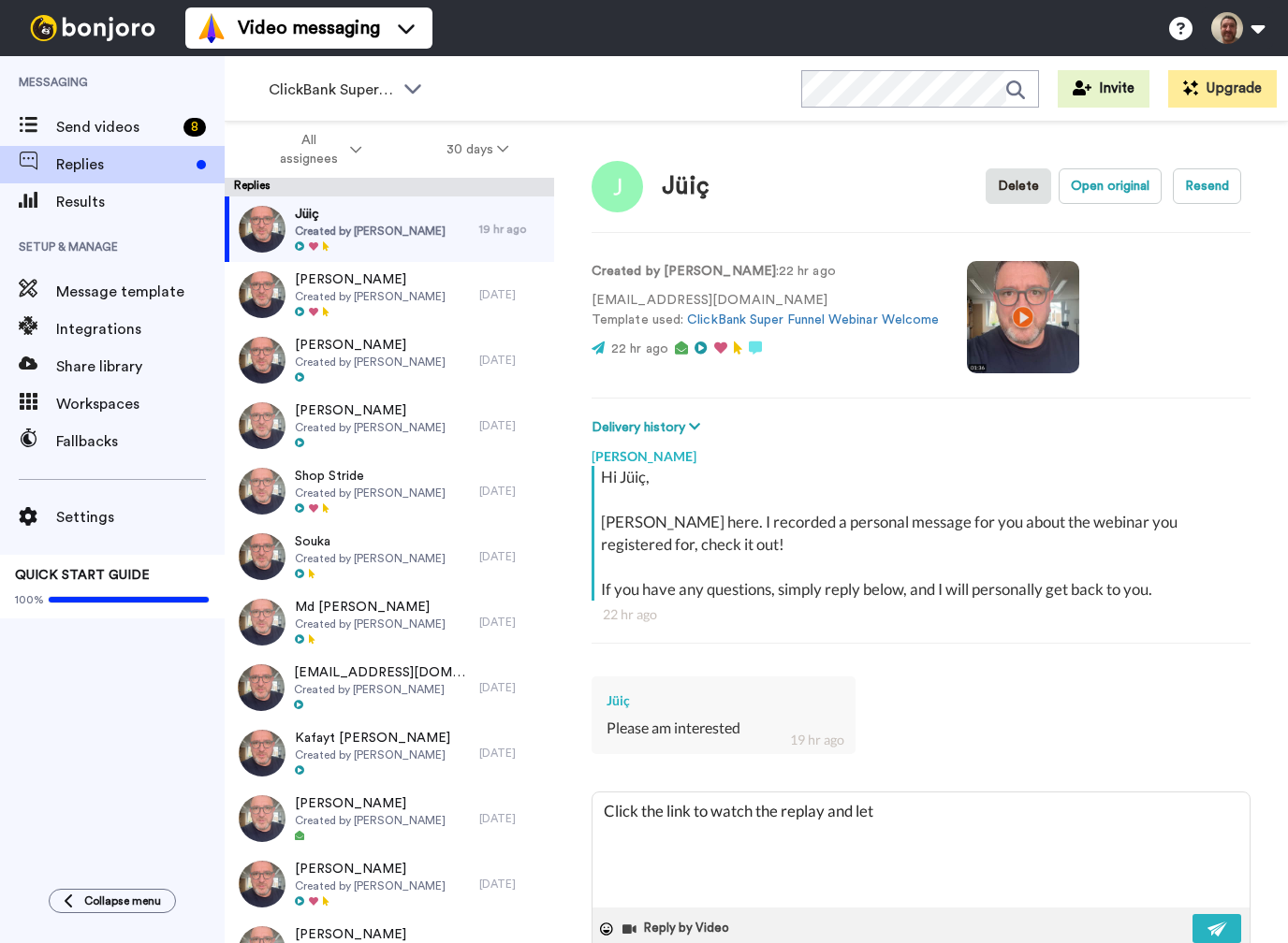
type textarea "Click the link to watch the replay and let"
type textarea "x"
type textarea "Click the link to watch the replay and let m"
type textarea "x"
type textarea "Click the link to watch the replay and let me"
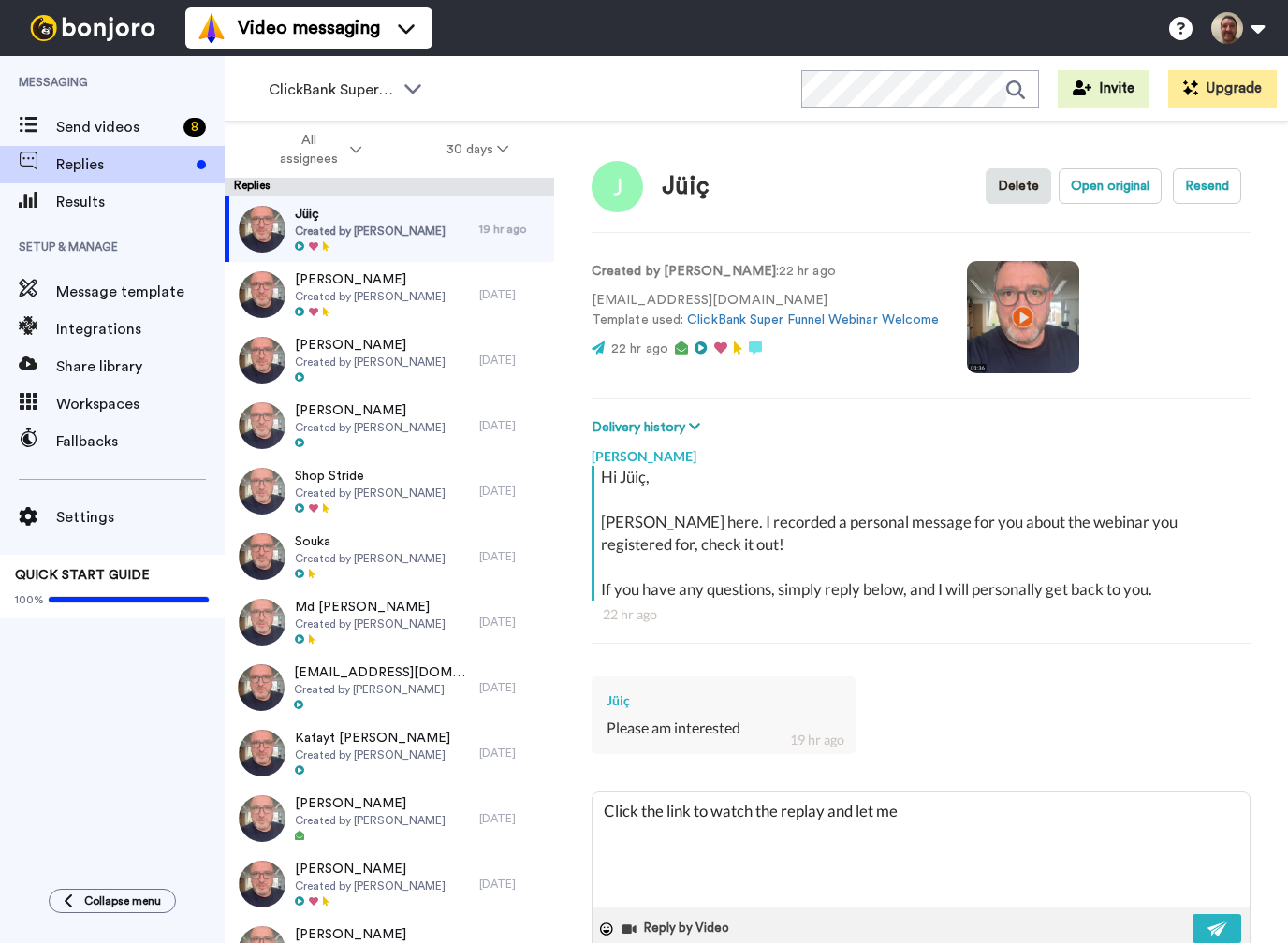
type textarea "x"
type textarea "Click the link to watch the replay and let me"
type textarea "x"
type textarea "Click the link to watch the replay and let me k"
type textarea "x"
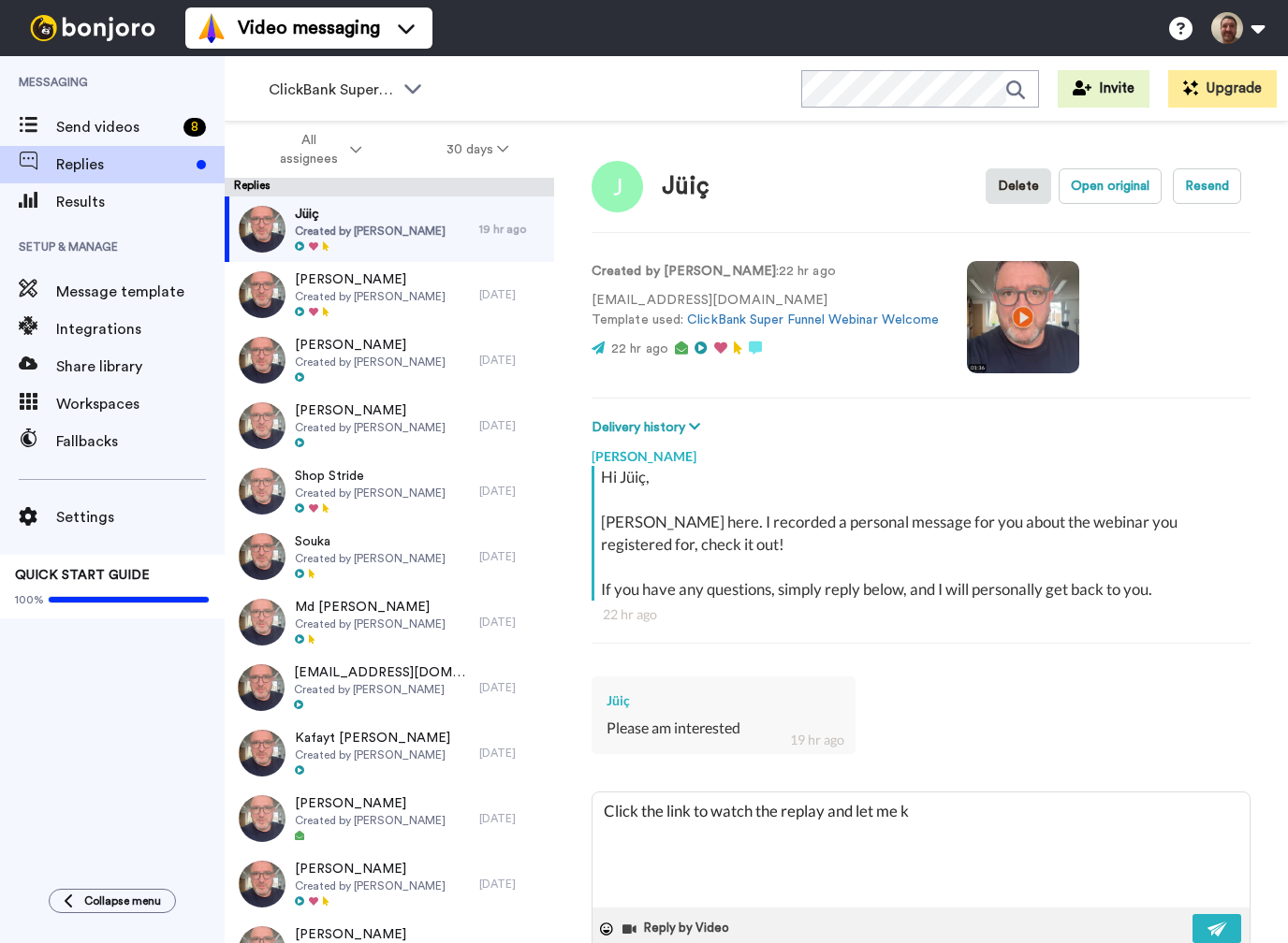
type textarea "Click the link to watch the replay and let me kn"
type textarea "x"
type textarea "Click the link to watch the replay and let me know"
type textarea "x"
type textarea "Click the link to watch the replay and let me know o"
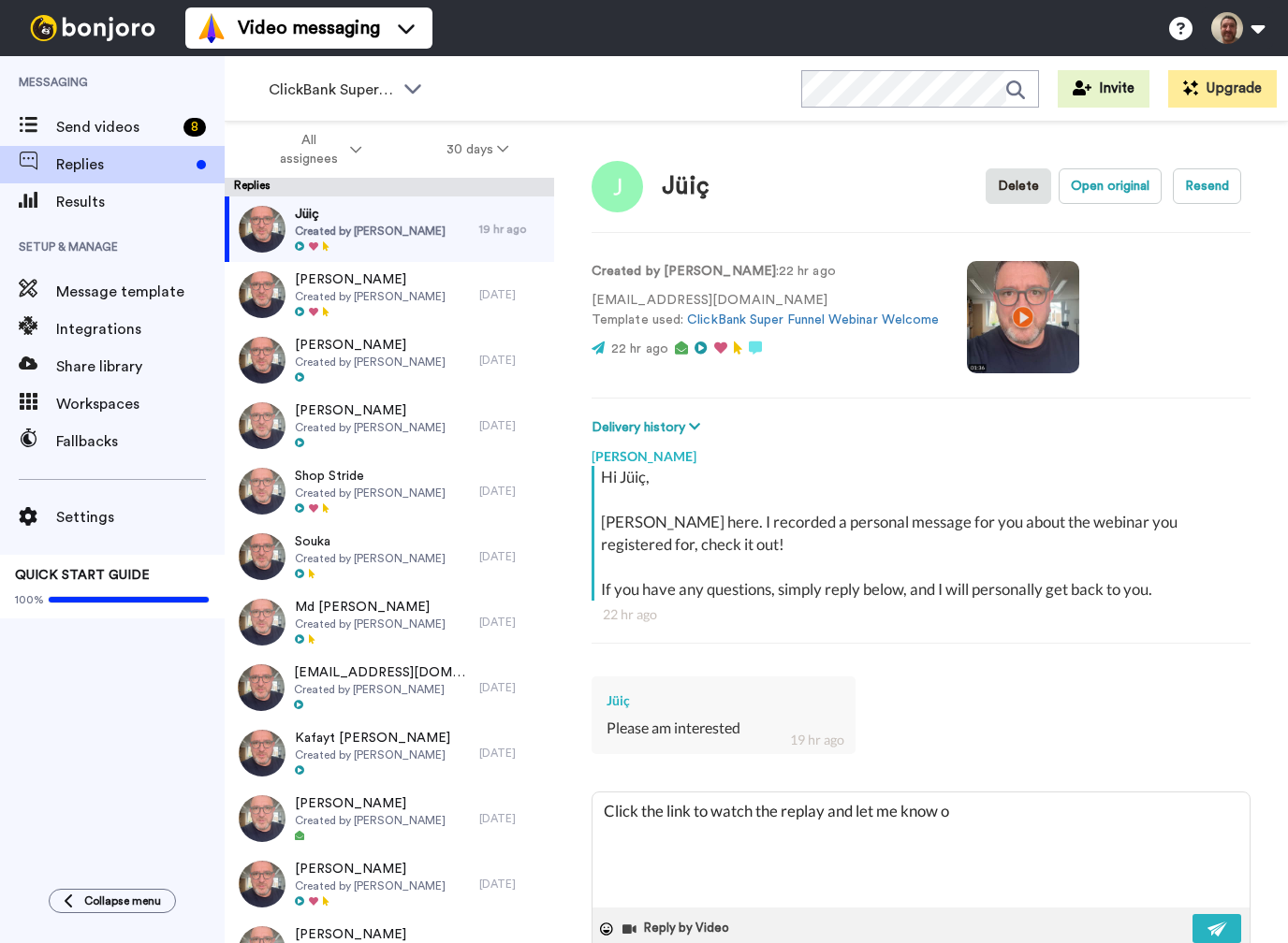
type textarea "x"
type textarea "Click the link to watch the replay and let me know ow"
type textarea "x"
type textarea "Click the link to watch the replay and let me know o"
type textarea "x"
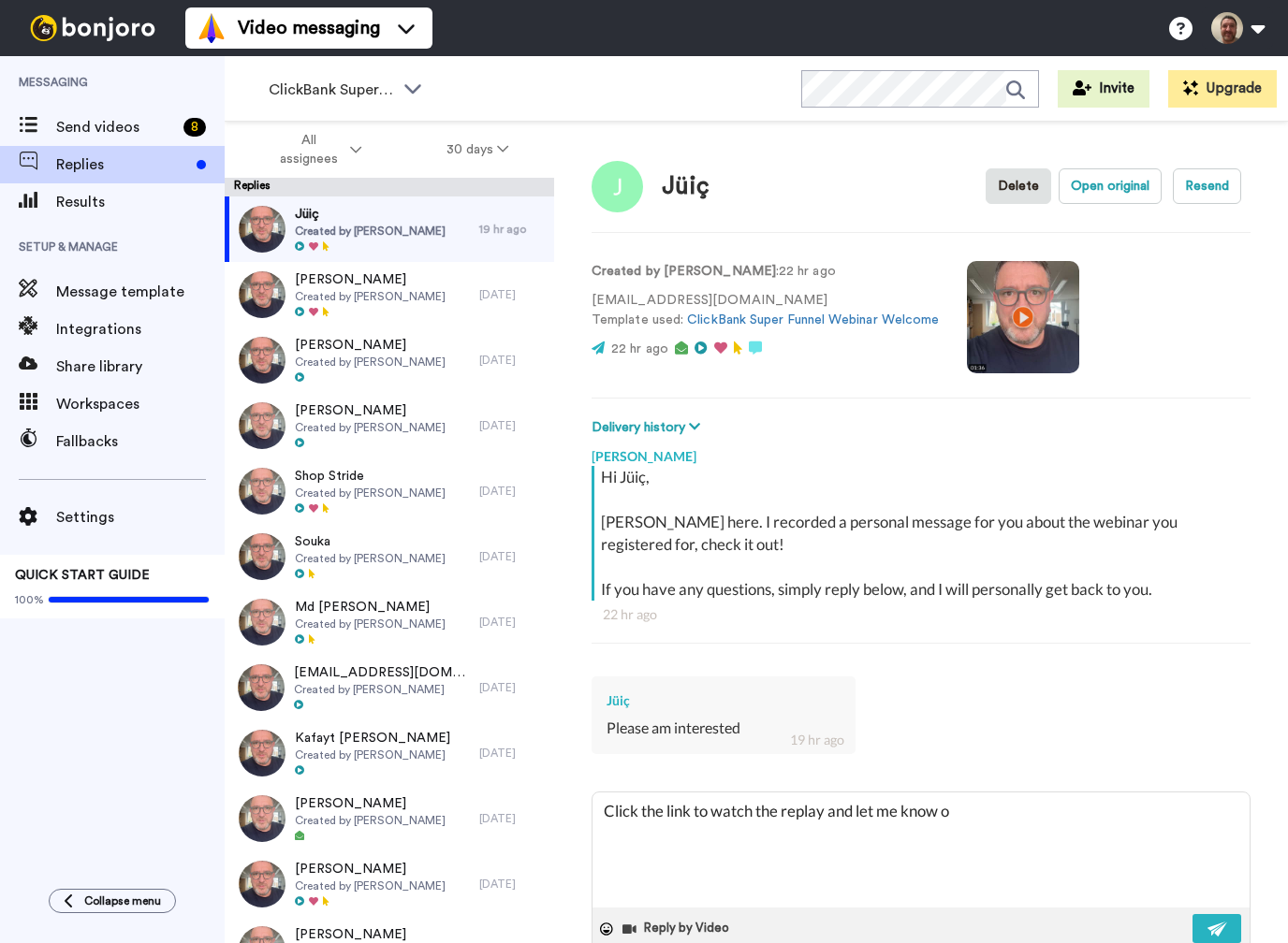
type textarea "Click the link to watch the replay and let me know"
type textarea "x"
type textarea "Click the link to watch the replay and let me know i"
type textarea "x"
type textarea "Click the link to watch the replay and let me know if"
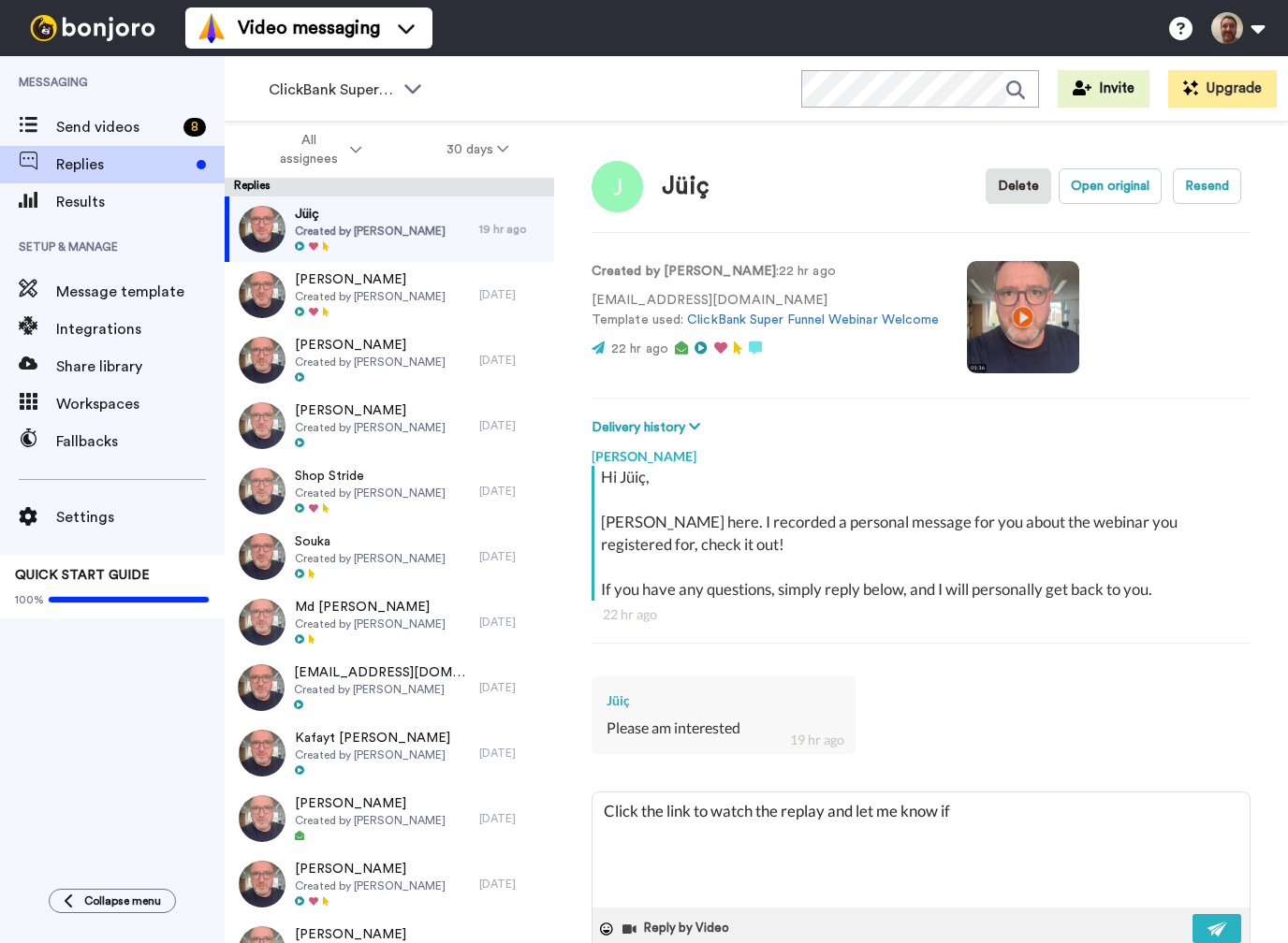
type textarea "x"
type textarea "Click the link to watch the replay and let me know if"
type textarea "x"
type textarea "Click the link to watch the replay and let me know if y"
type textarea "x"
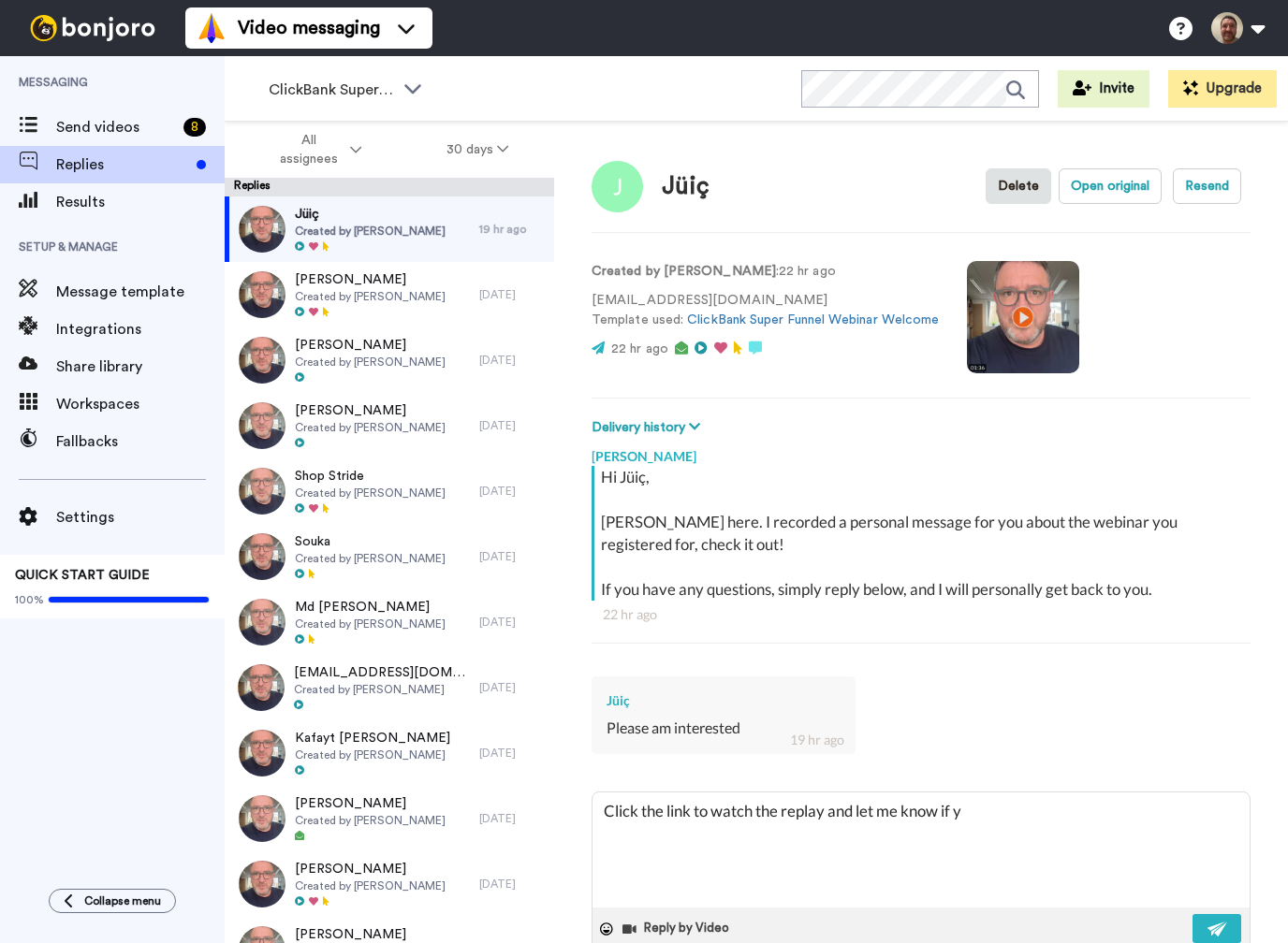
type textarea "Click the link to watch the replay and let me know if yo"
type textarea "x"
type textarea "Click the link to watch the replay and let me know if you"
type textarea "x"
type textarea "Click the link to watch the replay and let me know if you"
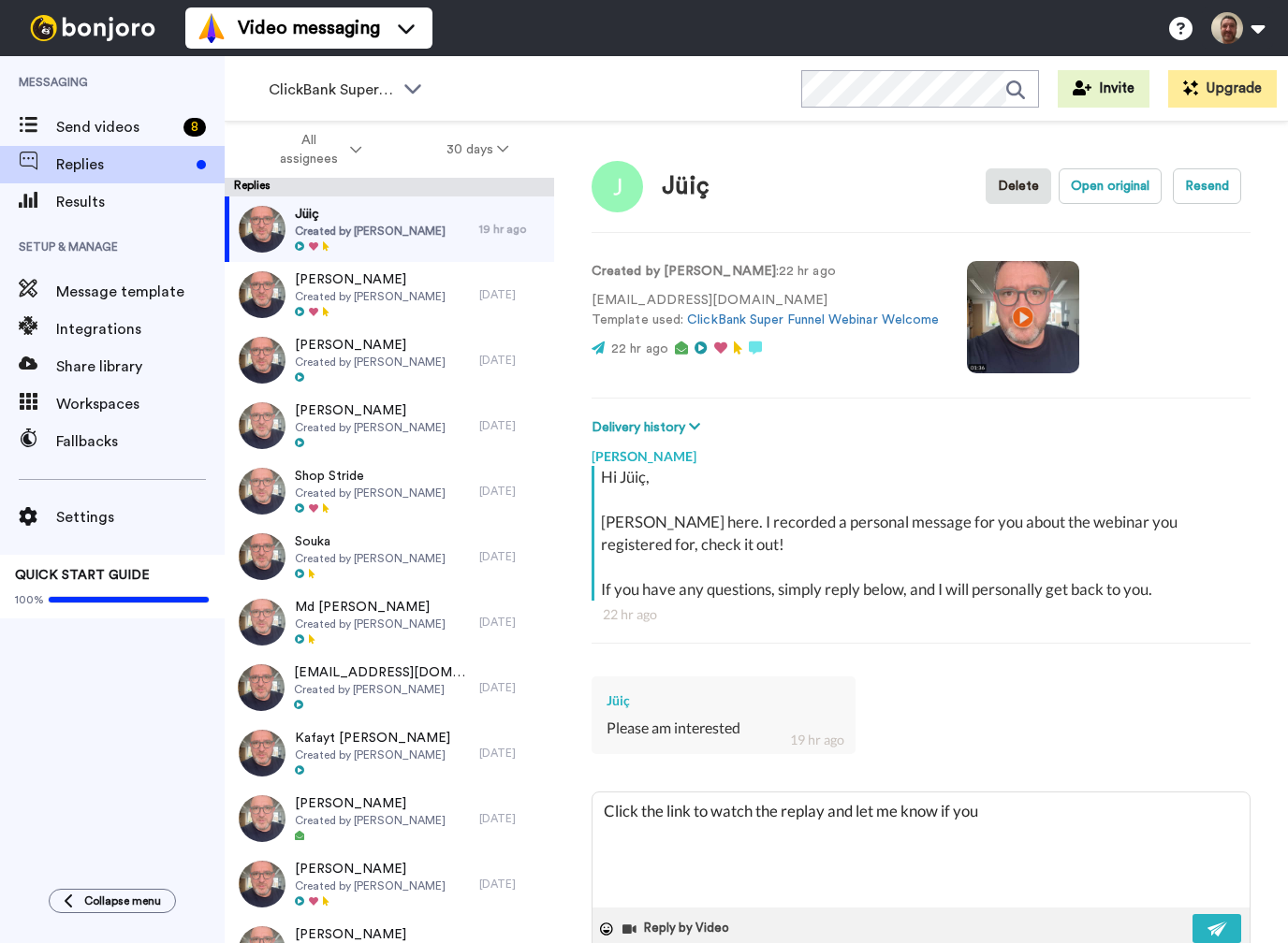
type textarea "x"
type textarea "Click the link to watch the replay and let me know if you a"
type textarea "x"
type textarea "Click the link to watch the replay and let me know if you ah"
type textarea "x"
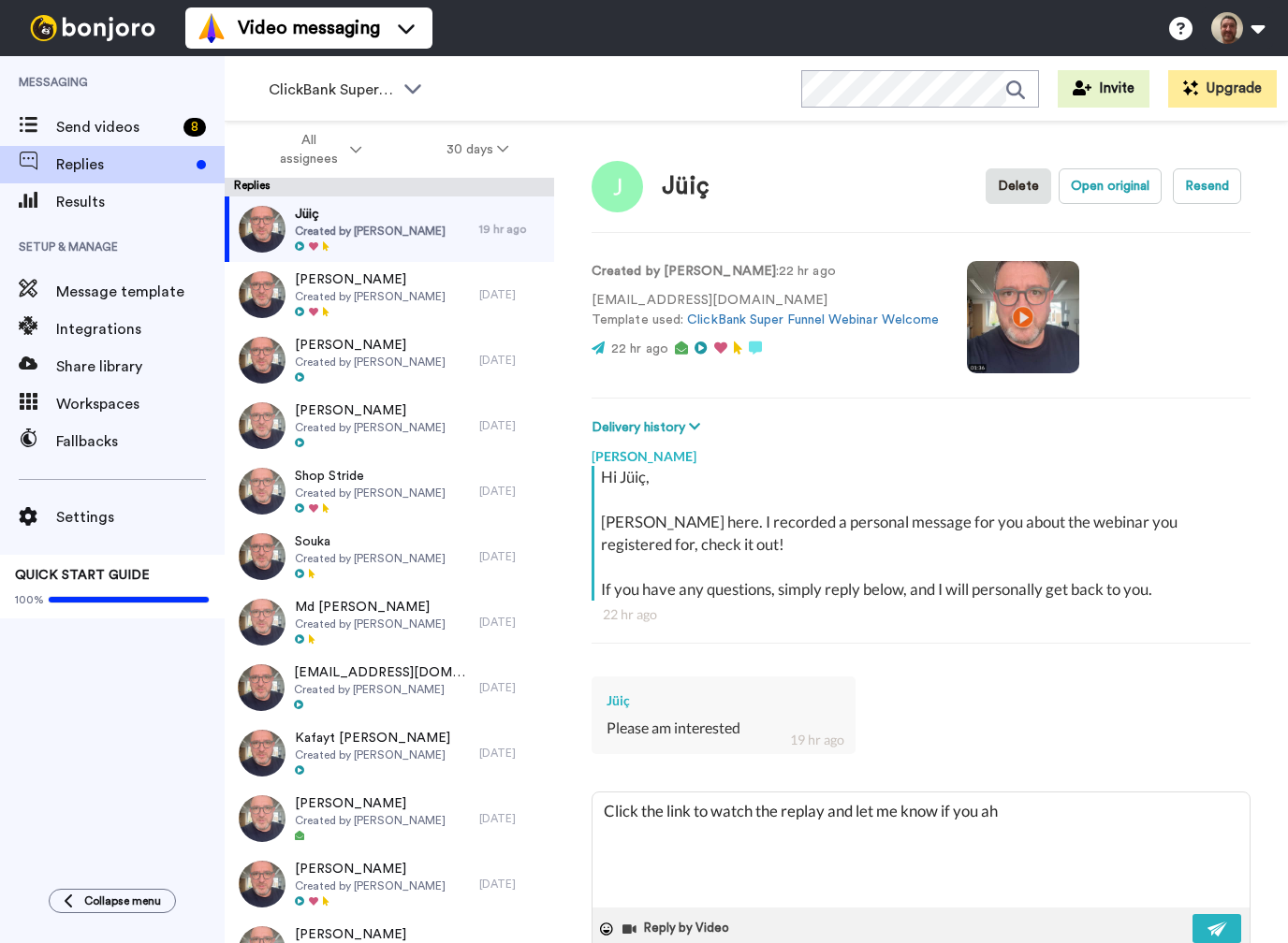
type textarea "Click the link to watch the replay and let me know if you ahv"
type textarea "x"
type textarea "Click the link to watch the replay and let me know if you ahve"
type textarea "x"
type textarea "Click the link to watch the replay and let me know if you ahv"
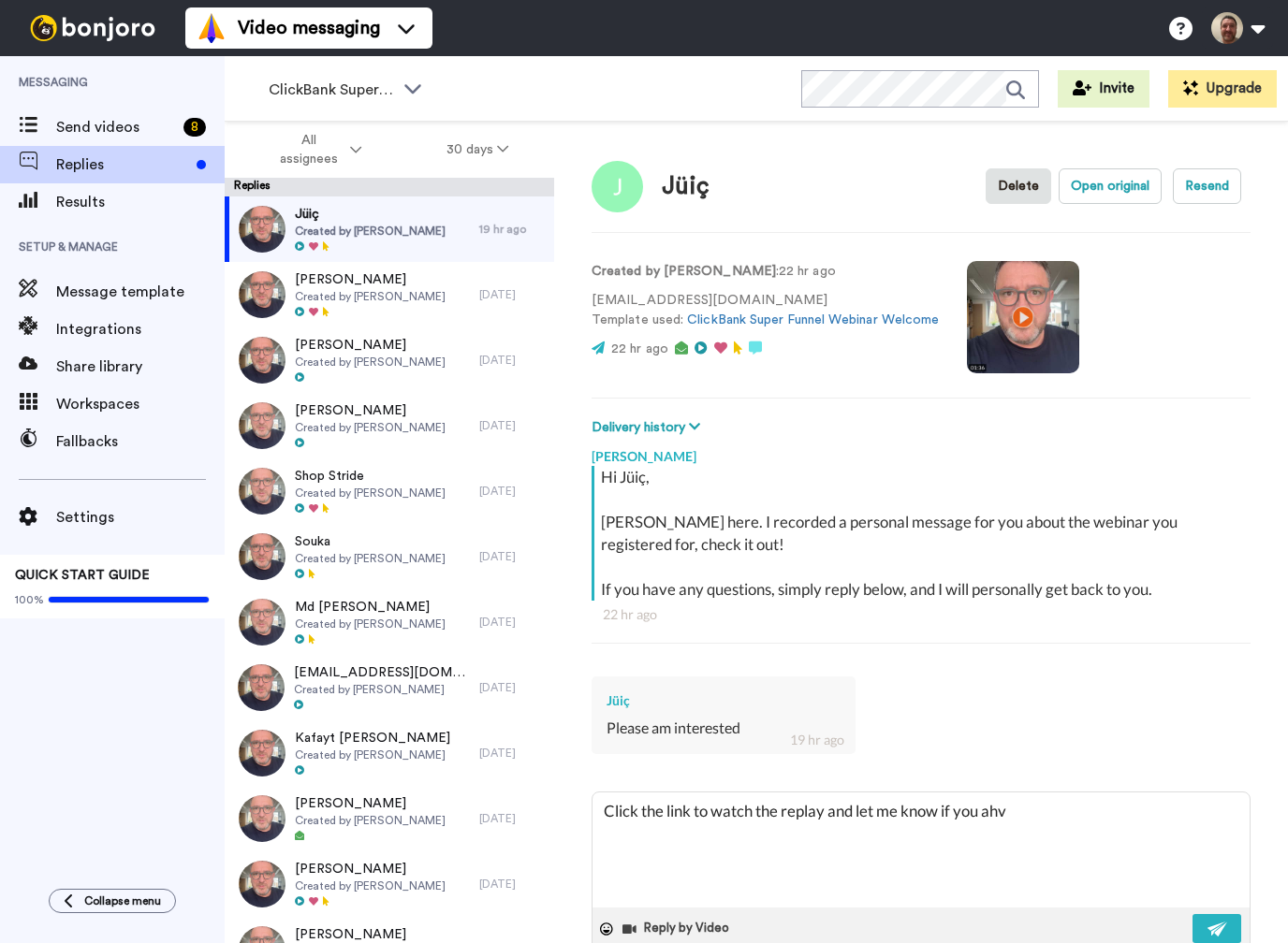
type textarea "x"
type textarea "Click the link to watch the replay and let me know if you ah"
type textarea "x"
type textarea "Click the link to watch the replay and let me know if you a"
type textarea "x"
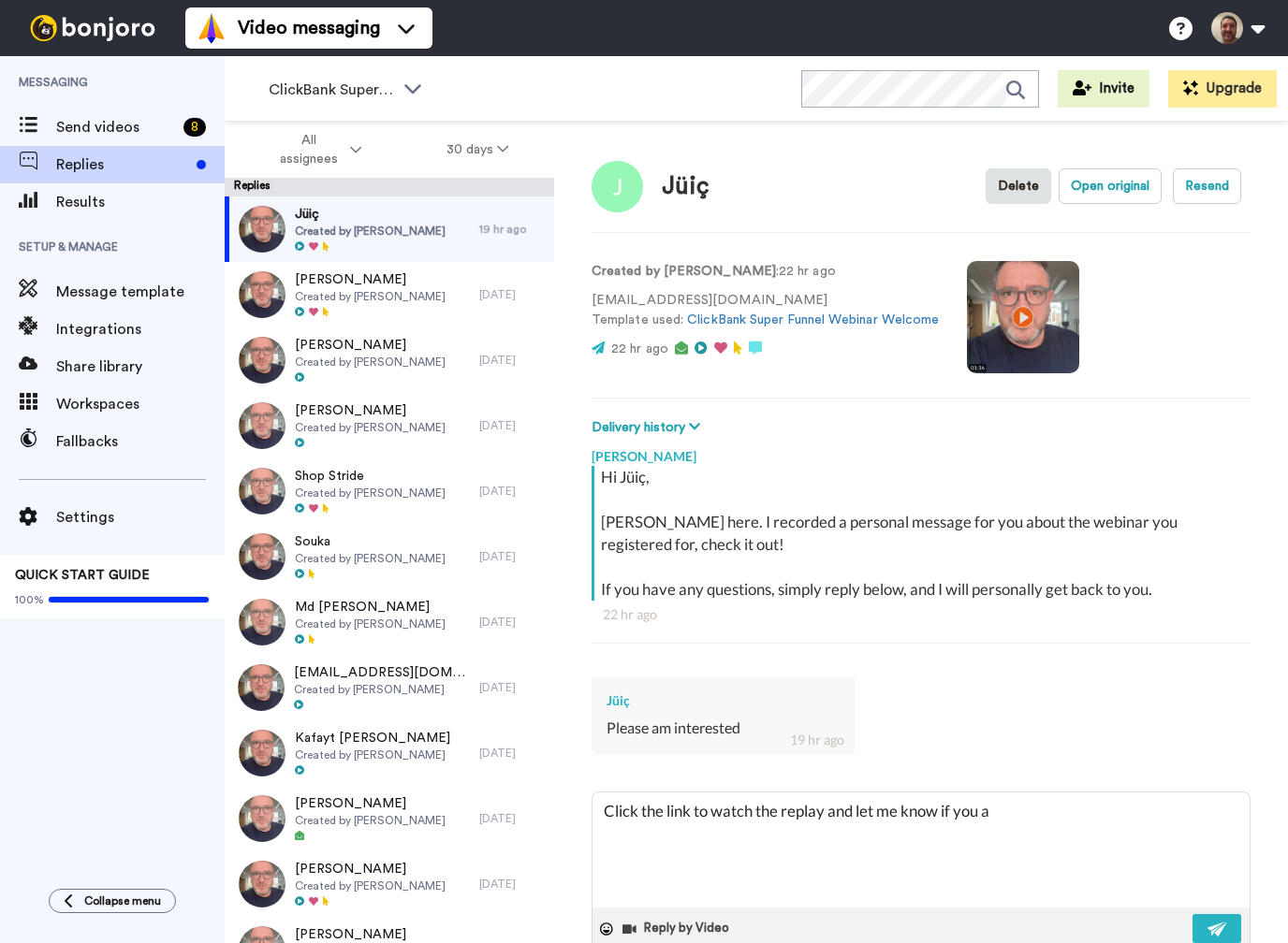
type textarea "Click the link to watch the replay and let me know if you"
type textarea "x"
type textarea "Click the link to watch the replay and let me know if you h"
type textarea "x"
type textarea "Click the link to watch the replay and let me know if you hv"
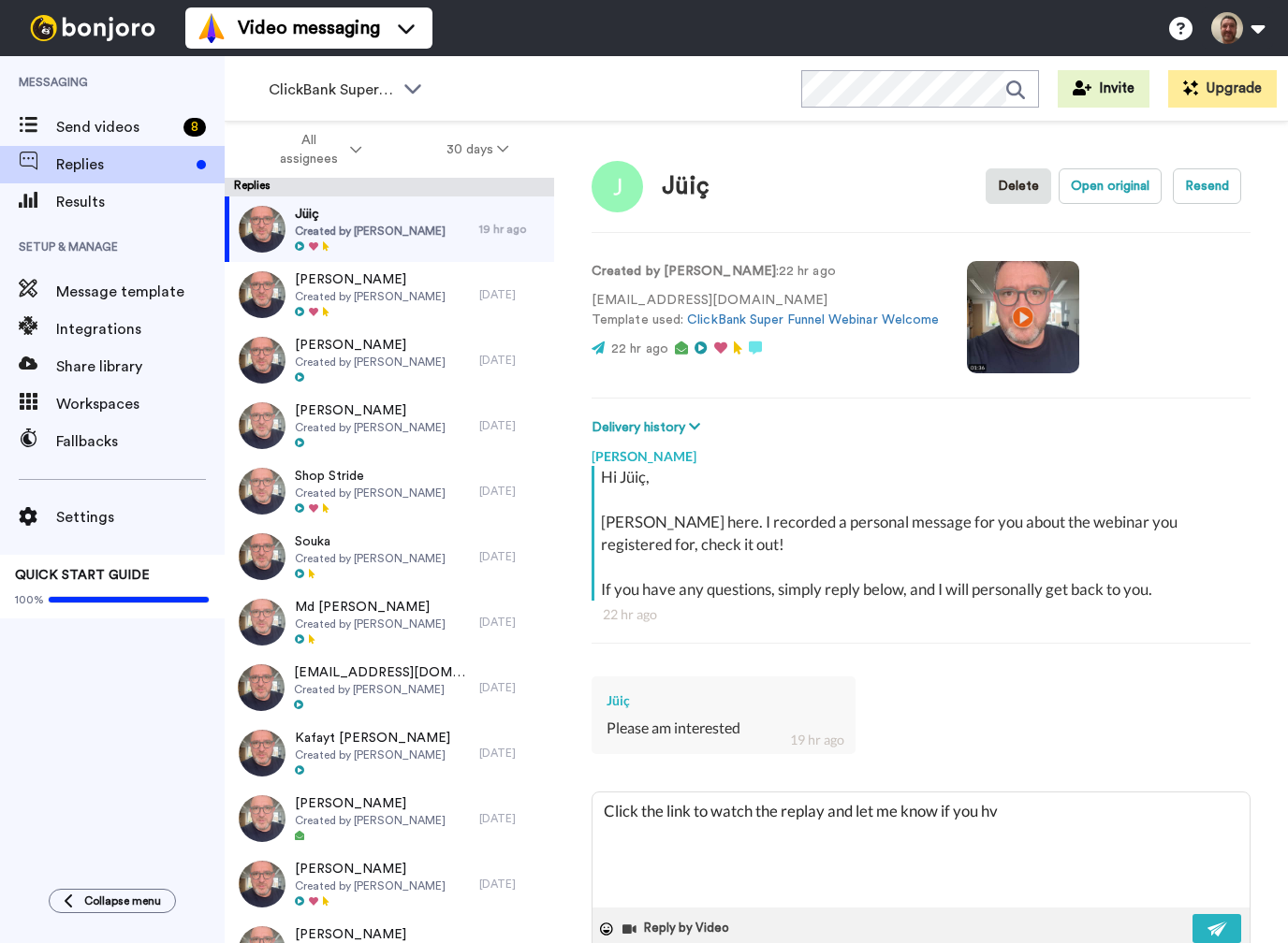
type textarea "x"
type textarea "Click the link to watch the replay and let me know if you hve"
type textarea "x"
type textarea "Click the link to watch the replay and let me know if you hv"
type textarea "x"
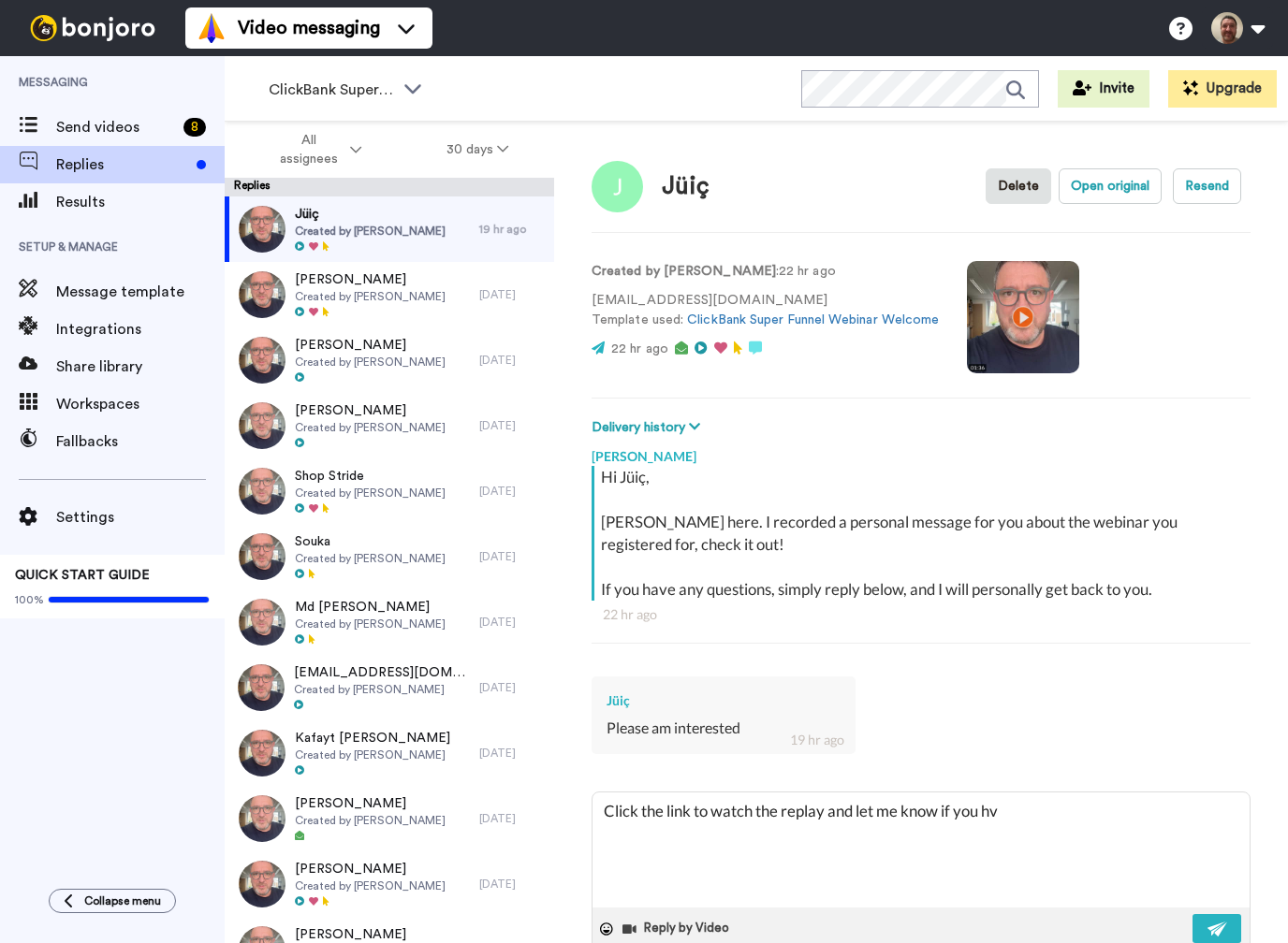
type textarea "Click the link to watch the replay and let me know if you h"
type textarea "x"
type textarea "Click the link to watch the replay and let me know if you ha"
type textarea "x"
type textarea "Click the link to watch the replay and let me know if you hav"
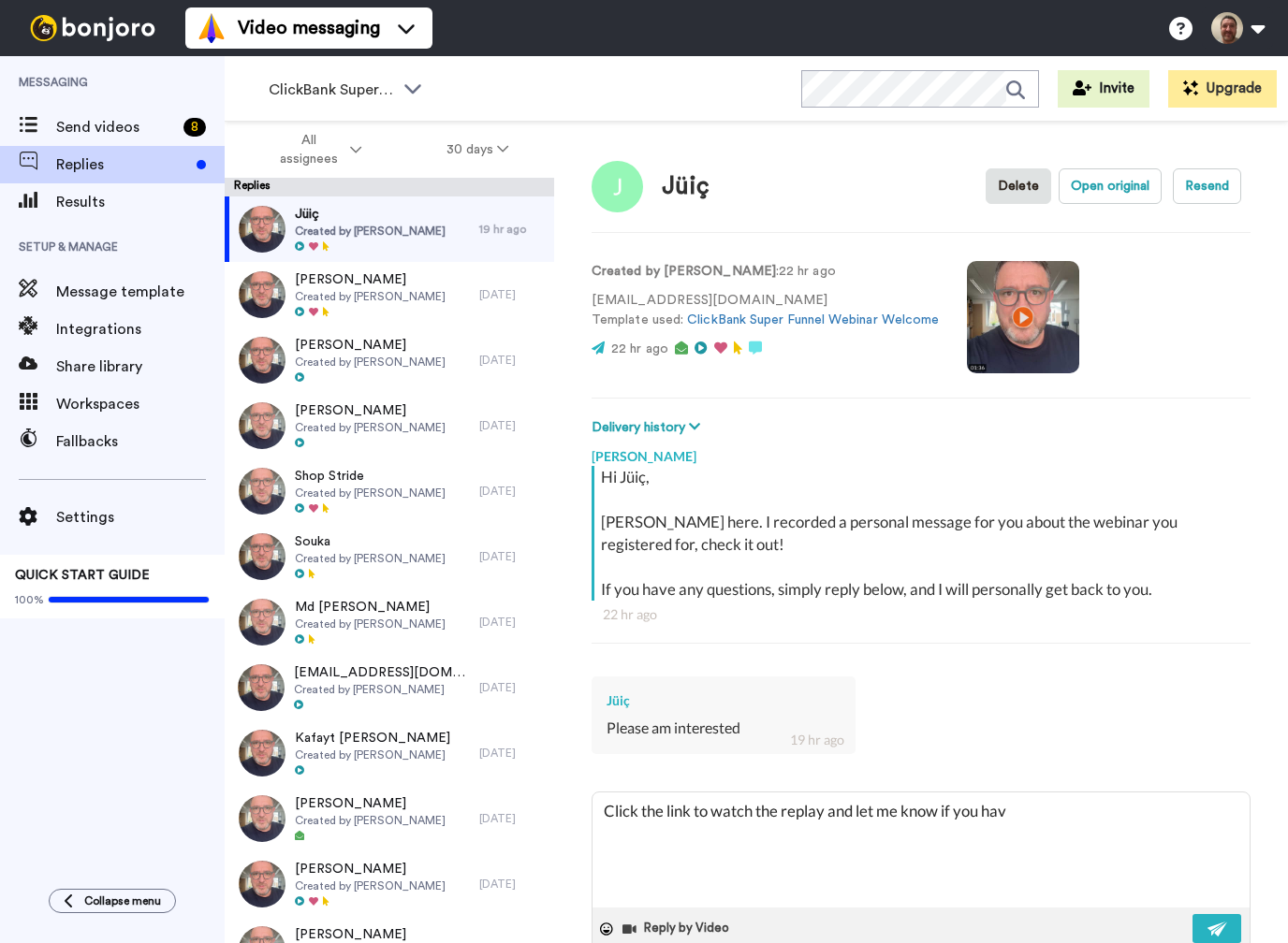
type textarea "x"
type textarea "Click the link to watch the replay and let me know if you have"
type textarea "x"
type textarea "Click the link to watch the replay and let me know if you have"
type textarea "x"
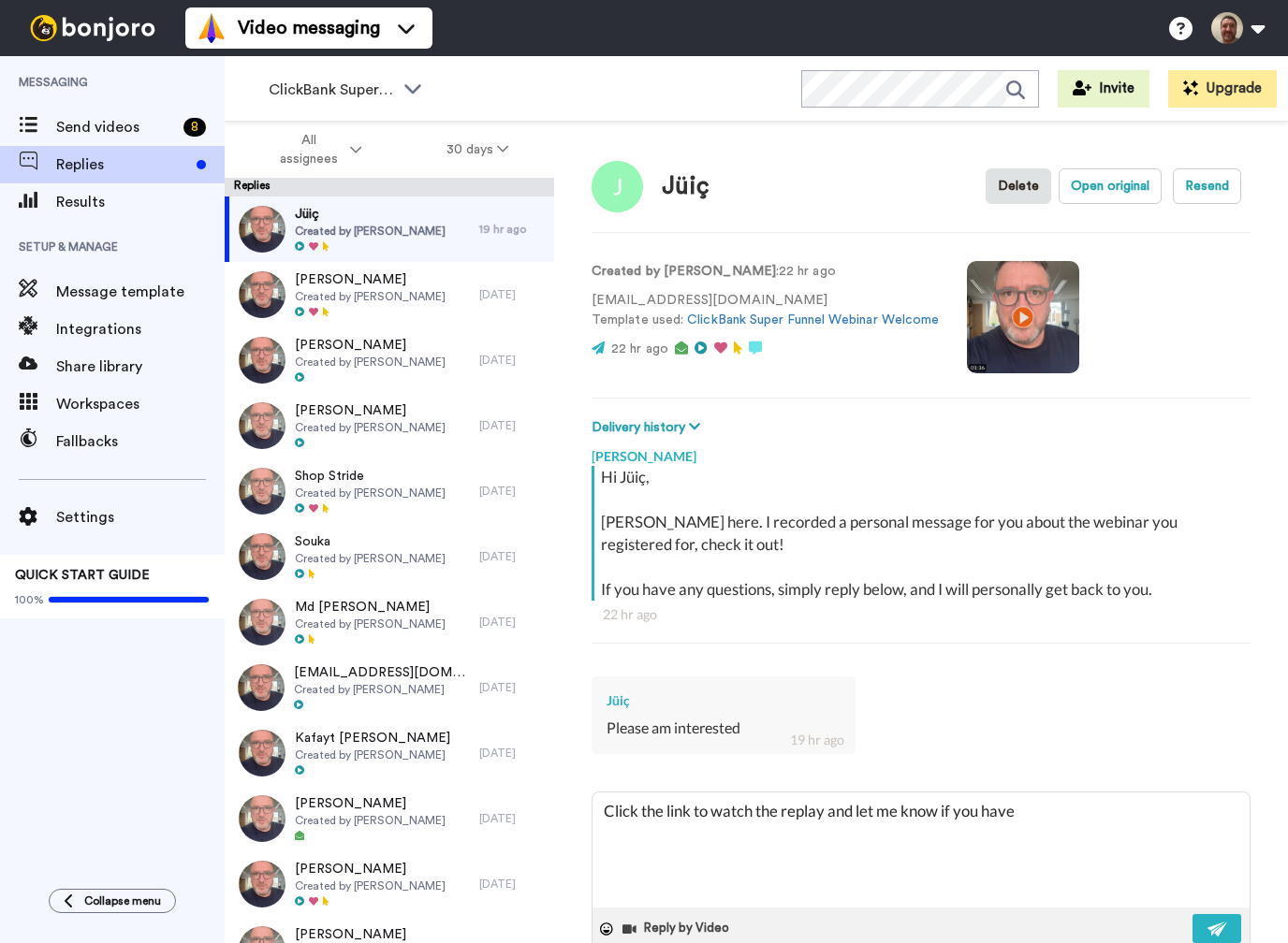
type textarea "Click the link to watch the replay and let me know if you have a"
type textarea "x"
type textarea "Click the link to watch the replay and let me know if you have an"
type textarea "x"
type textarea "Click the link to watch the replay and let me know if you have any"
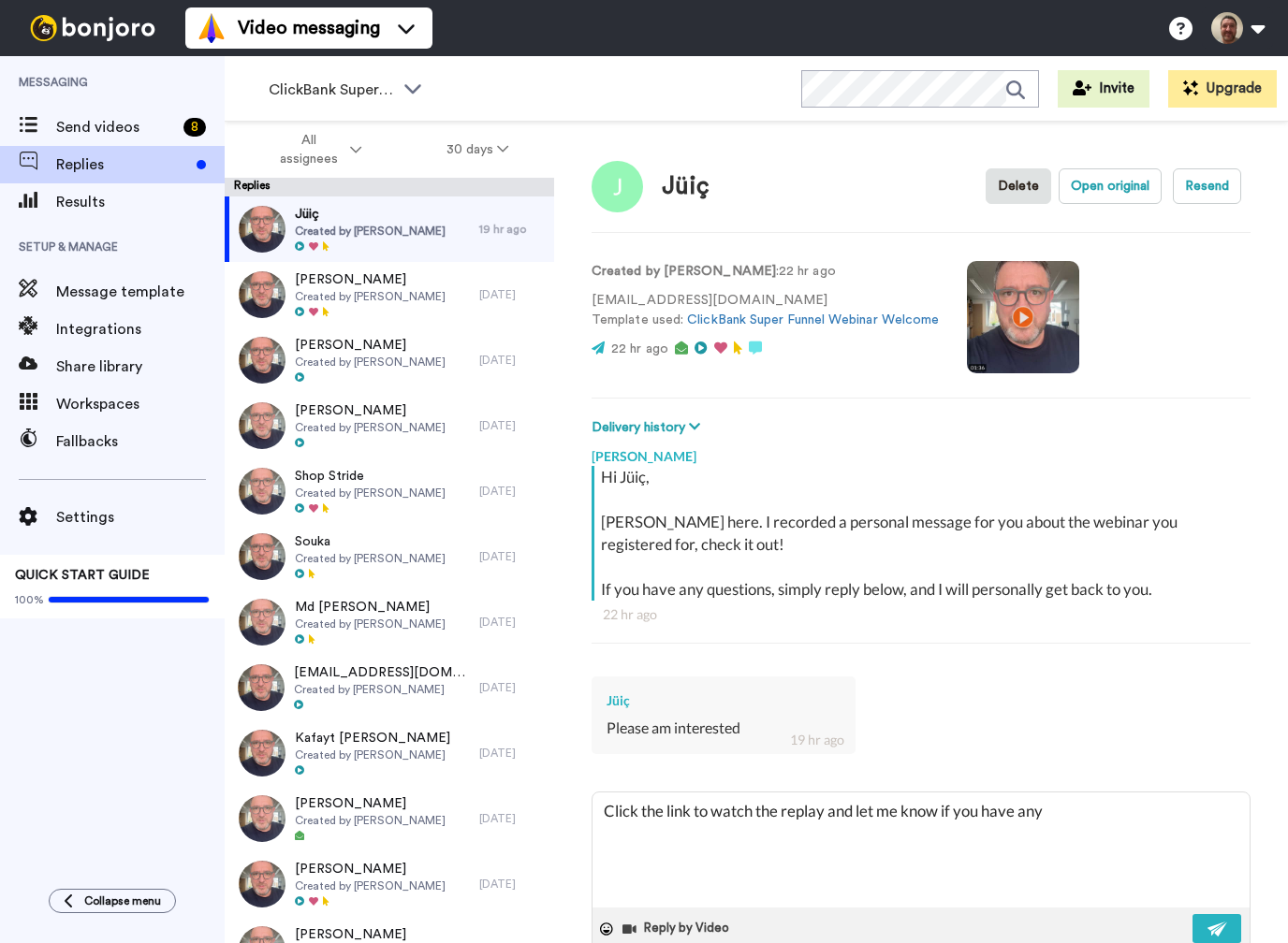
type textarea "x"
type textarea "Click the link to watch the replay and let me know if you have any"
type textarea "x"
type textarea "Click the link to watch the replay and let me know if you have any q"
type textarea "x"
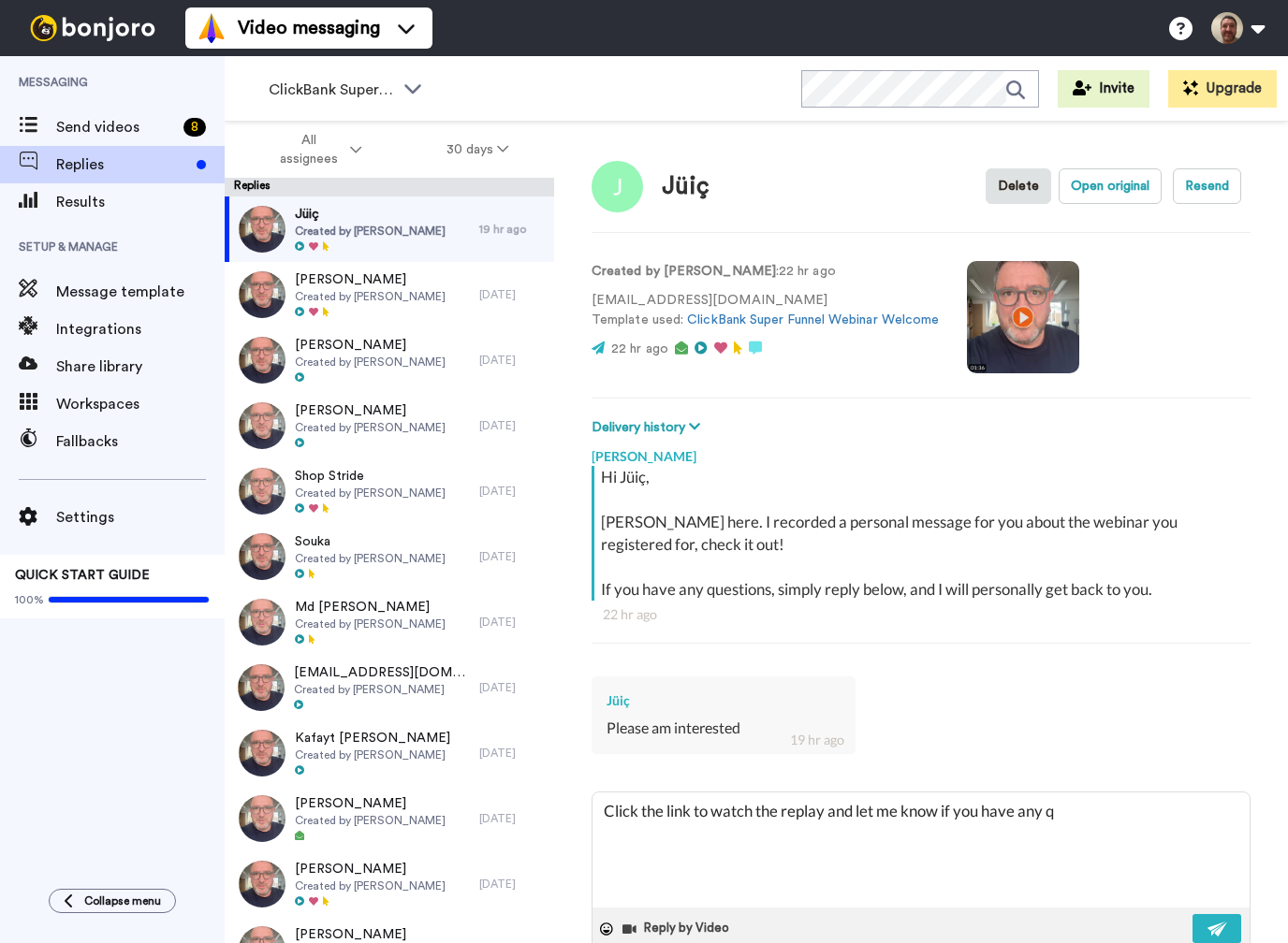
type textarea "Click the link to watch the replay and let me know if you have any qu"
type textarea "x"
type textarea "Click the link to watch the replay and let me know if you have any que"
type textarea "x"
type textarea "Click the link to watch the replay and let me know if you have any ques"
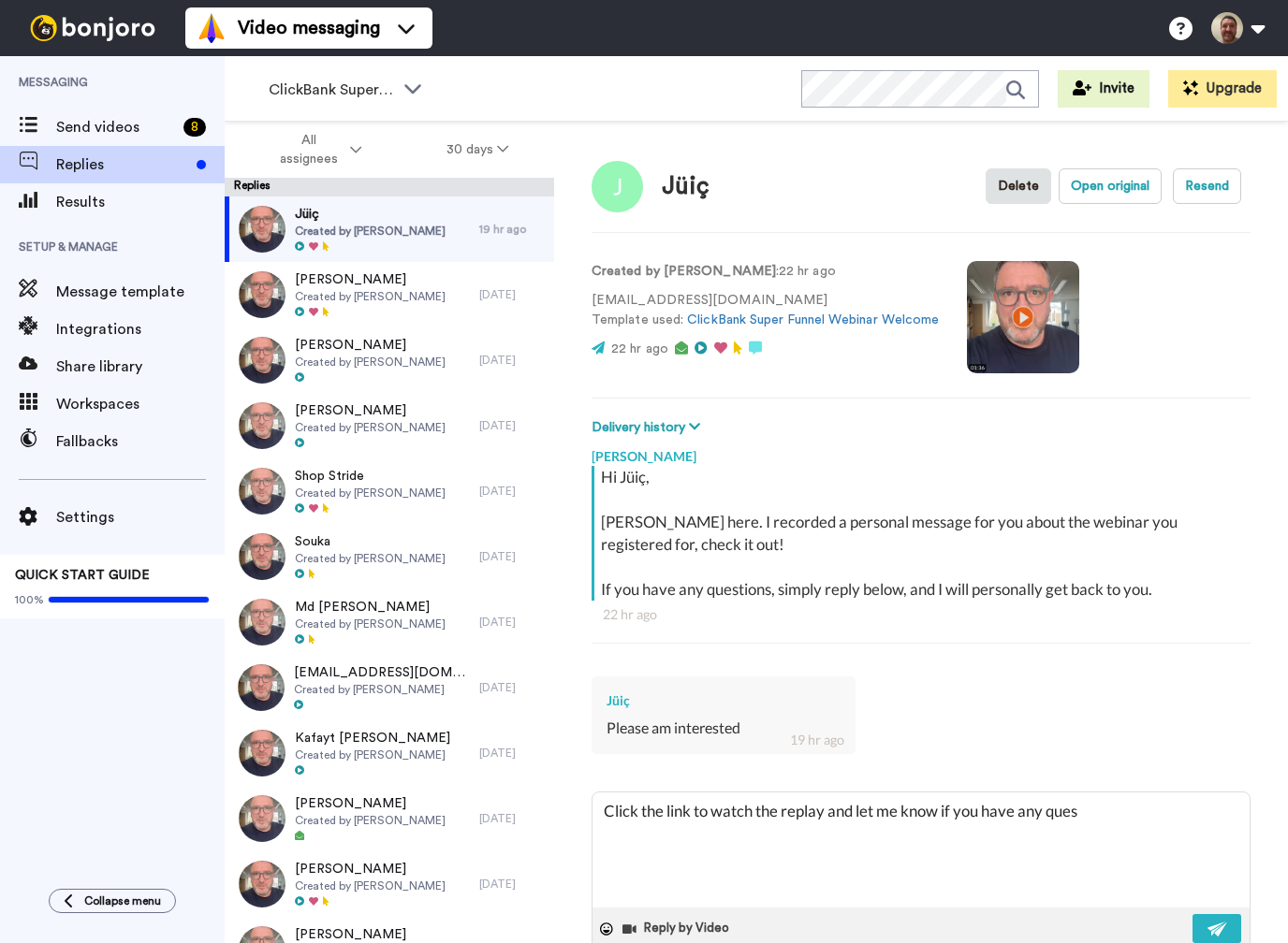
type textarea "x"
type textarea "Click the link to watch the replay and let me know if you have any quest"
type textarea "x"
type textarea "Click the link to watch the replay and let me know if you have any questi"
type textarea "x"
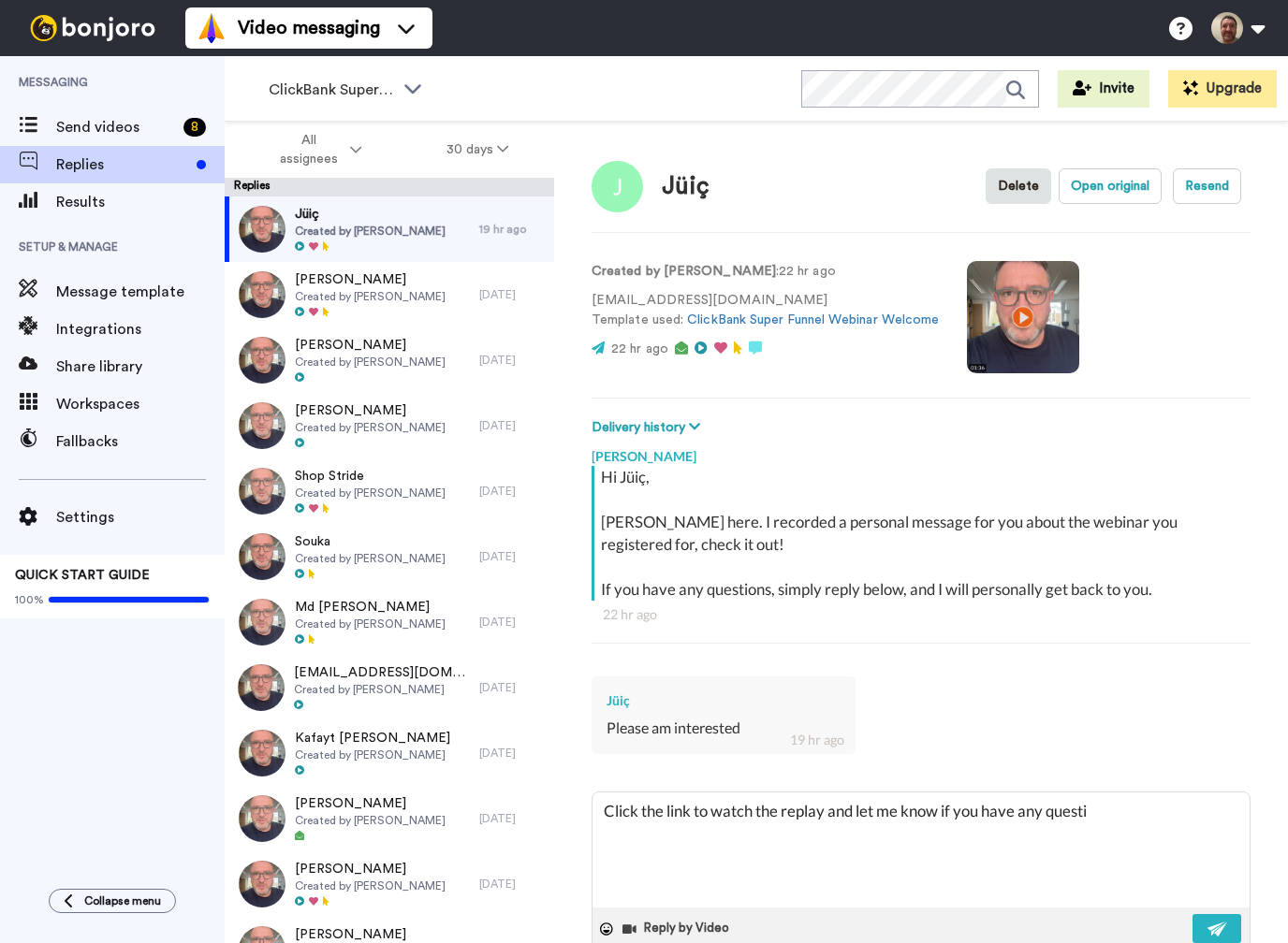
type textarea "Click the link to watch the replay and let me know if you have any questio"
type textarea "x"
type textarea "Click the link to watch the replay and let me know if you have any question"
type textarea "x"
type textarea "Click the link to watch the replay and let me know if you have any questions"
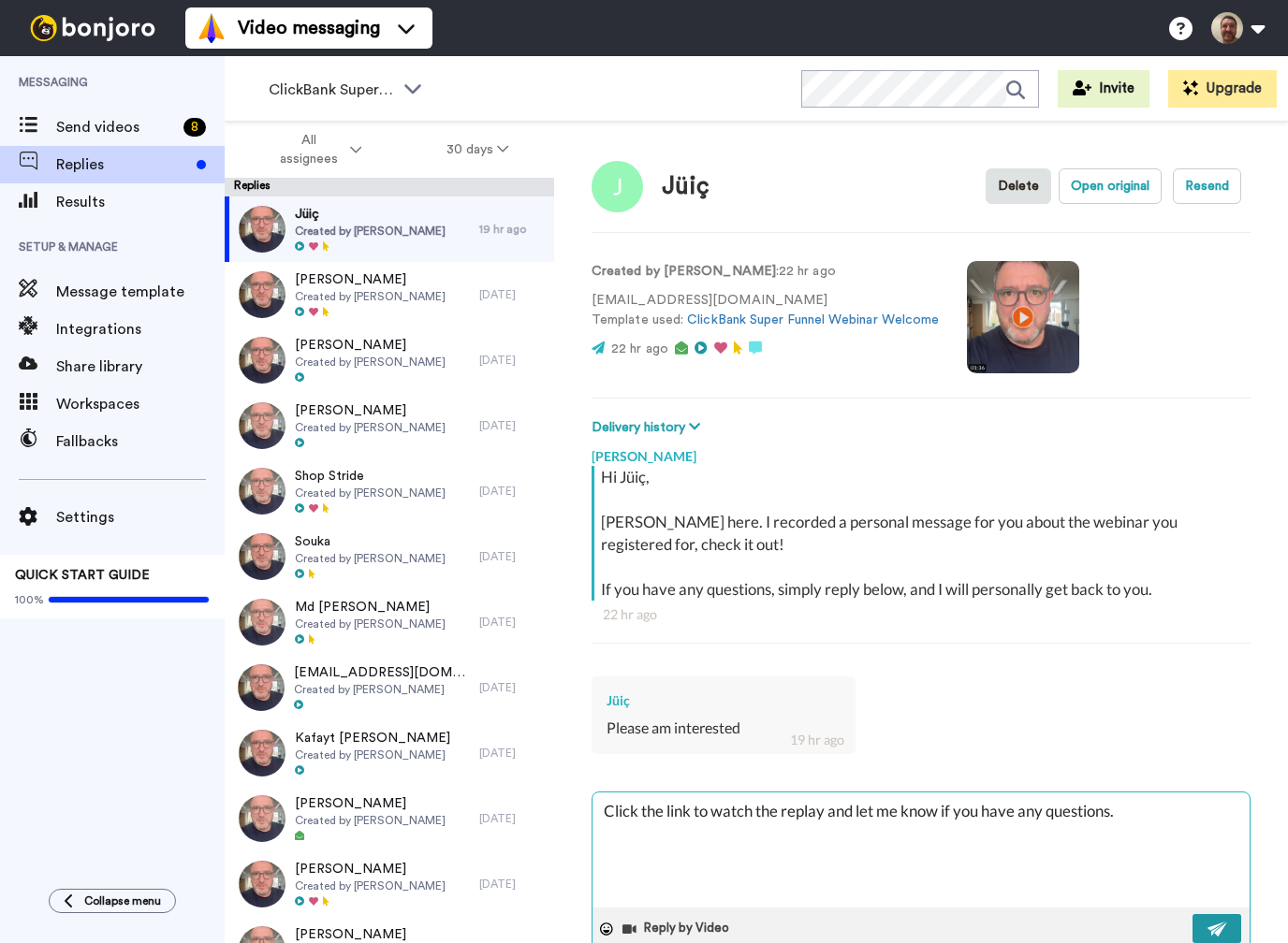
click at [1214, 922] on img at bounding box center [1218, 929] width 20 height 15
